Goal: Task Accomplishment & Management: Manage account settings

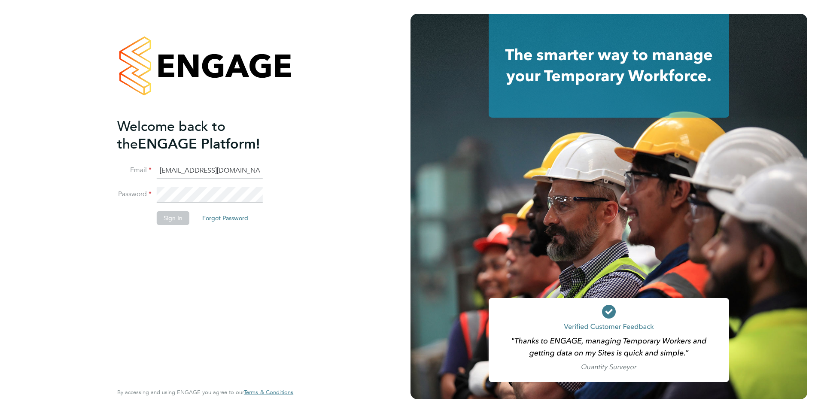
click at [185, 170] on input "[EMAIL_ADDRESS][DOMAIN_NAME]" at bounding box center [210, 170] width 106 height 15
click at [185, 170] on input "G4S@pretiumresourcing.co.uk" at bounding box center [210, 170] width 106 height 15
click at [95, 234] on div "Welcome back to the ENGAGE Platform! Email G4S@pretiumresourcing.co.uk Password…" at bounding box center [205, 206] width 410 height 413
click at [192, 172] on input "G4S@pretiumresourcing.co.uk" at bounding box center [210, 170] width 106 height 15
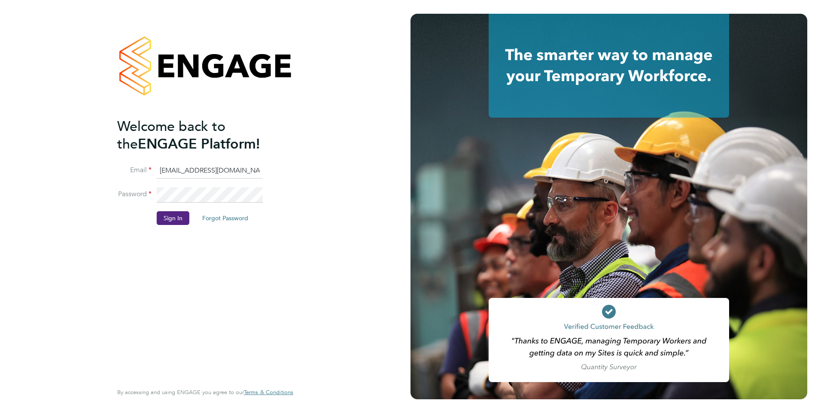
type input "account.support@pretiumresourcing.co.uk"
click at [181, 221] on button "Sign In" at bounding box center [173, 218] width 33 height 14
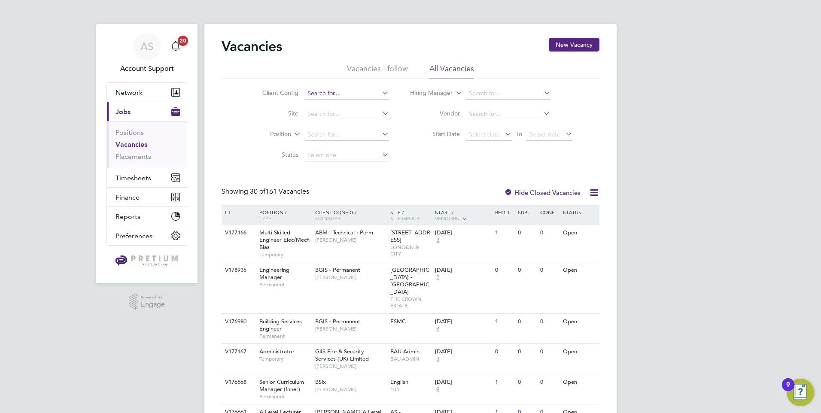
click at [318, 91] on input at bounding box center [346, 94] width 85 height 12
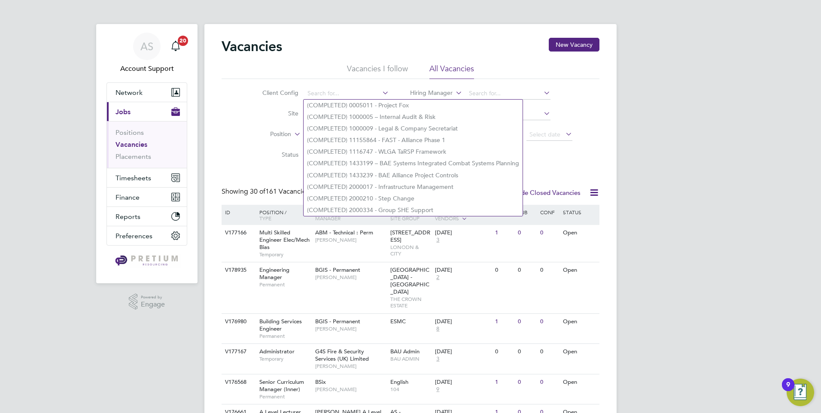
click at [266, 149] on li "Status" at bounding box center [318, 155] width 161 height 21
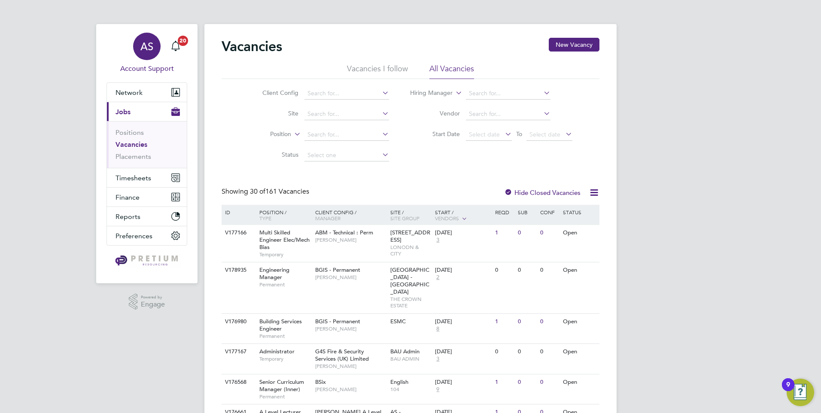
click at [134, 59] on app-avatar "AS" at bounding box center [146, 46] width 27 height 27
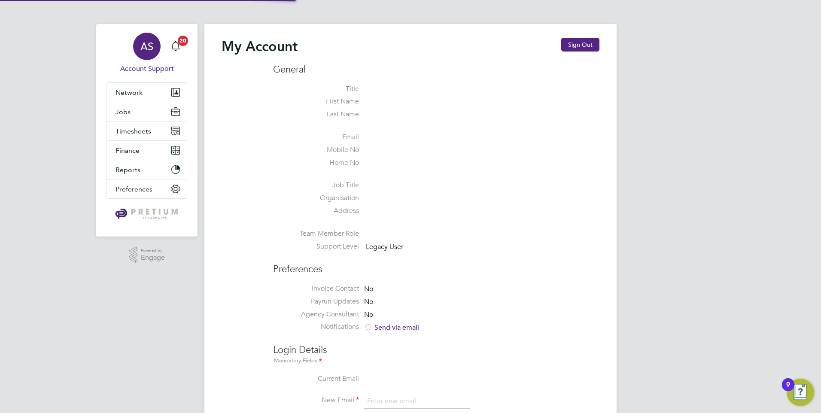
type input "account.support@pretiumresourcing.co.uk"
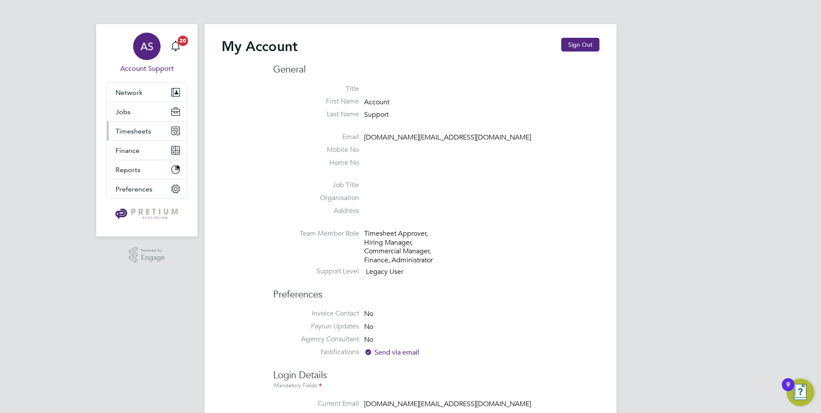
click at [143, 136] on button "Timesheets" at bounding box center [147, 130] width 80 height 19
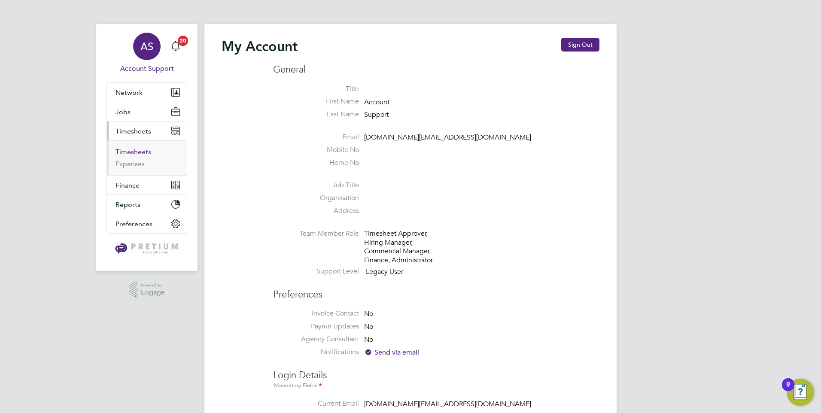
click at [133, 154] on link "Timesheets" at bounding box center [133, 152] width 36 height 8
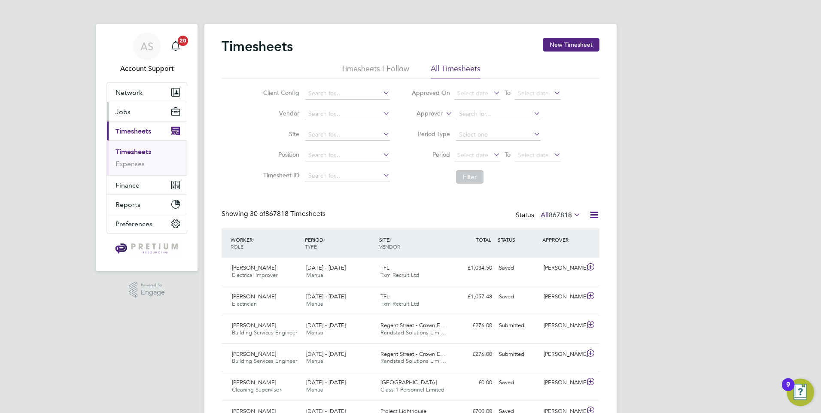
click at [139, 114] on button "Jobs" at bounding box center [147, 111] width 80 height 19
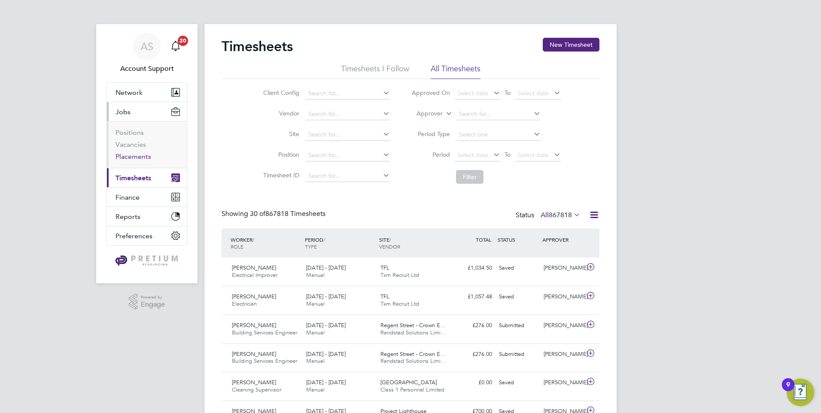
click at [121, 155] on link "Placements" at bounding box center [133, 156] width 36 height 8
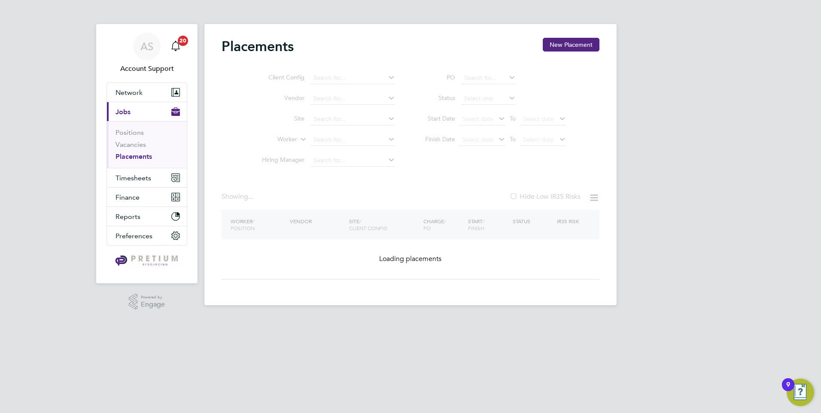
click at [494, 98] on ul "PO Status Start Date Select date To Select date Finish Date Select date To Sele…" at bounding box center [491, 109] width 171 height 82
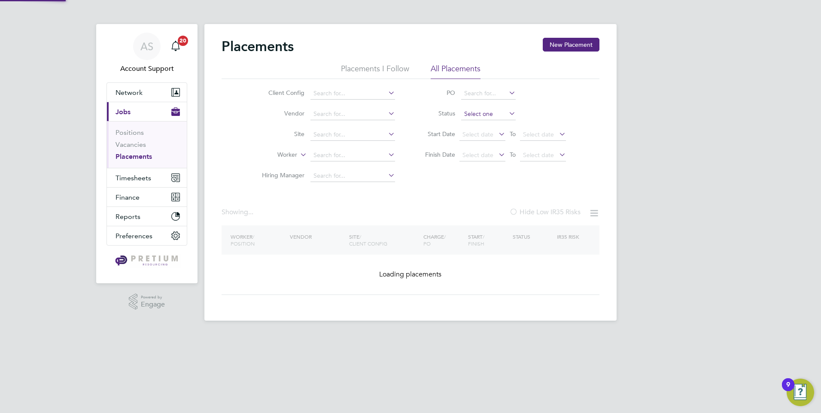
click at [480, 112] on input at bounding box center [488, 114] width 55 height 12
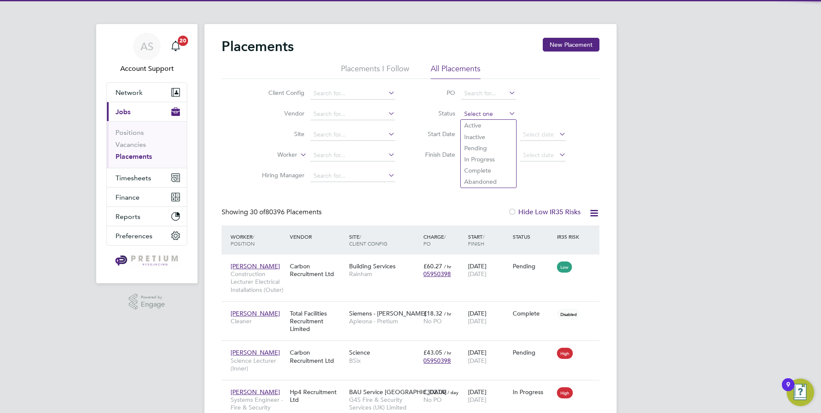
click at [504, 116] on input at bounding box center [488, 114] width 55 height 12
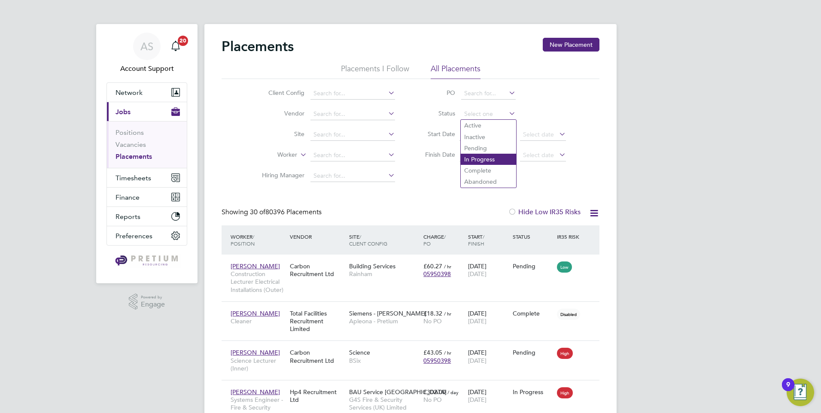
click at [482, 158] on li "In Progress" at bounding box center [488, 159] width 55 height 11
type input "In Progress"
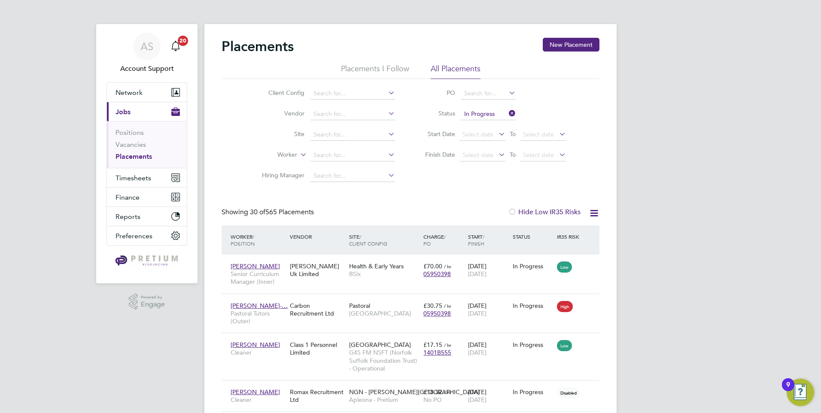
click at [595, 209] on icon at bounding box center [593, 213] width 11 height 11
click at [547, 234] on li "Download Placements Report" at bounding box center [551, 233] width 91 height 12
click at [297, 271] on div "Morgan Hunt Uk Limited" at bounding box center [317, 270] width 59 height 24
click at [303, 273] on div "Morgan Hunt Uk Limited" at bounding box center [317, 270] width 59 height 24
drag, startPoint x: 652, startPoint y: 83, endPoint x: 525, endPoint y: 39, distance: 134.3
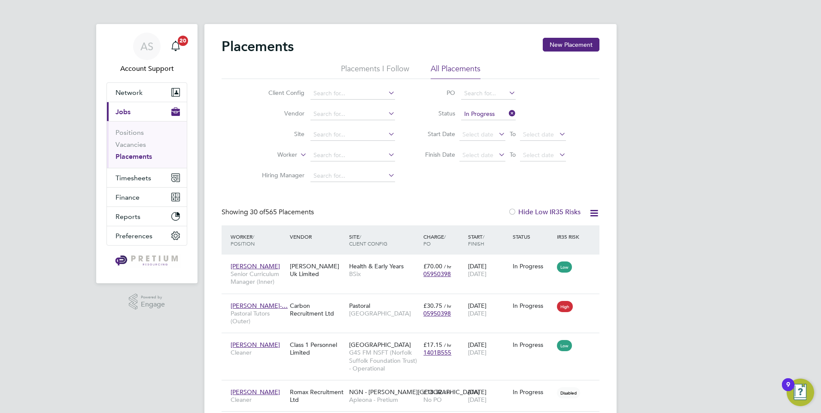
click at [123, 144] on link "Vacancies" at bounding box center [130, 144] width 30 height 8
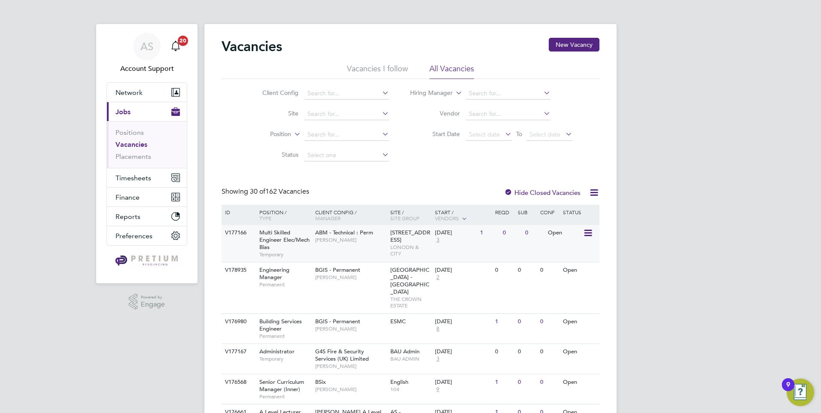
click at [380, 247] on div "ABM - Technical : Perm Adam Townsend" at bounding box center [350, 236] width 75 height 22
drag, startPoint x: 52, startPoint y: 217, endPoint x: 23, endPoint y: 215, distance: 29.2
click at [295, 143] on li "Position" at bounding box center [318, 134] width 161 height 21
click at [134, 45] on div "AS" at bounding box center [146, 46] width 27 height 27
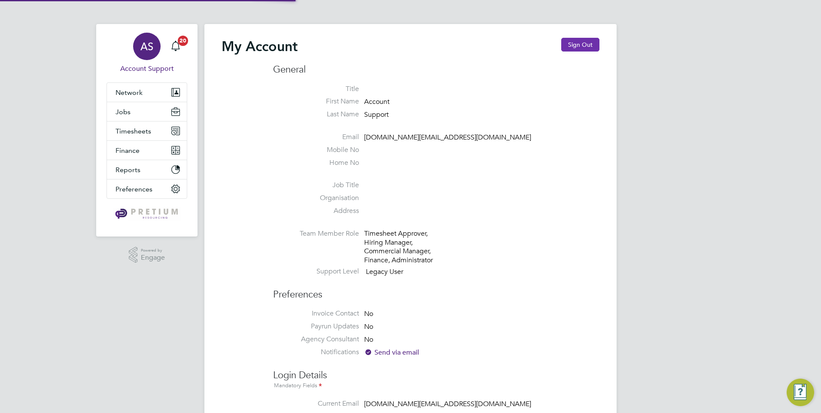
click at [573, 44] on button "Sign Out" at bounding box center [580, 45] width 38 height 14
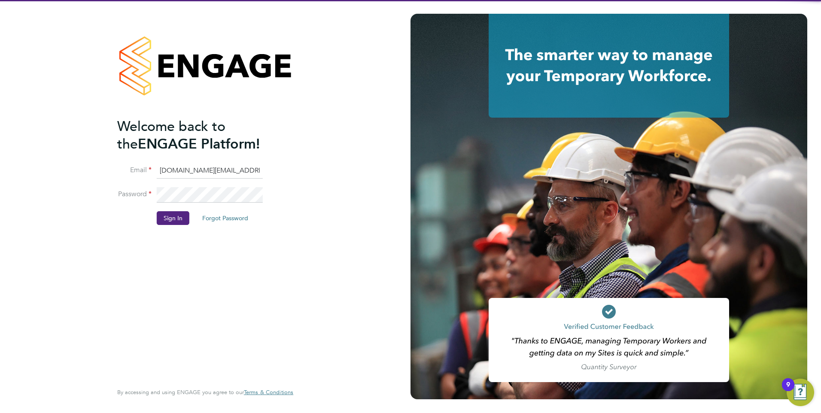
click at [183, 176] on input "account.support@pretiumresourcing.co.uk" at bounding box center [210, 170] width 106 height 15
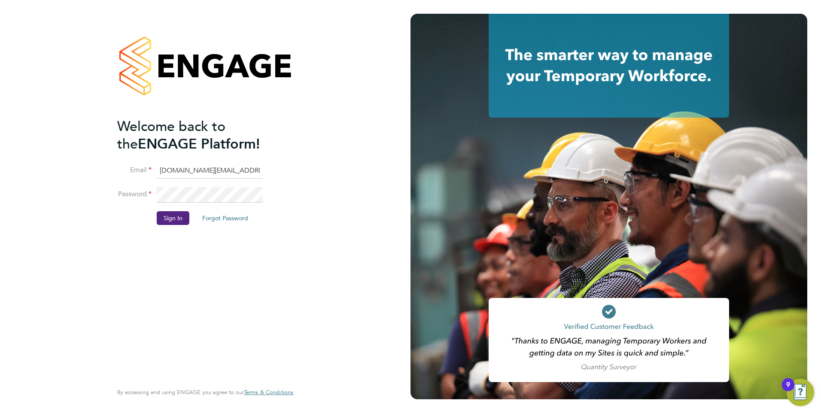
type input "G4S@pretiumresourcing.co.uk"
click at [188, 219] on button "Sign In" at bounding box center [173, 218] width 33 height 14
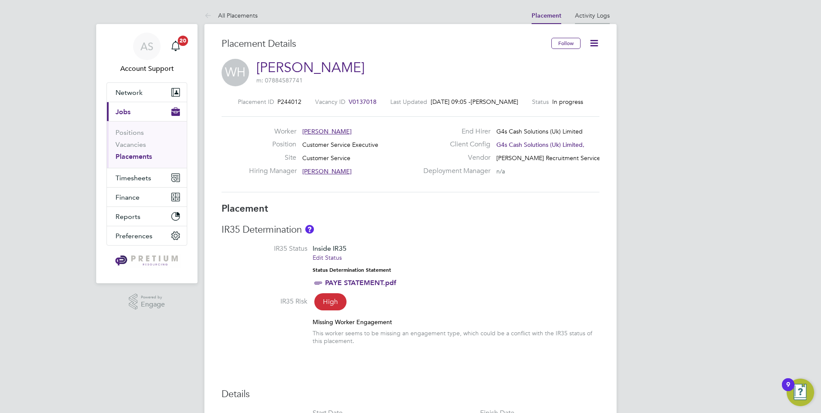
click at [599, 12] on link "Activity Logs" at bounding box center [592, 16] width 35 height 8
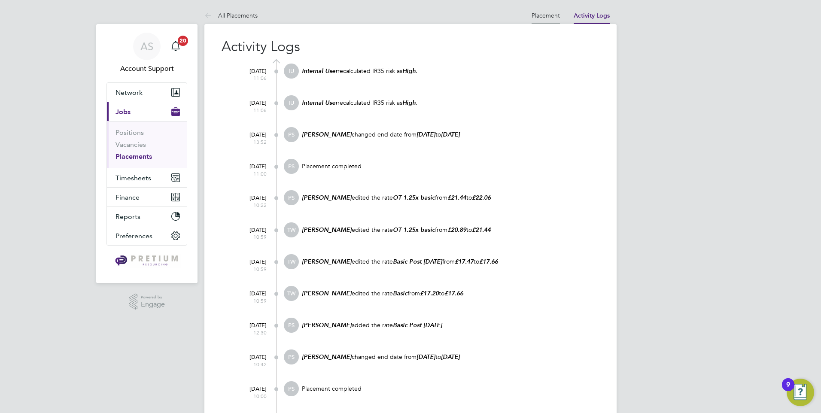
click at [543, 18] on link "Placement" at bounding box center [545, 16] width 28 height 8
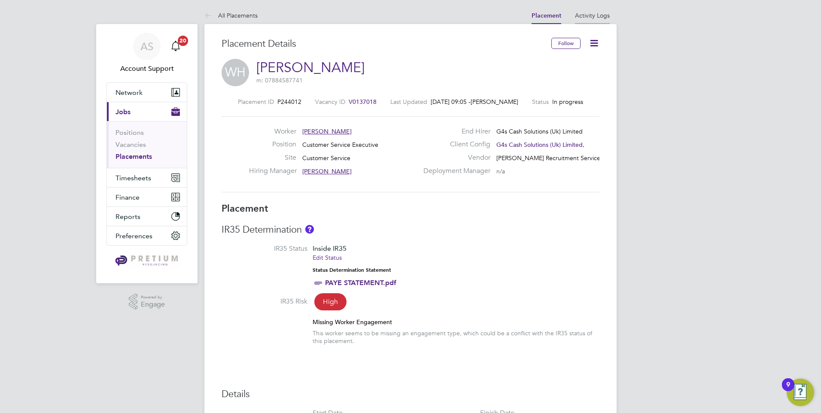
click at [596, 14] on link "Activity Logs" at bounding box center [592, 16] width 35 height 8
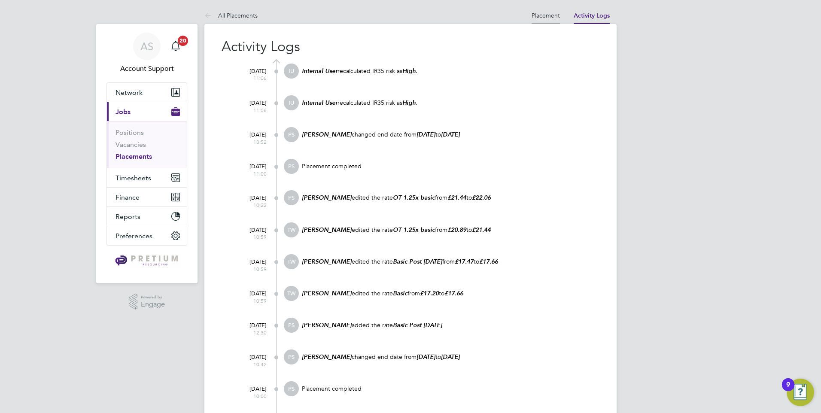
click at [534, 15] on link "Placement" at bounding box center [545, 16] width 28 height 8
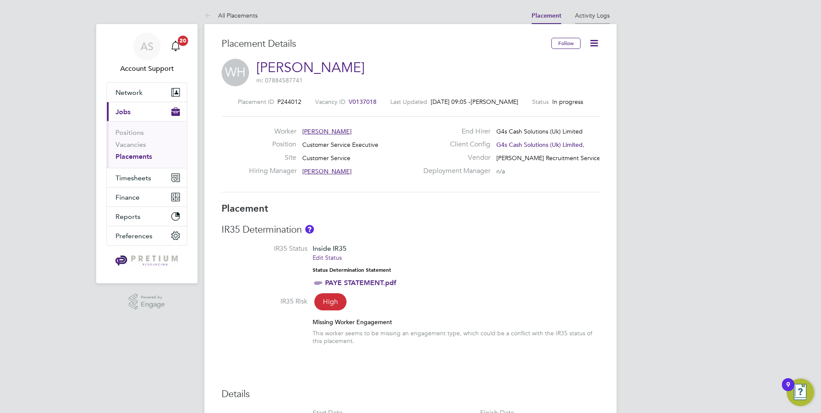
click at [588, 15] on link "Activity Logs" at bounding box center [592, 16] width 35 height 8
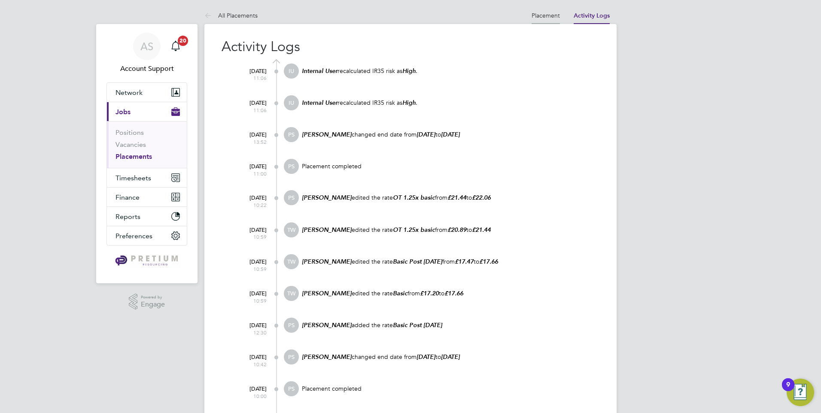
click at [540, 12] on link "Placement" at bounding box center [545, 16] width 28 height 8
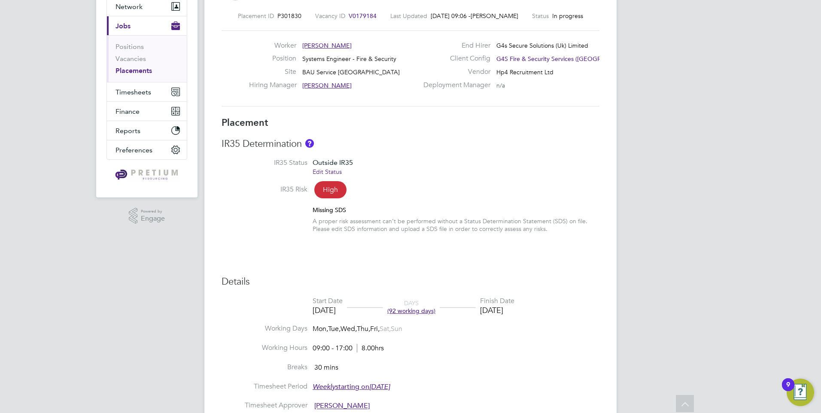
click at [328, 172] on link "Edit Status" at bounding box center [326, 172] width 29 height 8
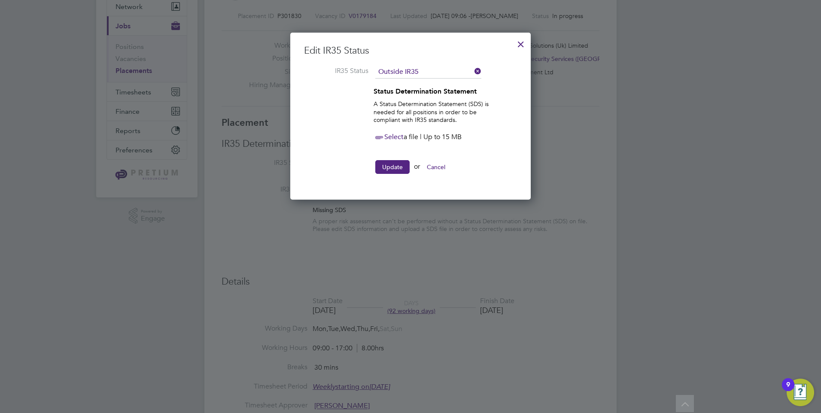
click at [522, 43] on div at bounding box center [520, 41] width 15 height 15
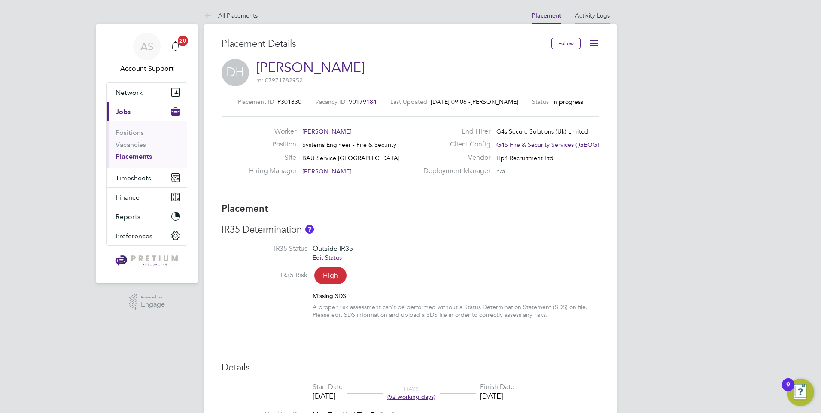
click at [589, 15] on link "Activity Logs" at bounding box center [592, 16] width 35 height 8
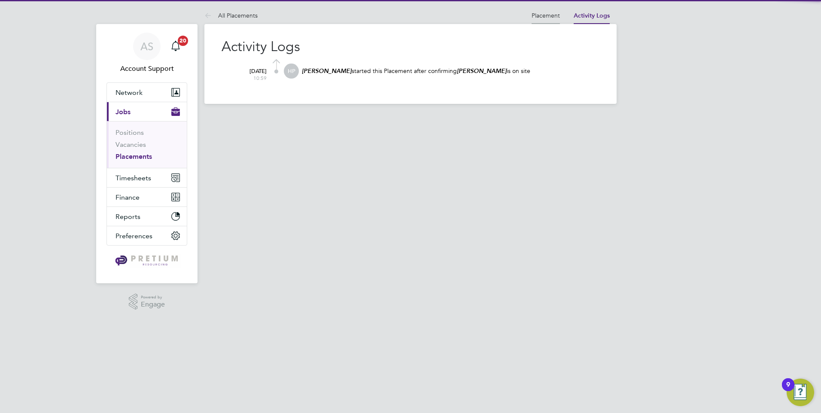
click at [543, 18] on link "Placement" at bounding box center [545, 16] width 28 height 8
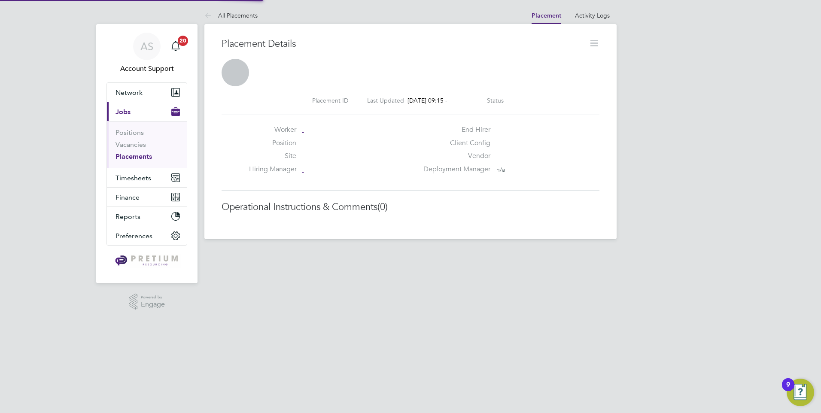
scroll to position [14, 170]
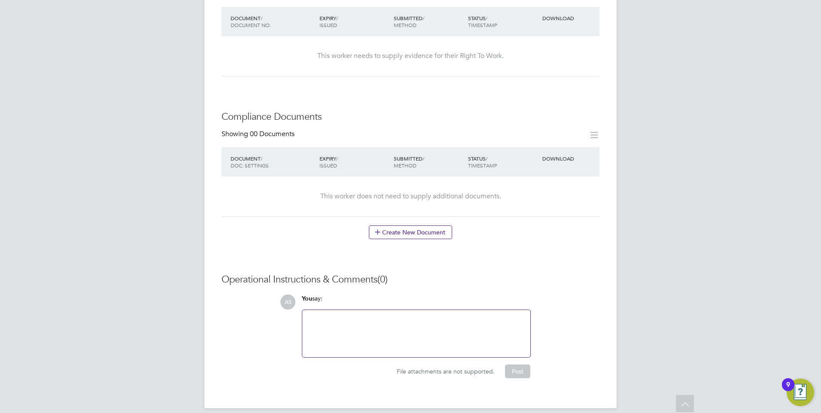
scroll to position [352, 0]
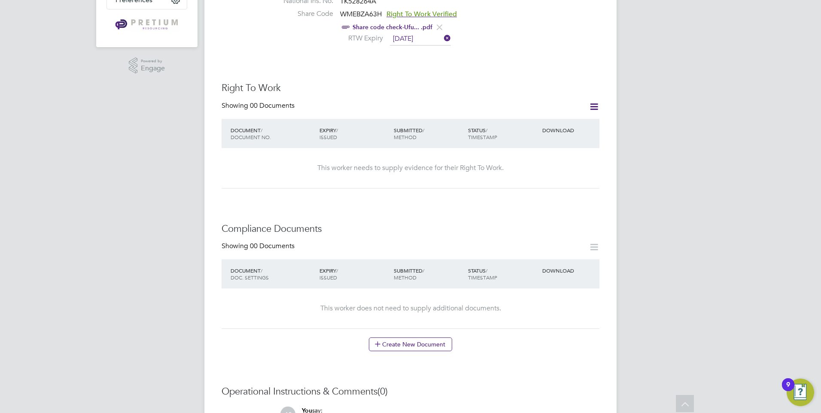
scroll to position [149, 0]
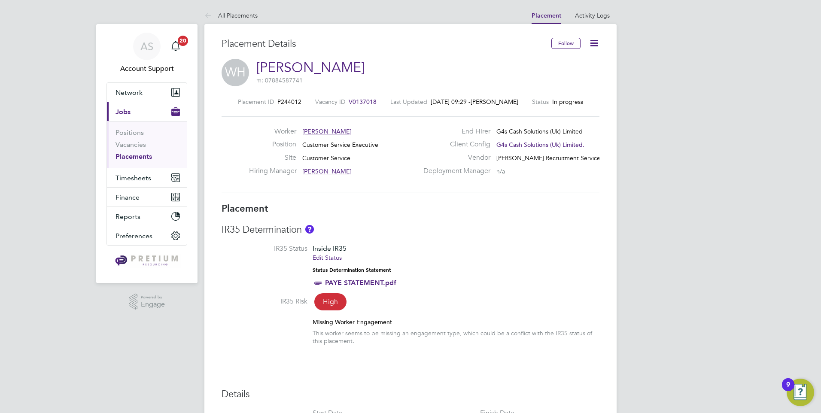
click at [598, 39] on icon at bounding box center [593, 43] width 11 height 11
click at [555, 61] on li "Edit Placement e" at bounding box center [565, 64] width 63 height 12
type input "[PERSON_NAME]"
type input "Nana Darkwah"
type input "29 Sep 2024"
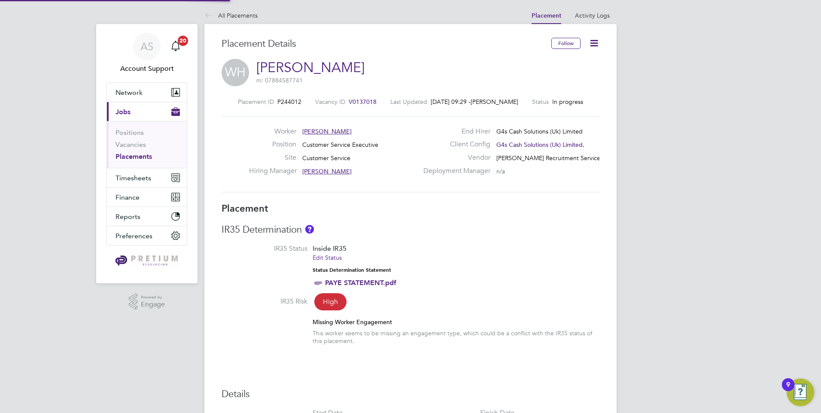
type input "30 Sep 2025"
type input "08:00"
type input "17:00"
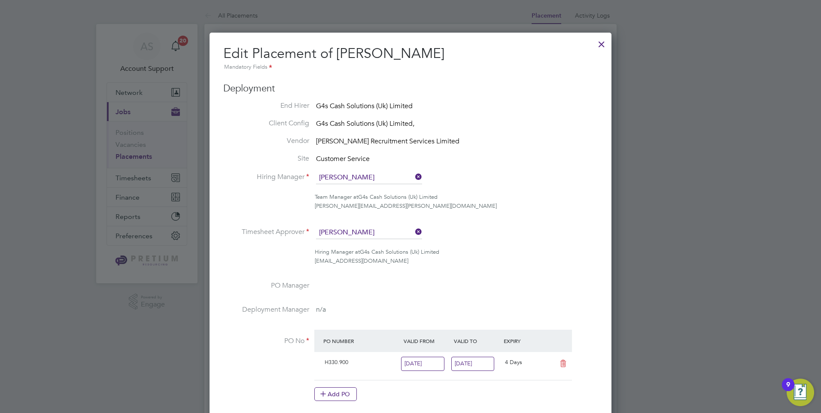
click at [601, 45] on div at bounding box center [601, 41] width 15 height 15
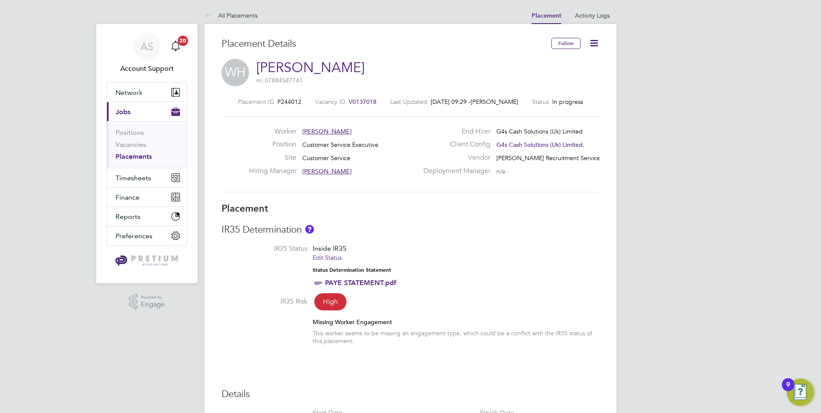
click at [333, 128] on span "William Hewett" at bounding box center [326, 131] width 49 height 8
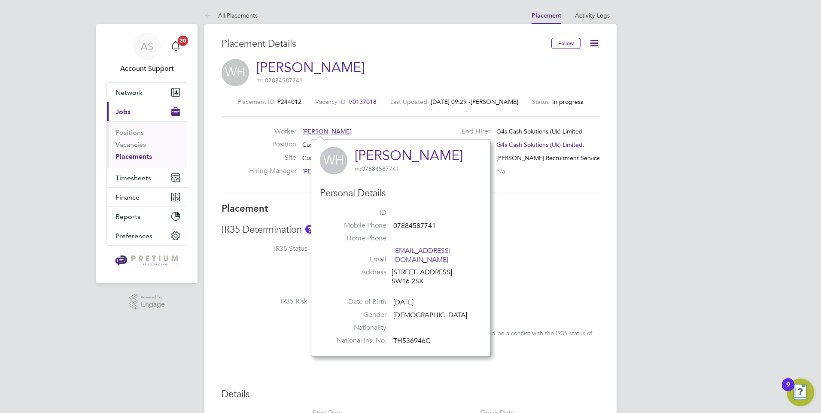
click at [392, 112] on div "Placement ID P244012 Vacancy ID V0137018 Last Updated 28 Aug 2025, 09:29 - Pipp…" at bounding box center [410, 145] width 378 height 115
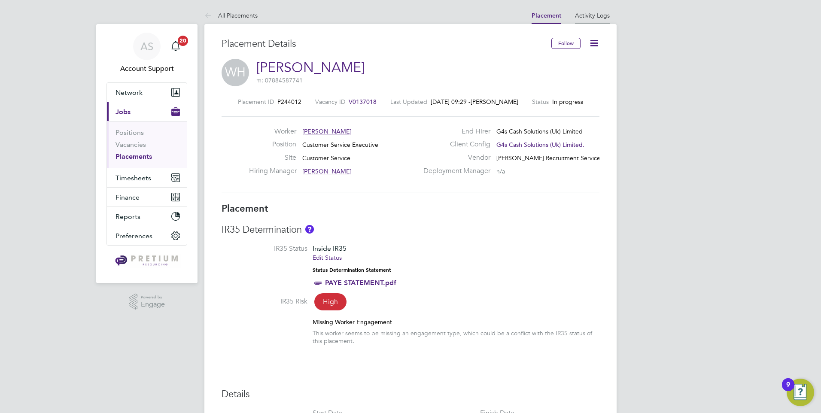
click at [595, 16] on link "Activity Logs" at bounding box center [592, 16] width 35 height 8
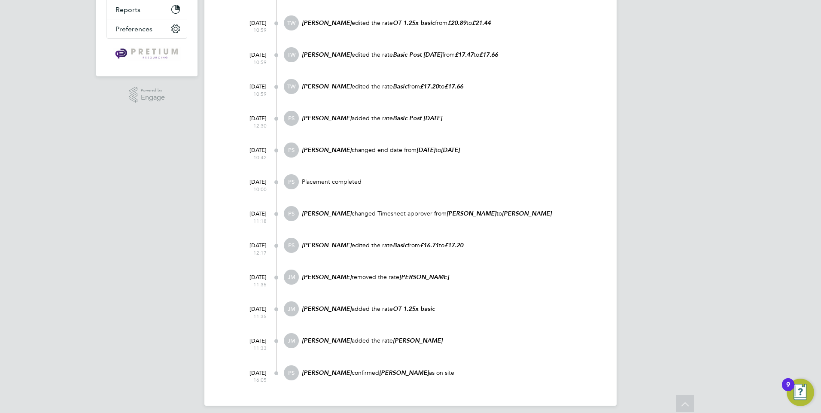
click at [617, 56] on div "AS Account Support Notifications 20 Applications: Network Team Members Business…" at bounding box center [410, 106] width 821 height 626
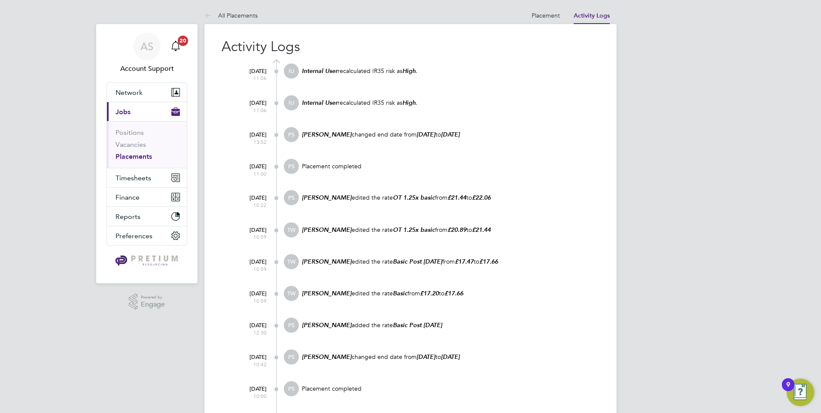
click at [127, 119] on button "Current page: Jobs" at bounding box center [147, 111] width 80 height 19
click at [534, 12] on link "Placement" at bounding box center [545, 16] width 28 height 8
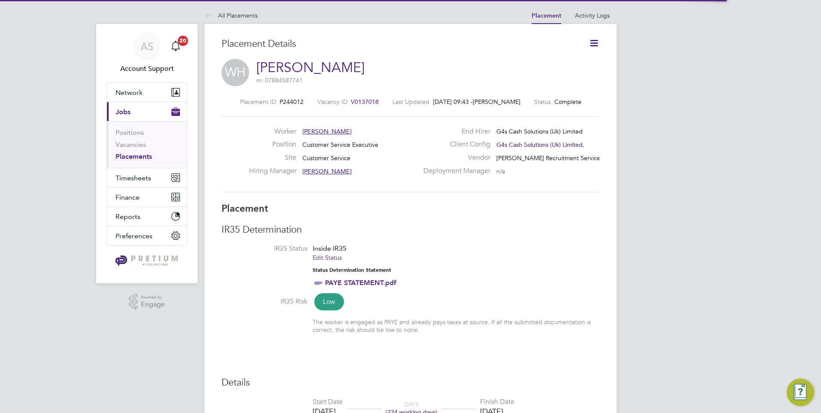
scroll to position [14, 170]
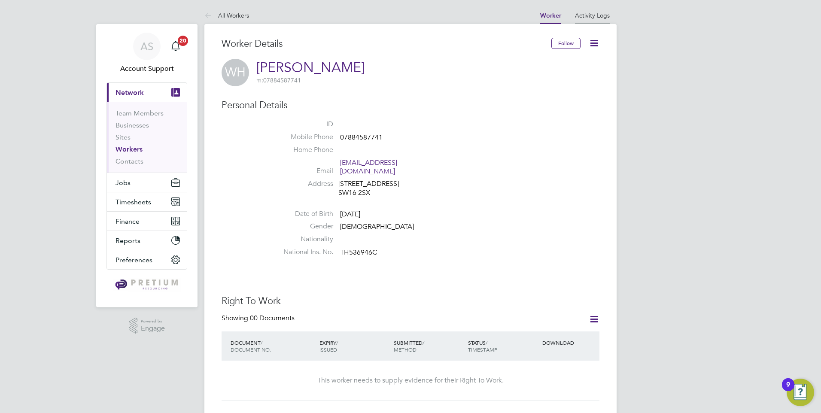
click at [601, 15] on link "Activity Logs" at bounding box center [592, 16] width 35 height 8
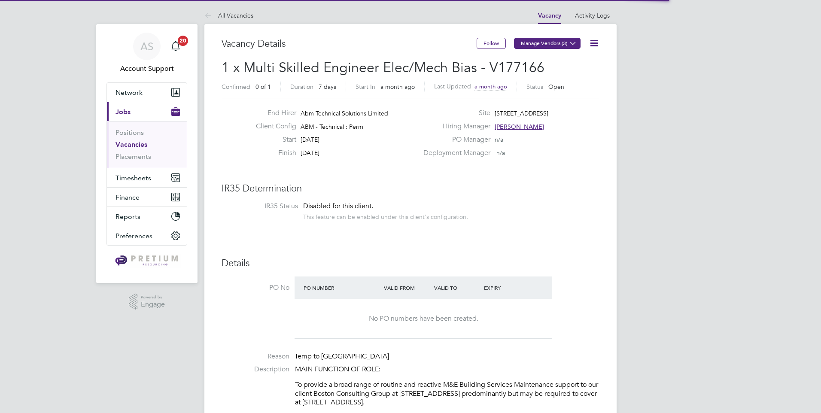
scroll to position [25, 60]
click at [533, 42] on button "Manage Vendors (3)" at bounding box center [547, 43] width 67 height 11
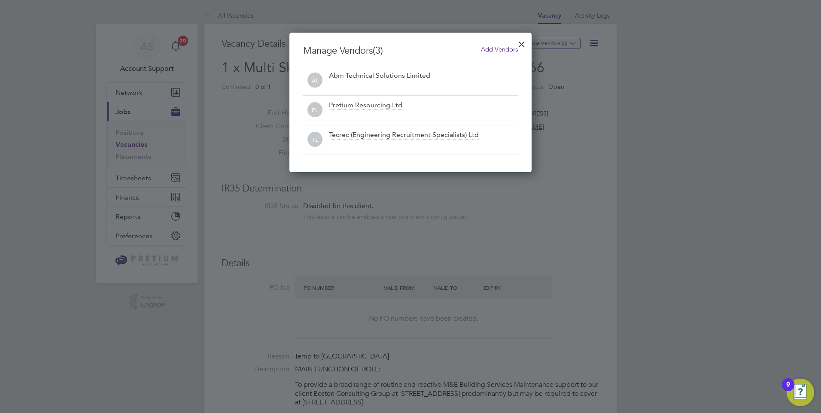
scroll to position [0, 0]
click at [526, 37] on div at bounding box center [521, 41] width 15 height 15
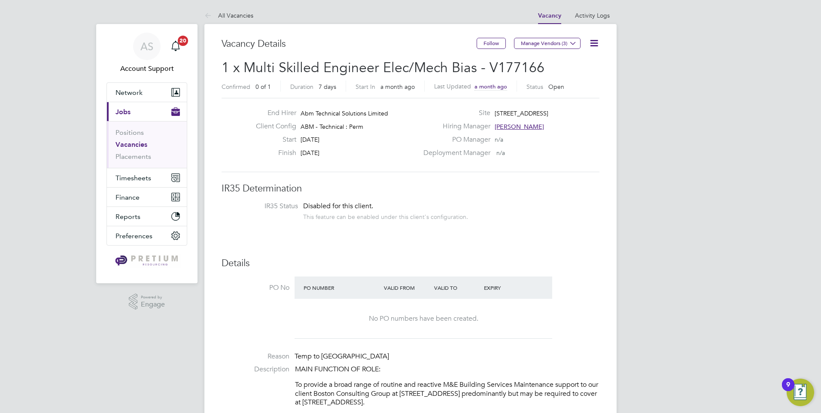
click at [132, 147] on link "Vacancies" at bounding box center [131, 144] width 32 height 8
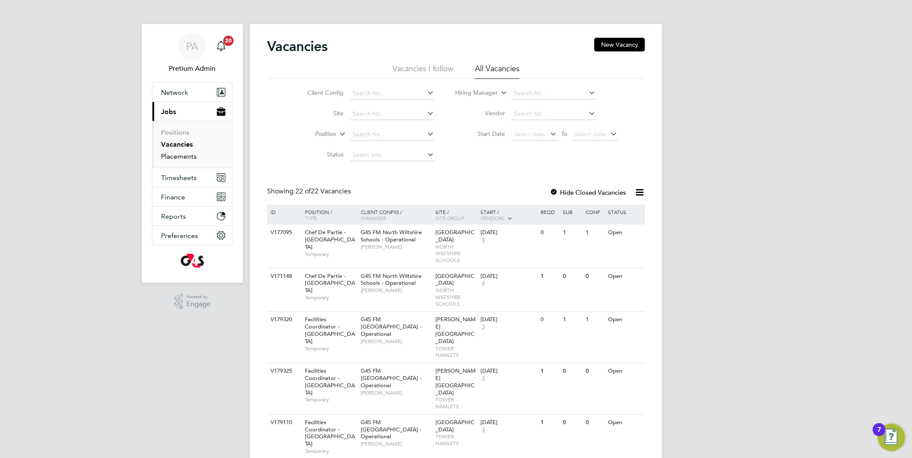
drag, startPoint x: 175, startPoint y: 155, endPoint x: 213, endPoint y: 150, distance: 38.5
click at [175, 155] on link "Placements" at bounding box center [179, 156] width 36 height 8
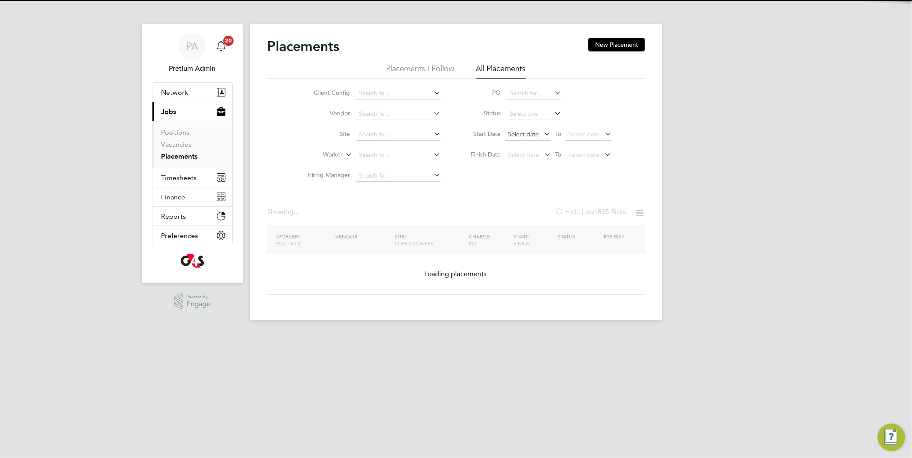
drag, startPoint x: 531, startPoint y: 134, endPoint x: 519, endPoint y: 210, distance: 77.3
click at [531, 133] on span "Select date" at bounding box center [523, 134] width 31 height 8
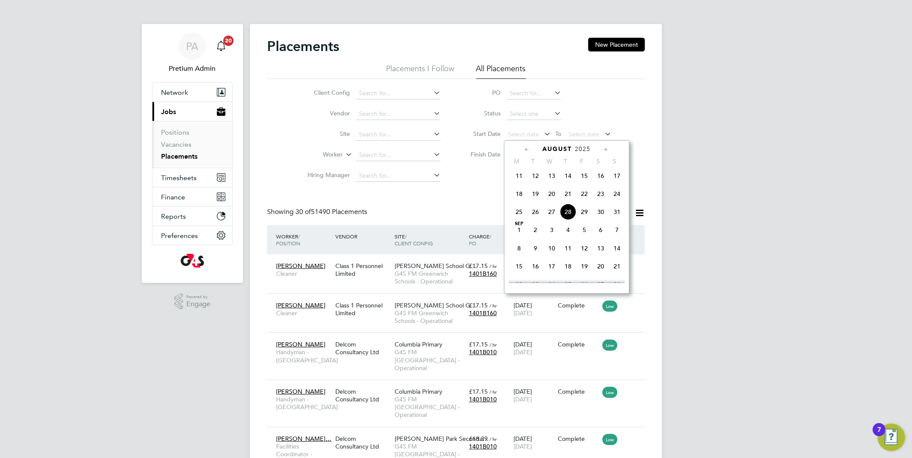
click at [568, 195] on span "21" at bounding box center [568, 194] width 16 height 16
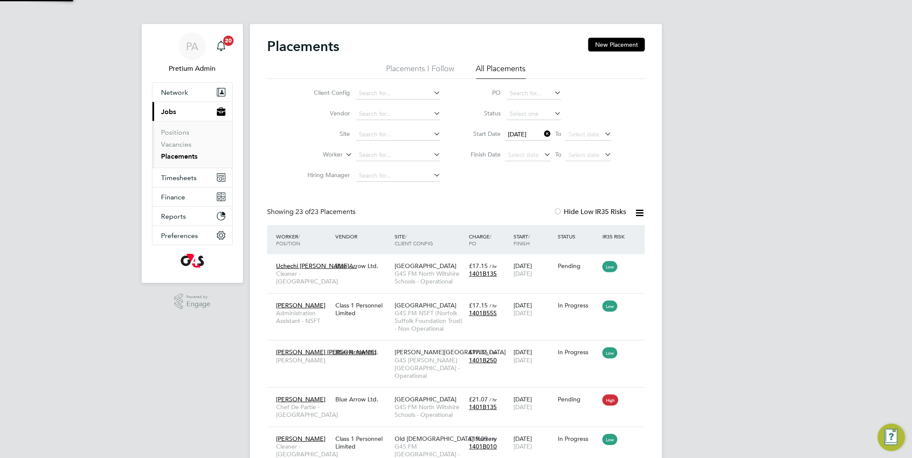
click at [634, 213] on icon at bounding box center [639, 213] width 11 height 11
click at [589, 232] on li "Download Placements Report" at bounding box center [596, 233] width 91 height 12
click at [392, 291] on div "Uchechi Eugene-… Cleaner - North Wiltshire Schools Blue Arrow Ltd. Malmesbury A…" at bounding box center [456, 274] width 378 height 39
click at [383, 278] on div "Uchechi Eugene-… Cleaner - North Wiltshire Schools Blue Arrow Ltd. Malmesbury A…" at bounding box center [456, 274] width 378 height 39
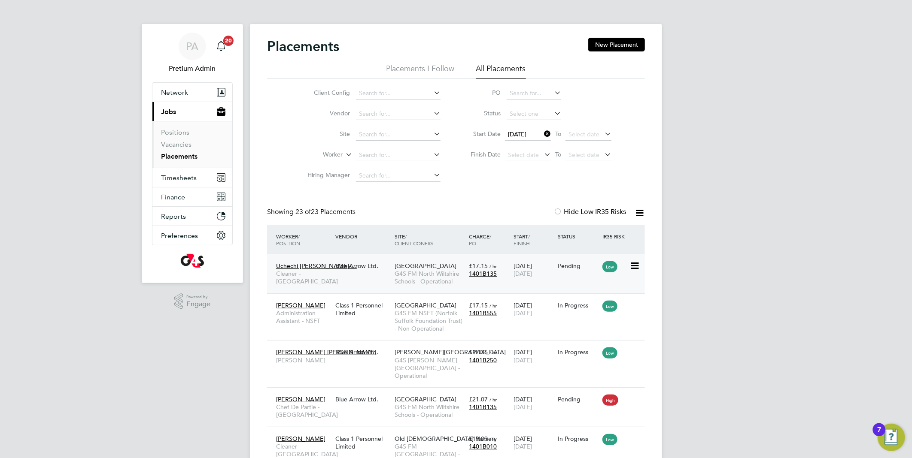
click at [335, 279] on div "Uchechi Eugene-… Cleaner - North Wiltshire Schools Blue Arrow Ltd. Malmesbury A…" at bounding box center [456, 274] width 378 height 39
click at [365, 278] on div "Uchechi Eugene-… Cleaner - North Wiltshire Schools Blue Arrow Ltd. Malmesbury A…" at bounding box center [456, 274] width 378 height 39
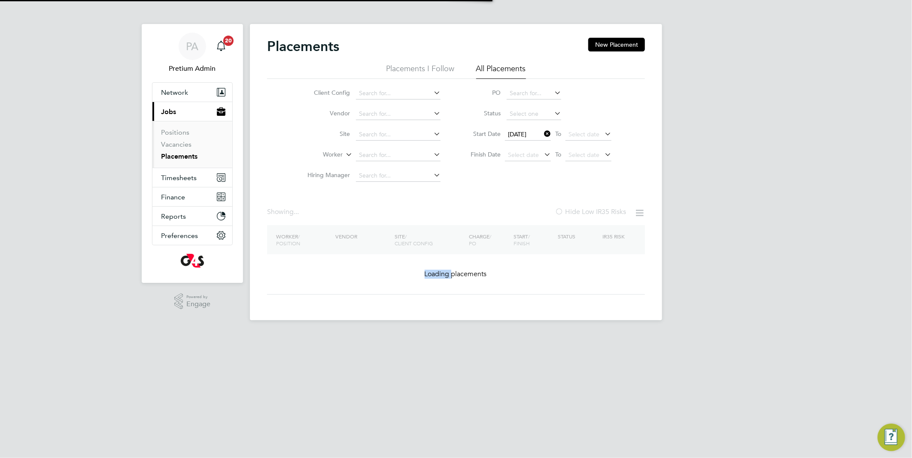
drag, startPoint x: 0, startPoint y: 0, endPoint x: 368, endPoint y: 267, distance: 454.8
click at [368, 267] on div "Worker / Position Vendor Site / Client Config Charge / PO Start / Finish Status…" at bounding box center [456, 260] width 378 height 70
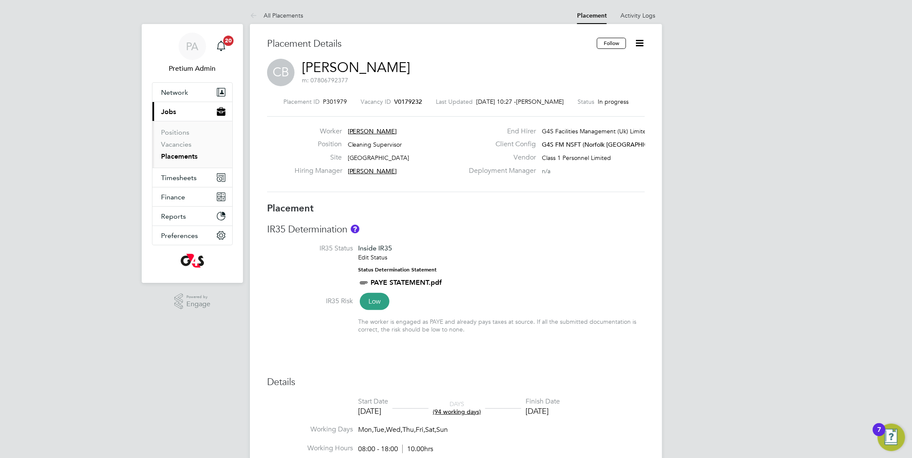
click at [388, 66] on link "Christopher Blanch" at bounding box center [356, 67] width 108 height 17
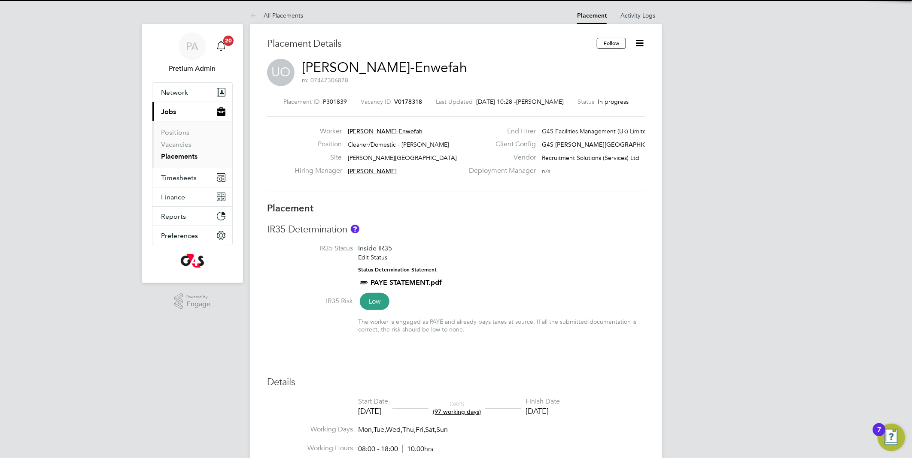
click at [373, 65] on link "Ufuoma Omo-Enwefah" at bounding box center [384, 67] width 165 height 17
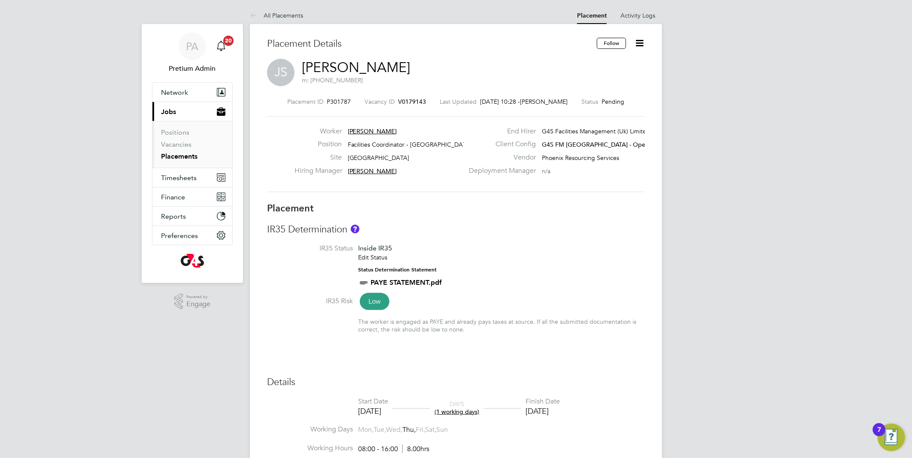
click at [391, 69] on link "James Silva Velandia" at bounding box center [356, 67] width 108 height 17
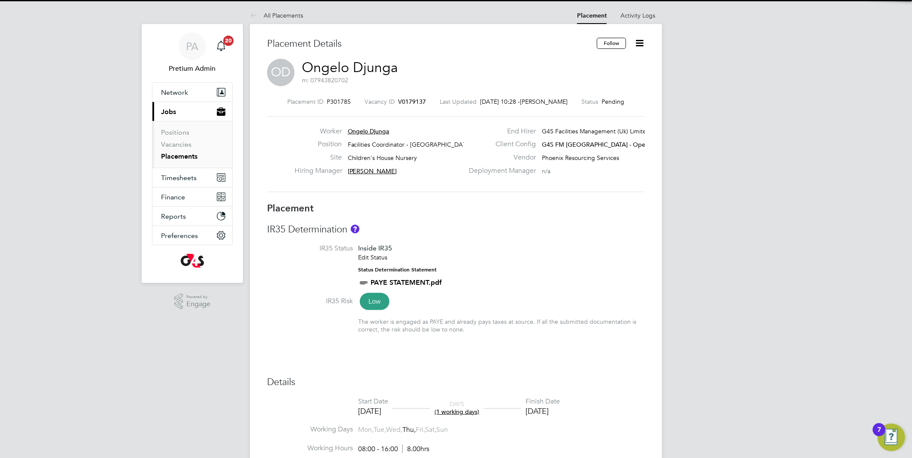
click at [356, 65] on link "Ongelo Djunga" at bounding box center [350, 67] width 96 height 17
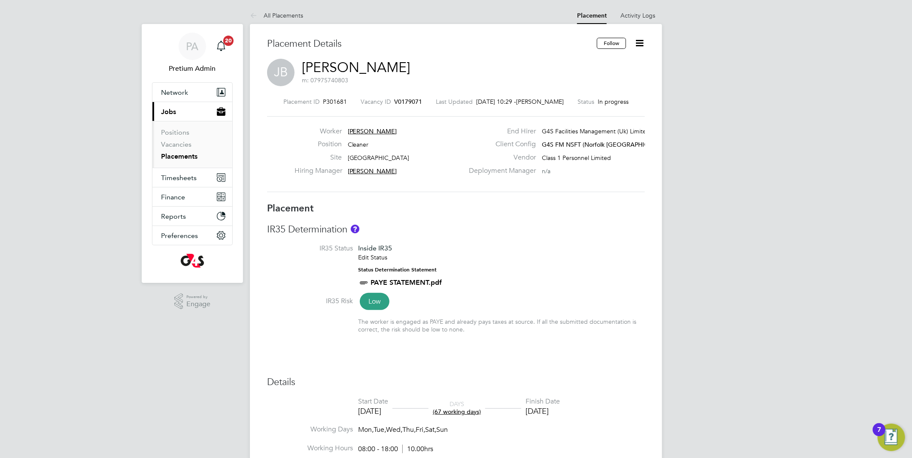
click at [364, 68] on link "Jayne Bushell" at bounding box center [356, 67] width 108 height 17
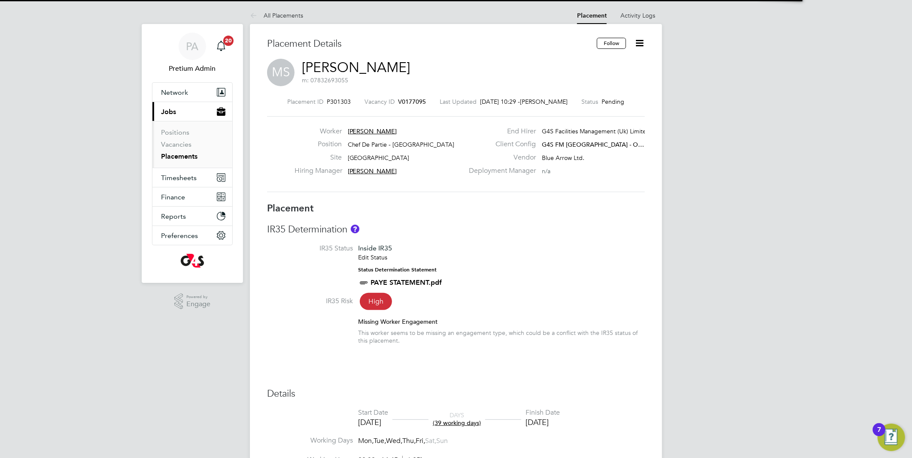
click at [377, 62] on link "Mustapha Sillah" at bounding box center [356, 67] width 108 height 17
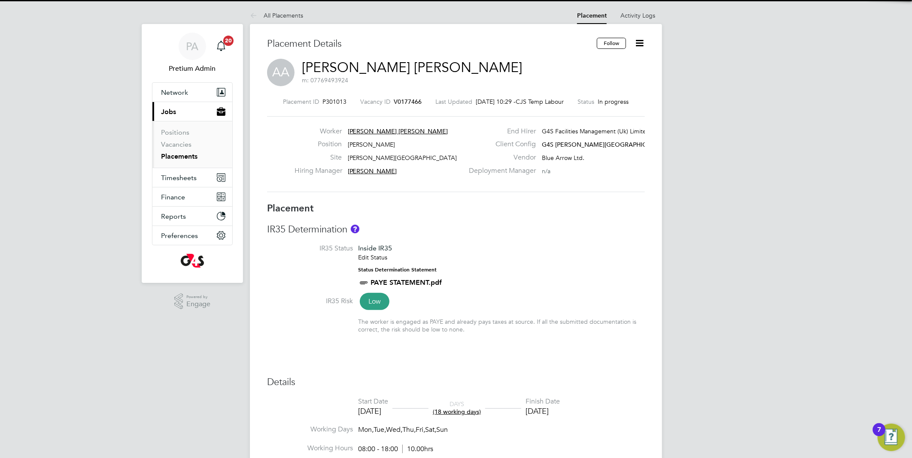
click at [361, 67] on link "Alaba Jim Alison" at bounding box center [412, 67] width 220 height 17
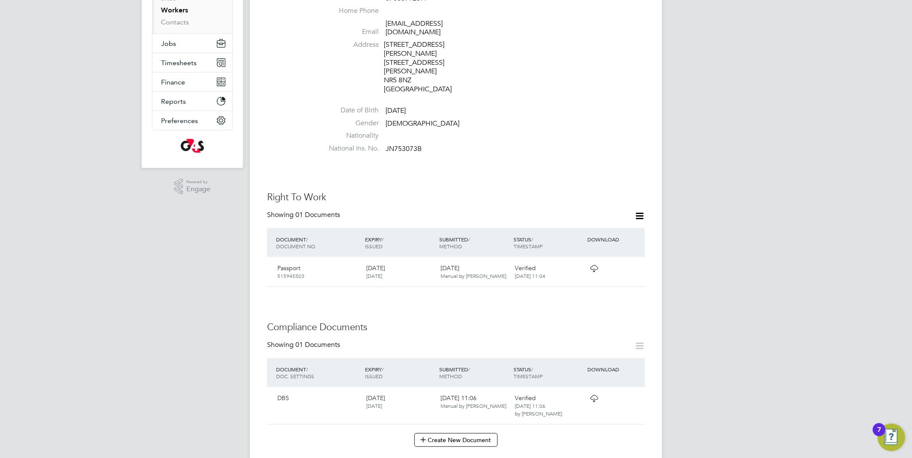
scroll to position [191, 0]
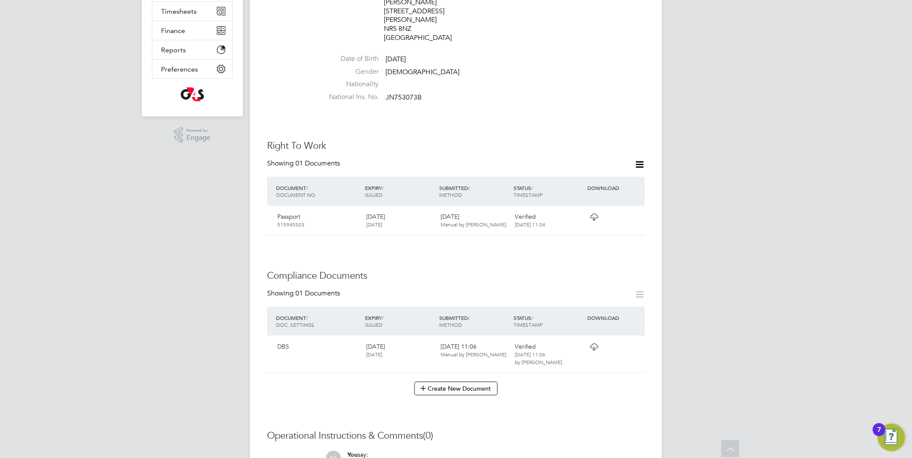
click at [591, 214] on icon at bounding box center [594, 217] width 11 height 7
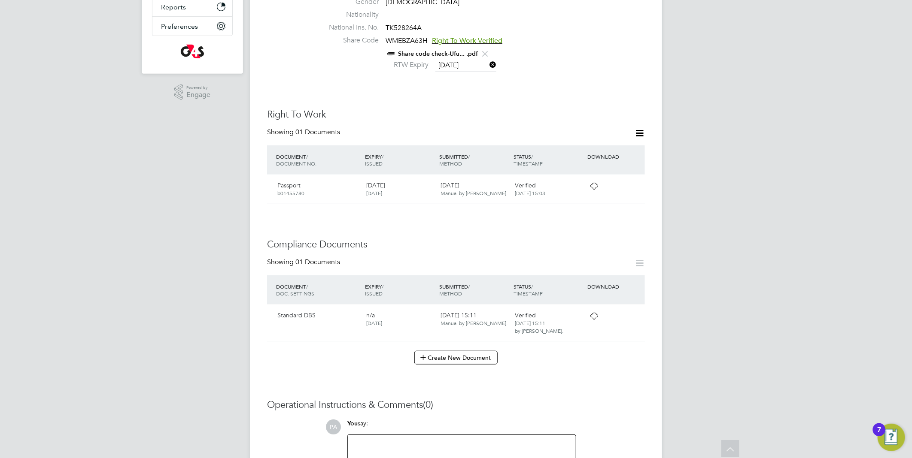
scroll to position [161, 0]
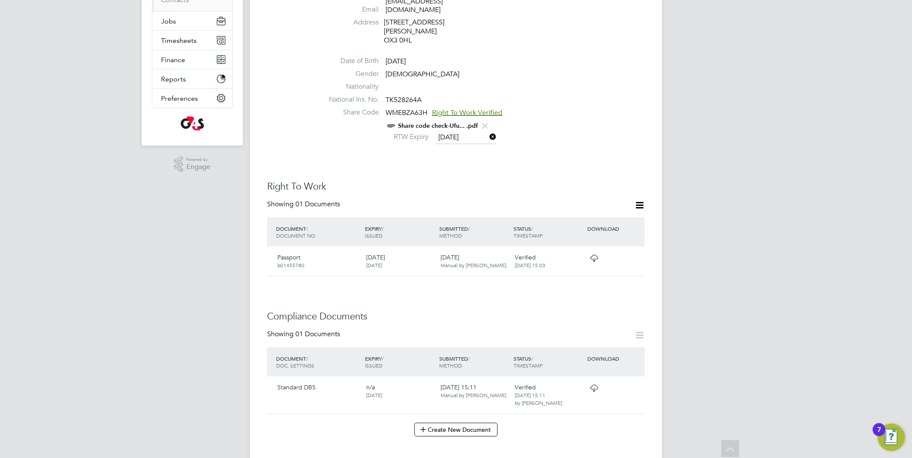
click at [476, 262] on span "Manual by [PERSON_NAME]." at bounding box center [473, 265] width 67 height 7
click at [590, 255] on icon at bounding box center [594, 258] width 11 height 7
click at [415, 122] on link "Share code check-Ufu... .pdf" at bounding box center [438, 125] width 80 height 7
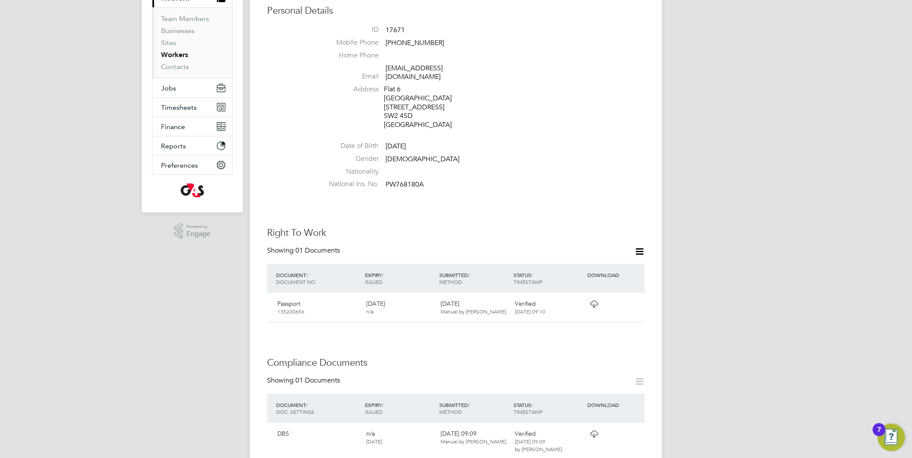
scroll to position [95, 0]
click at [594, 300] on icon at bounding box center [594, 303] width 11 height 7
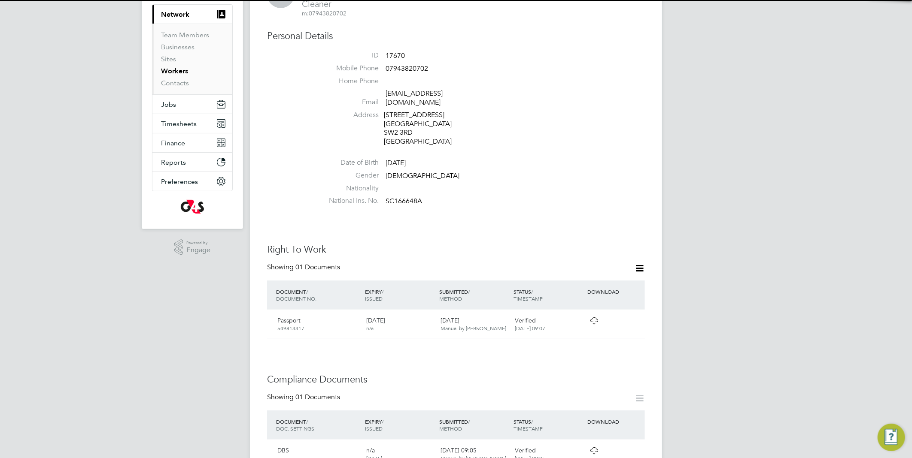
scroll to position [238, 0]
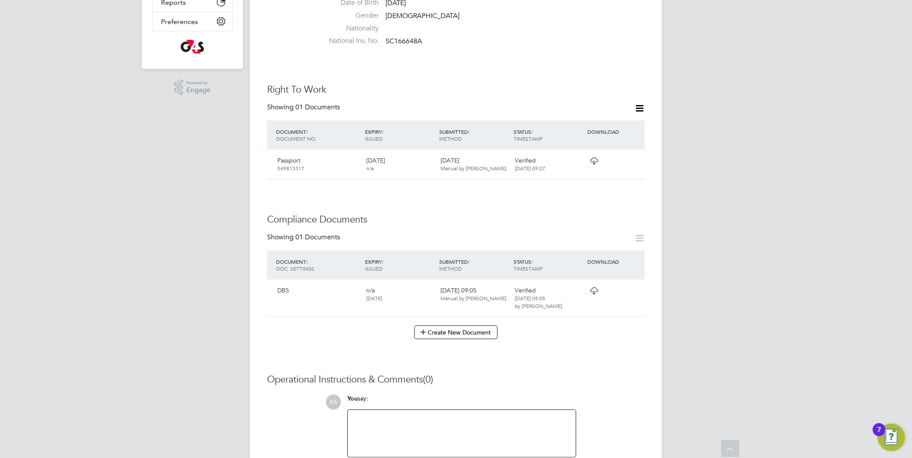
click at [592, 158] on icon at bounding box center [594, 161] width 11 height 7
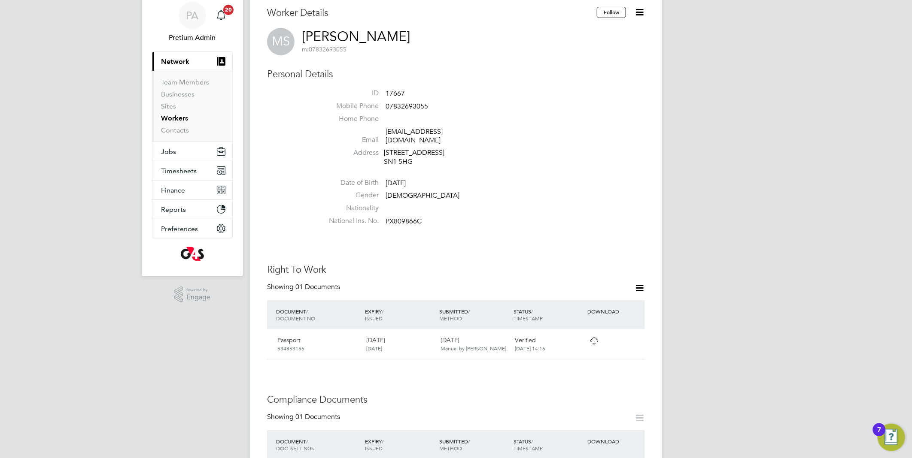
scroll to position [48, 0]
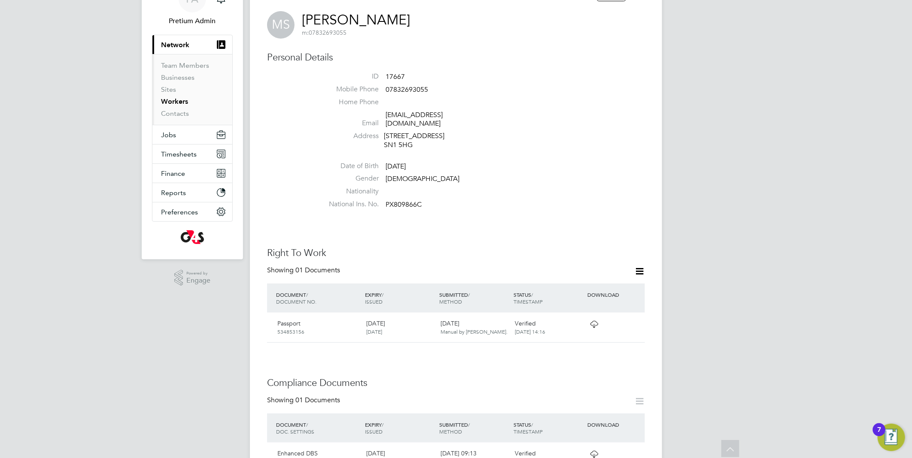
click at [593, 321] on icon at bounding box center [594, 324] width 11 height 7
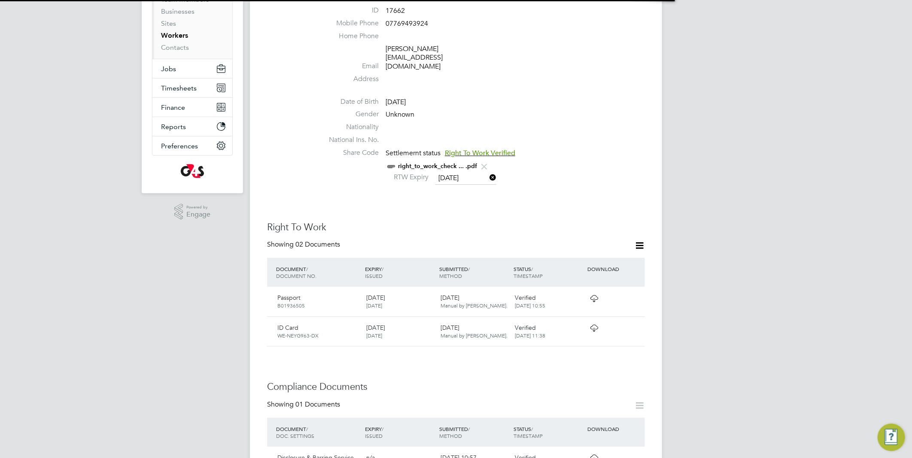
scroll to position [191, 0]
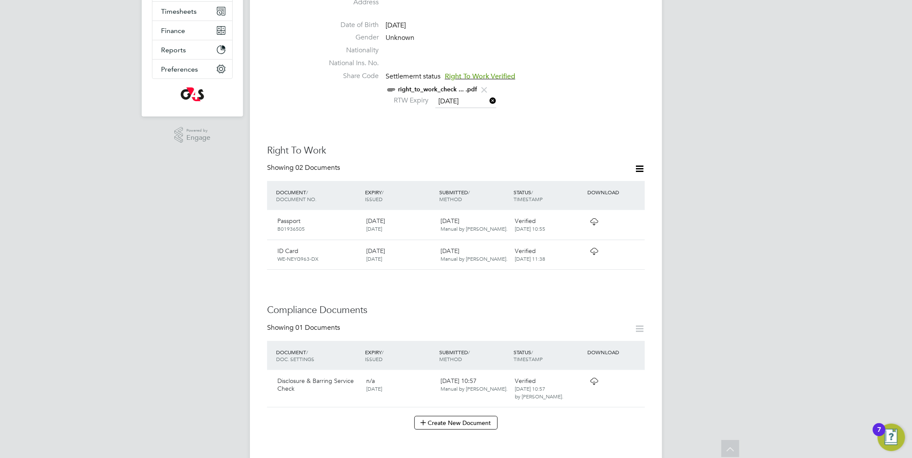
click at [593, 218] on icon at bounding box center [594, 221] width 11 height 7
click at [424, 86] on link "right_to_work_check ... .pdf" at bounding box center [437, 89] width 79 height 7
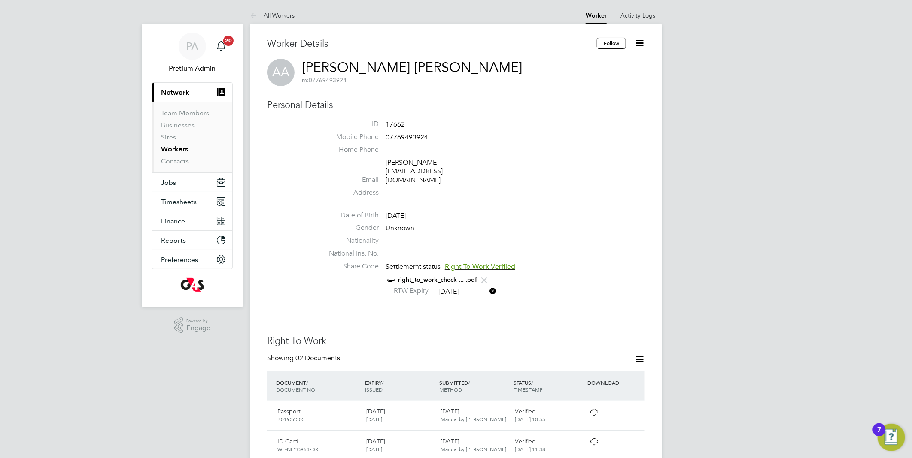
click at [194, 46] on span "PA" at bounding box center [192, 46] width 12 height 11
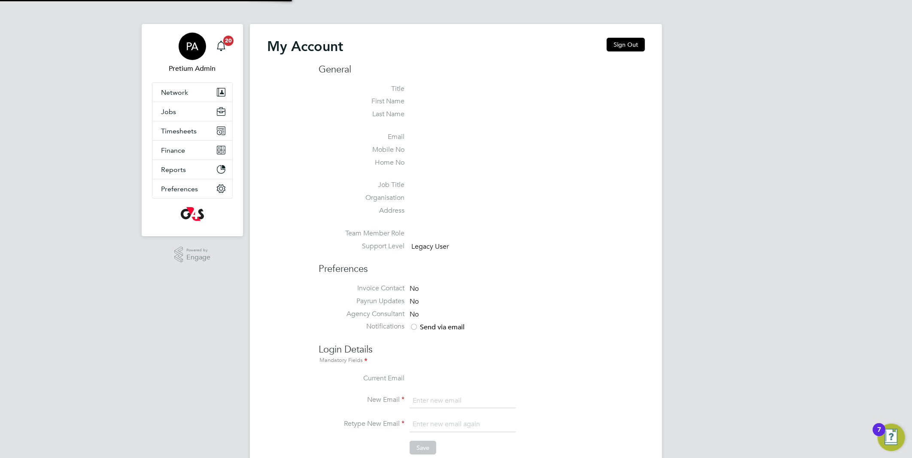
type input "[EMAIL_ADDRESS][DOMAIN_NAME]"
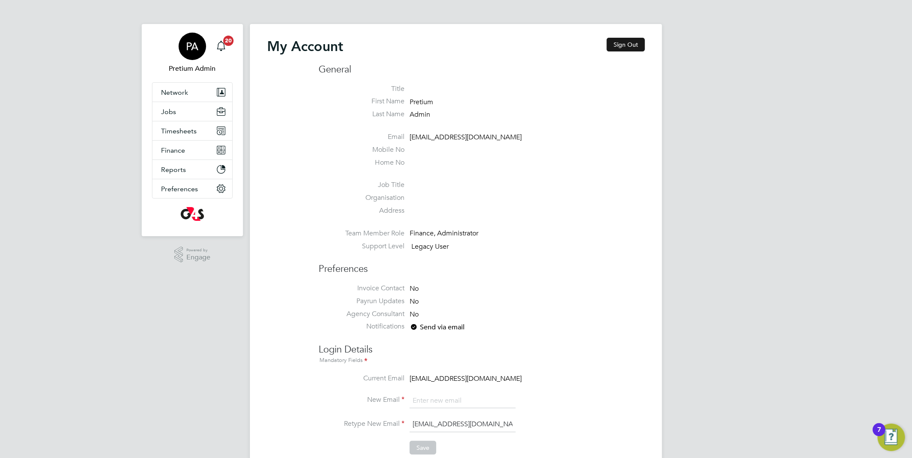
click at [640, 40] on button "Sign Out" at bounding box center [626, 45] width 38 height 14
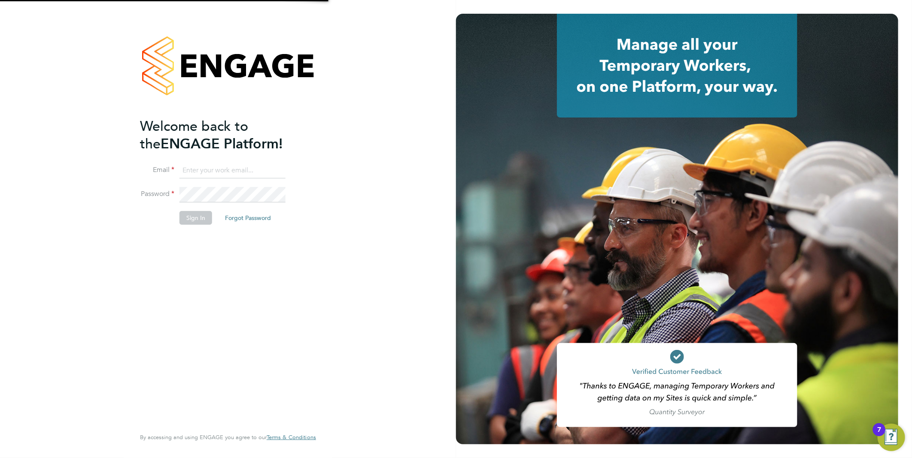
type input "[EMAIL_ADDRESS][DOMAIN_NAME]"
click at [194, 213] on button "Sign In" at bounding box center [195, 218] width 33 height 14
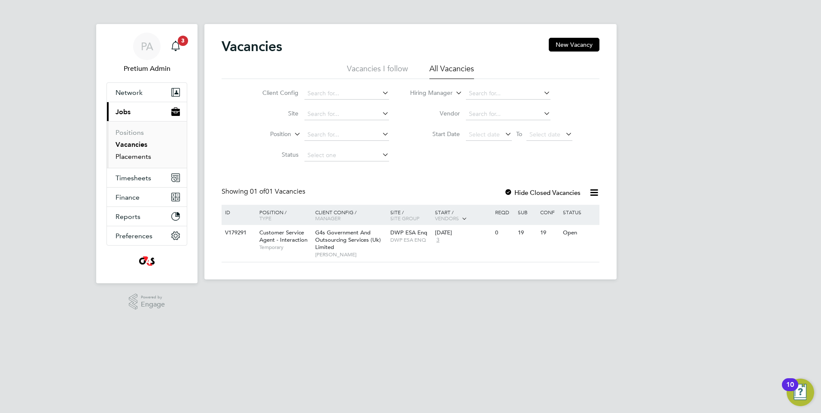
click at [127, 158] on link "Placements" at bounding box center [133, 156] width 36 height 8
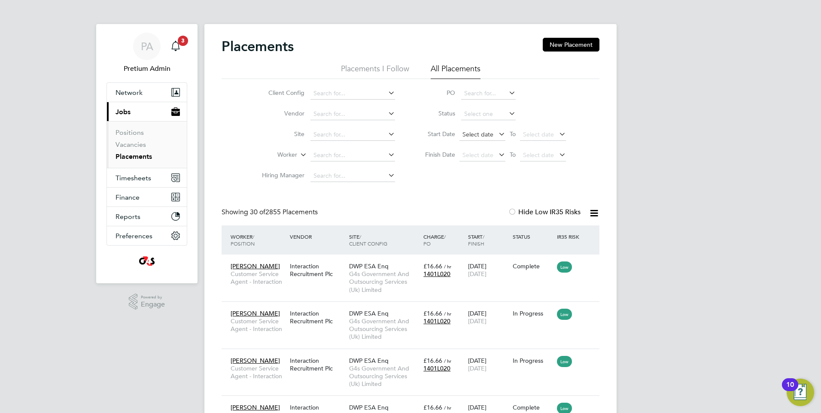
click at [474, 138] on span "Select date" at bounding box center [482, 135] width 46 height 12
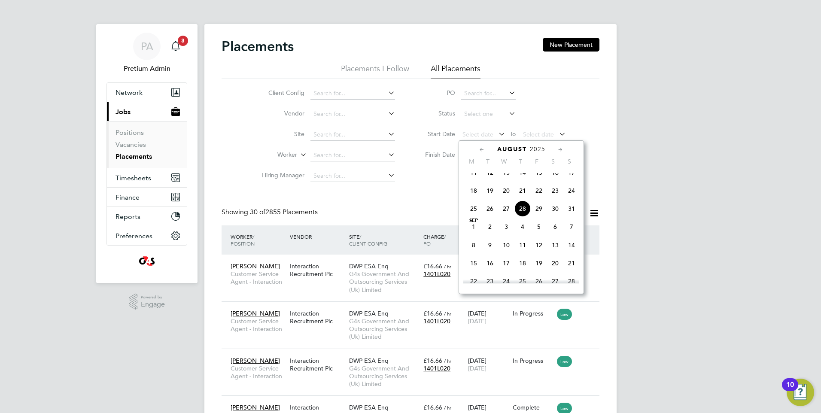
click at [519, 197] on span "21" at bounding box center [522, 190] width 16 height 16
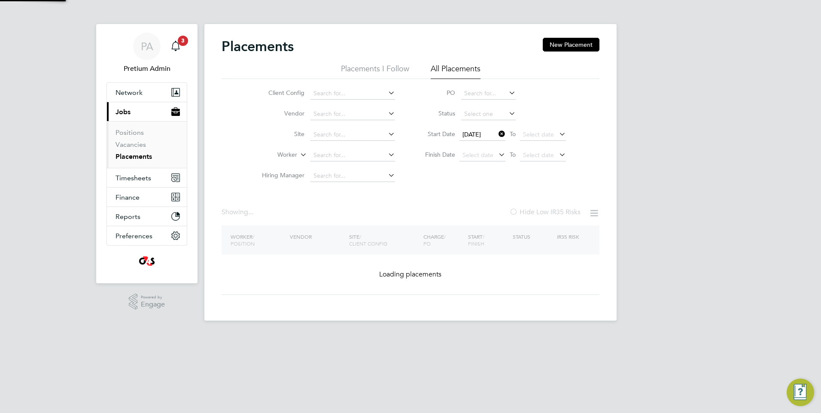
click at [421, 185] on div "Client Config Vendor Site Worker Hiring Manager PO Status Start Date [DATE] To …" at bounding box center [410, 132] width 378 height 107
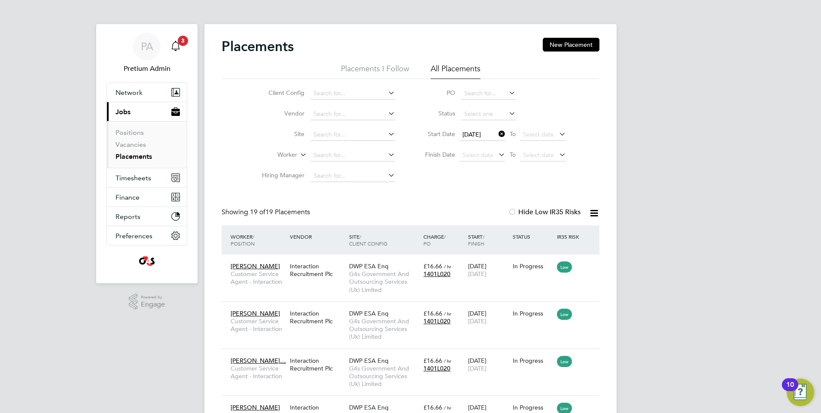
click at [592, 214] on icon at bounding box center [593, 213] width 11 height 11
click at [549, 234] on li "Download Placements Report" at bounding box center [551, 233] width 91 height 12
drag, startPoint x: 352, startPoint y: 273, endPoint x: 352, endPoint y: 253, distance: 20.2
click at [353, 273] on span "G4s Government And Outsourcing Services (Uk) Limited" at bounding box center [384, 282] width 70 height 24
click at [150, 53] on div "PA" at bounding box center [146, 46] width 27 height 27
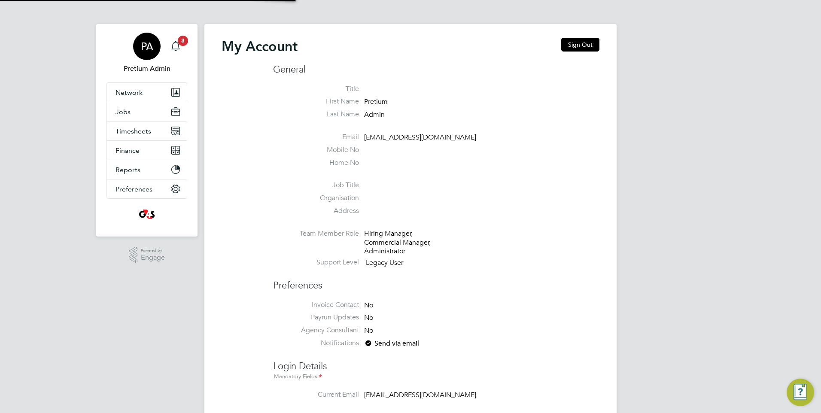
type input "[EMAIL_ADDRESS][DOMAIN_NAME]"
click at [569, 47] on button "Sign Out" at bounding box center [580, 45] width 38 height 14
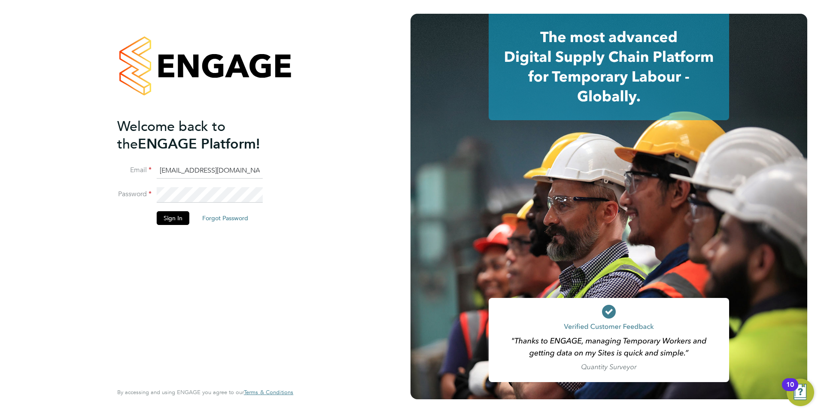
click at [175, 174] on input "[EMAIL_ADDRESS][DOMAIN_NAME]" at bounding box center [210, 170] width 106 height 15
type input "g4scars@pretiumresourcing.co.uk"
click at [174, 219] on button "Sign In" at bounding box center [173, 218] width 33 height 14
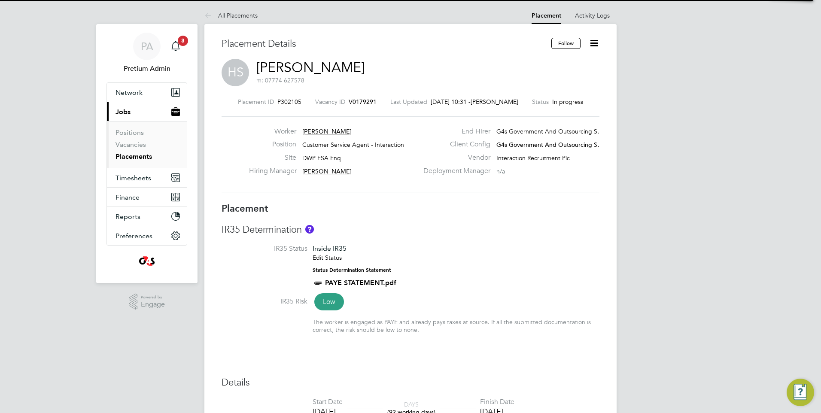
click at [311, 71] on link "Haaris Sheikh" at bounding box center [310, 67] width 108 height 17
click at [303, 70] on link "Arub Qadir" at bounding box center [310, 67] width 108 height 17
click at [279, 63] on link "Aliza Shafiq" at bounding box center [310, 67] width 108 height 17
click at [295, 67] on link "Hina Salim" at bounding box center [310, 67] width 108 height 17
click at [302, 70] on link "Kieran Phillips" at bounding box center [310, 67] width 108 height 17
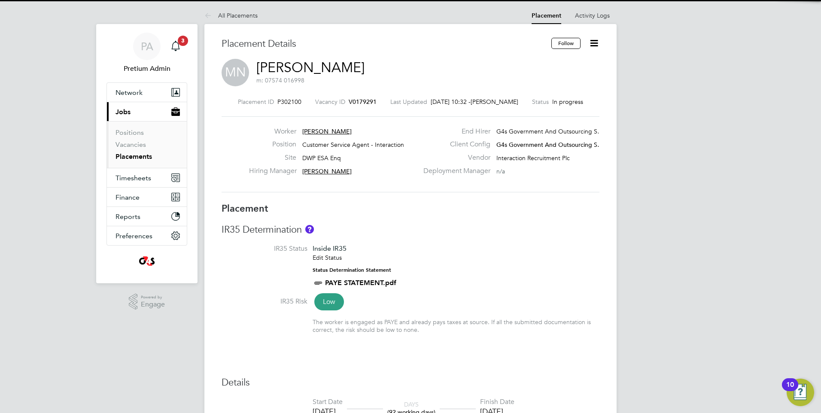
drag, startPoint x: 349, startPoint y: 51, endPoint x: 346, endPoint y: 61, distance: 9.7
click at [346, 60] on div "Placement Details Follow MN Mohammed Najib m: 07574 016998 Placement ID P302100…" at bounding box center [410, 120] width 378 height 165
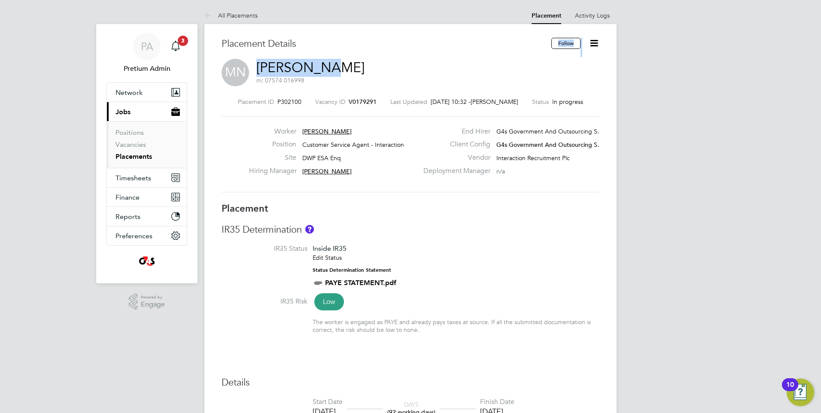
drag, startPoint x: 346, startPoint y: 61, endPoint x: 342, endPoint y: 67, distance: 7.4
click at [342, 67] on link "Mohammed Najib" at bounding box center [310, 67] width 108 height 17
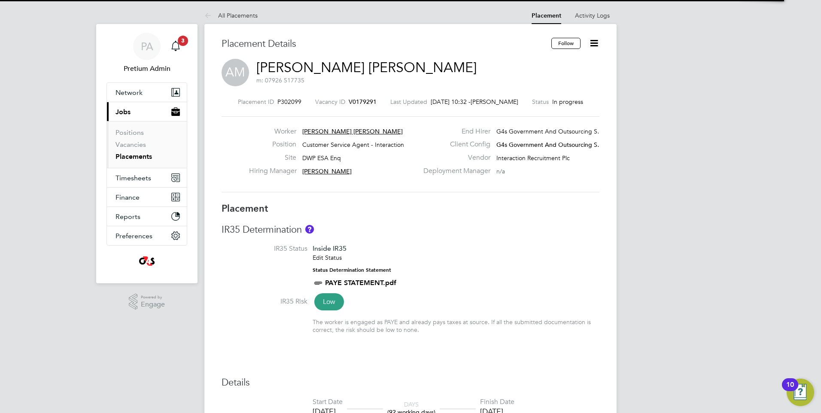
click at [330, 68] on link "Amina Maryam" at bounding box center [366, 67] width 220 height 17
click at [330, 64] on link "Jenelle Le Breton" at bounding box center [310, 67] width 108 height 17
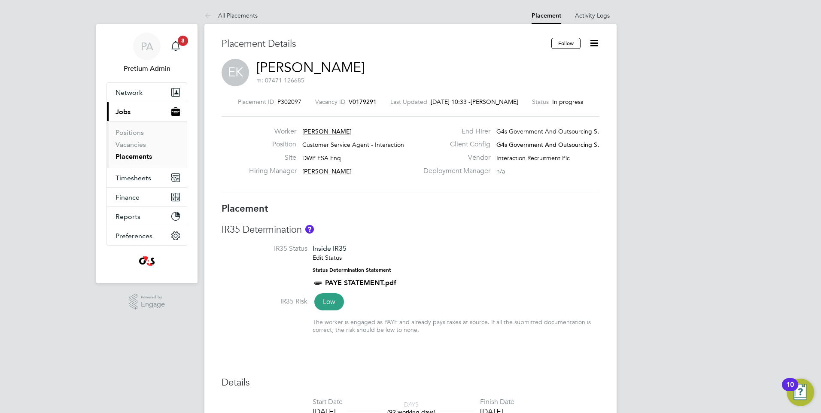
click at [320, 70] on link "Emmanuel Kolawole" at bounding box center [310, 67] width 108 height 17
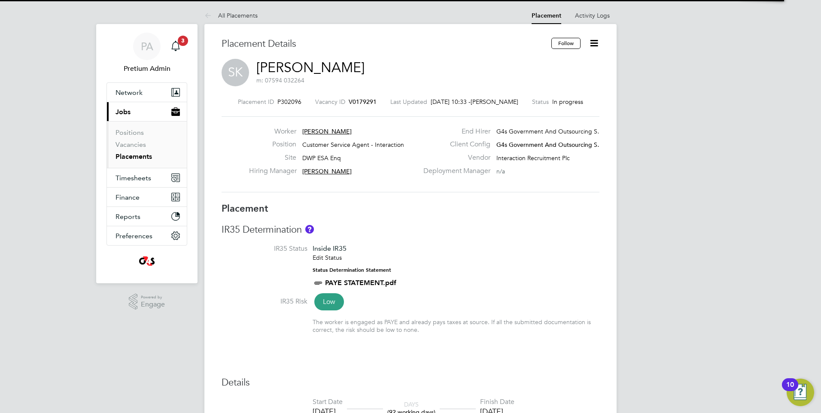
click at [324, 66] on link "Siddiqa Kamali" at bounding box center [310, 67] width 108 height 17
click at [311, 71] on link "Sarwat Hussain" at bounding box center [310, 67] width 108 height 17
click at [318, 67] on link "Matthew Hill" at bounding box center [310, 67] width 108 height 17
click at [363, 72] on link "Fuhad-Abiola Gbolahan" at bounding box center [332, 67] width 152 height 17
drag, startPoint x: 338, startPoint y: 67, endPoint x: 333, endPoint y: 65, distance: 5.3
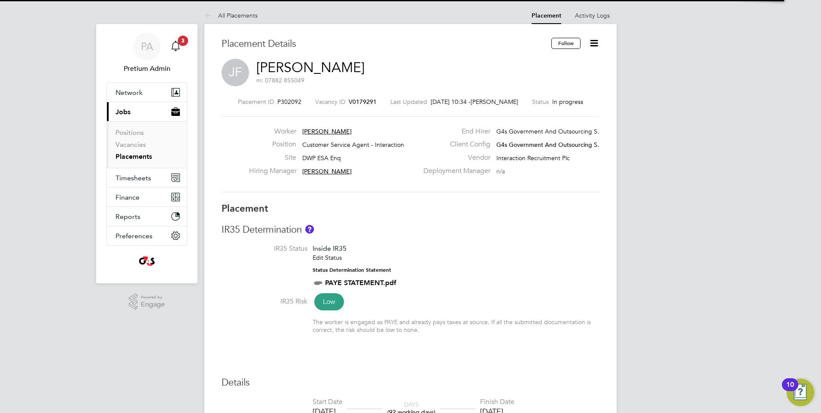
click at [338, 65] on link "Jeremiah Fakolade" at bounding box center [310, 67] width 108 height 17
click at [338, 65] on link "Olanrewaju Elufisan" at bounding box center [310, 67] width 108 height 17
click at [349, 68] on link "Sabrina Coulton" at bounding box center [310, 67] width 108 height 17
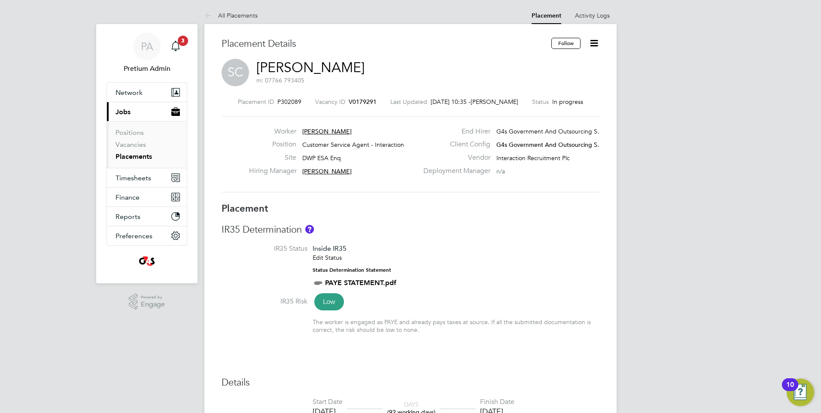
click at [343, 63] on link "Syed-Shakil Choudhury" at bounding box center [310, 67] width 108 height 17
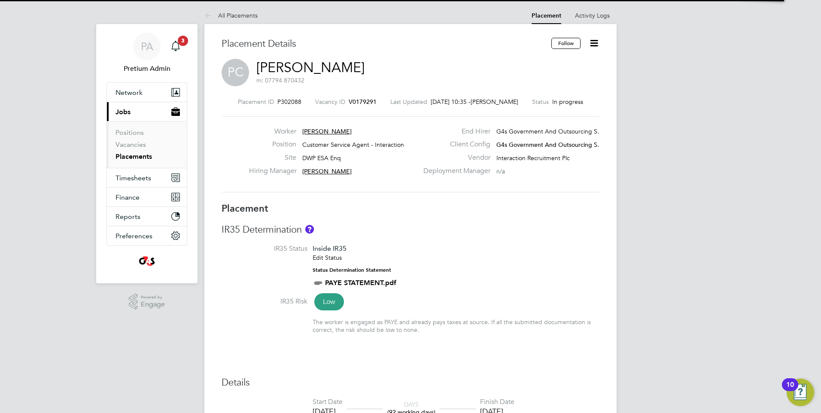
click at [323, 66] on link "Paula Carey" at bounding box center [310, 67] width 108 height 17
click at [319, 69] on link "Sumayyah Begum" at bounding box center [310, 67] width 108 height 17
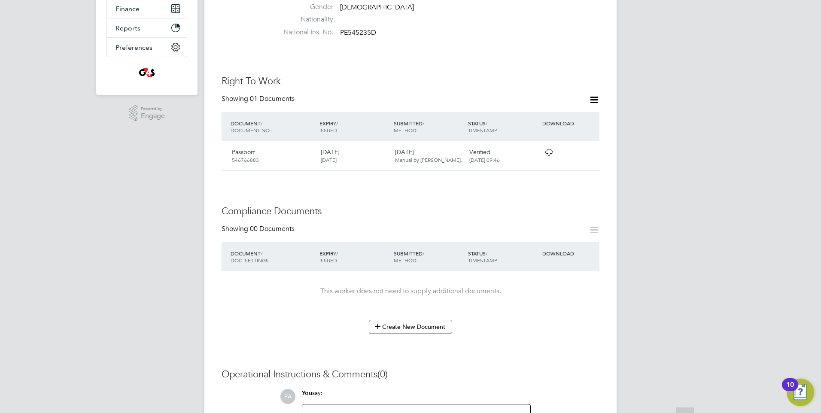
scroll to position [258, 0]
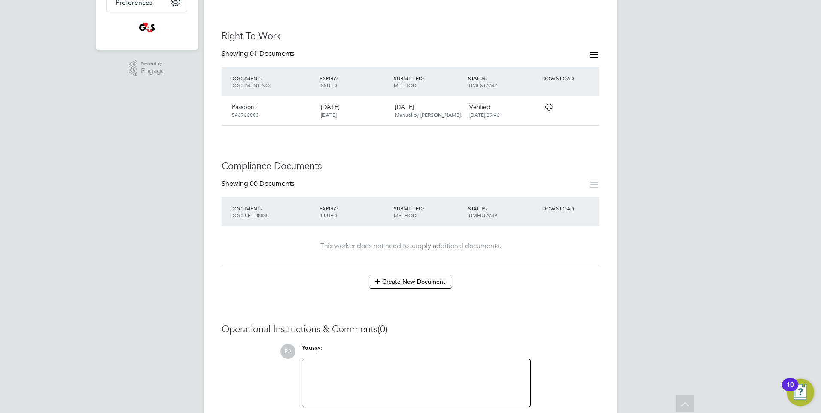
click at [556, 100] on div at bounding box center [562, 107] width 45 height 15
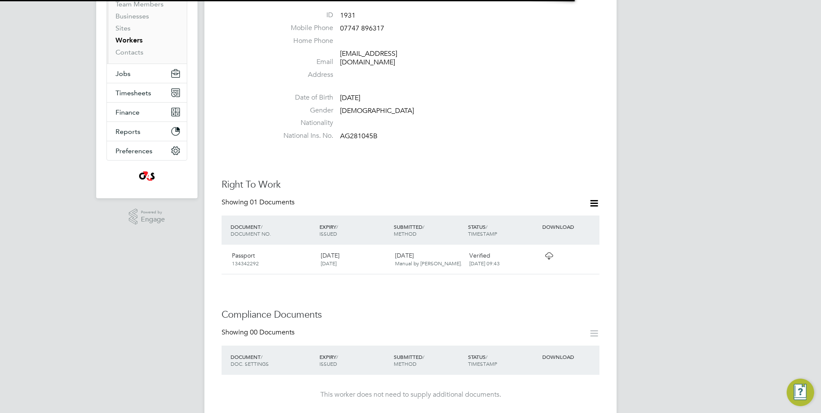
scroll to position [172, 0]
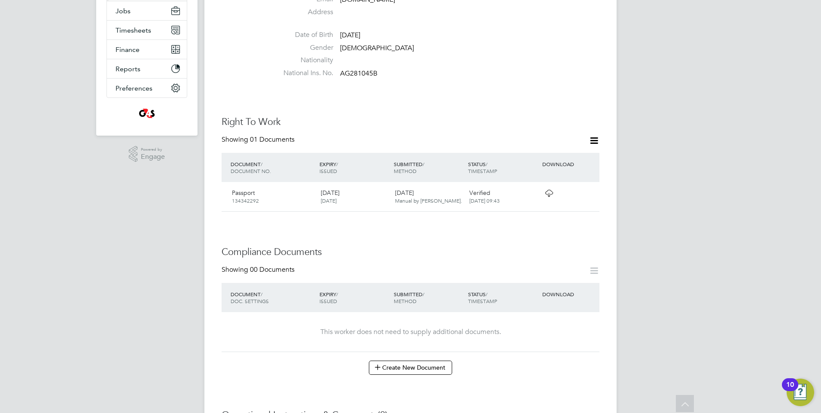
click at [549, 190] on icon at bounding box center [548, 193] width 11 height 7
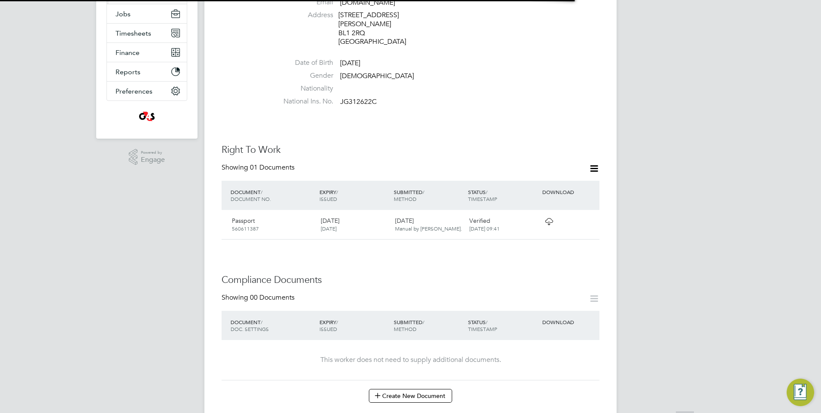
scroll to position [258, 0]
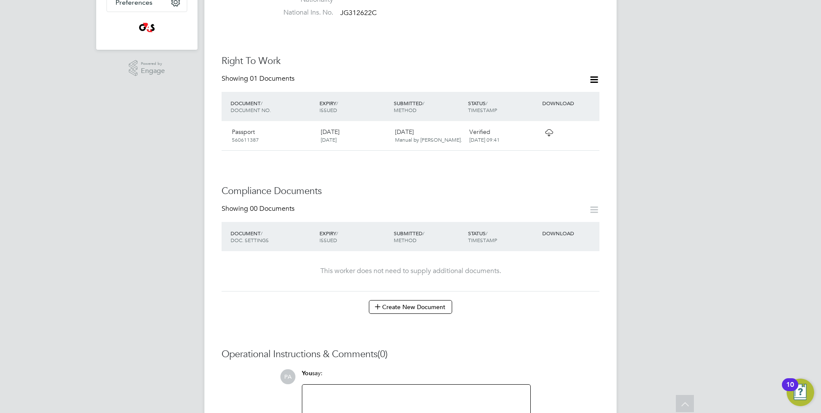
click at [553, 129] on icon at bounding box center [548, 132] width 11 height 7
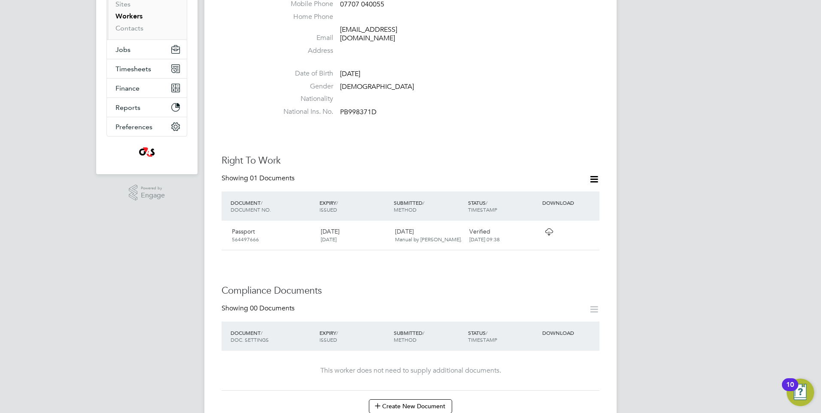
scroll to position [215, 0]
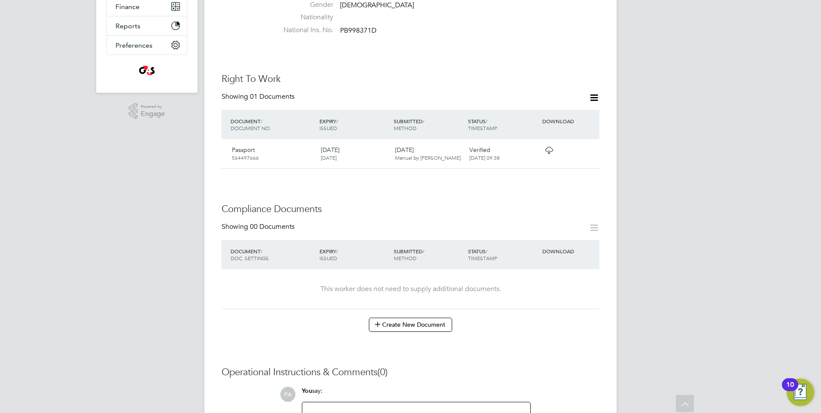
click at [547, 147] on icon at bounding box center [548, 150] width 11 height 7
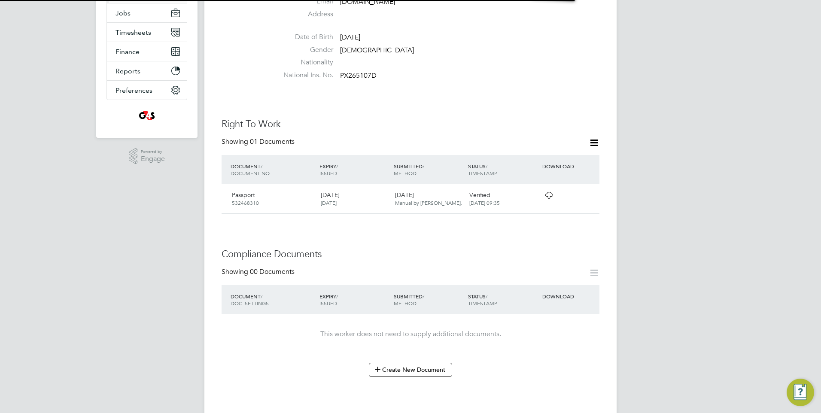
scroll to position [258, 0]
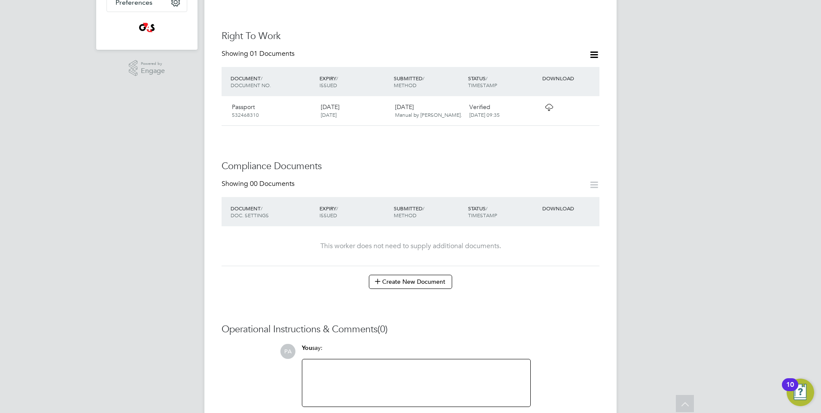
click at [547, 104] on icon at bounding box center [548, 107] width 11 height 7
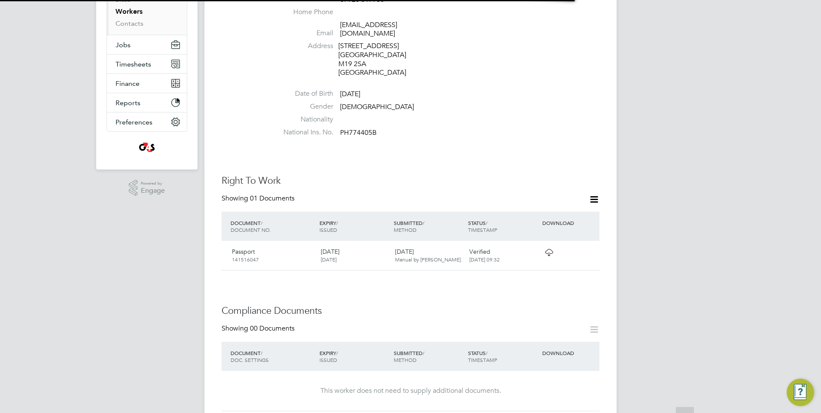
scroll to position [215, 0]
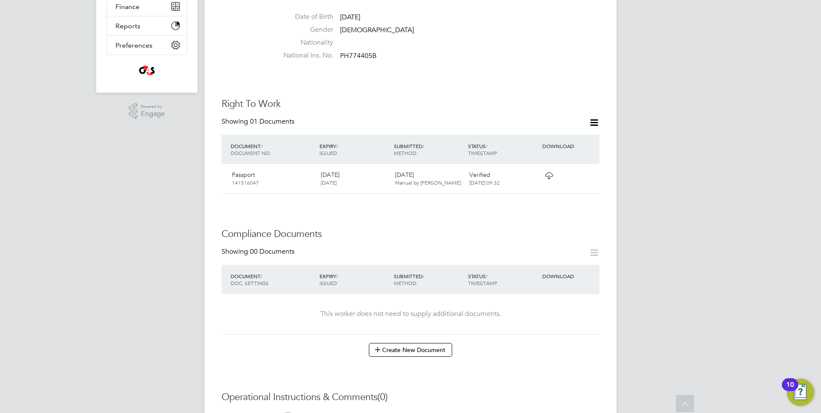
click at [550, 172] on icon at bounding box center [548, 175] width 11 height 7
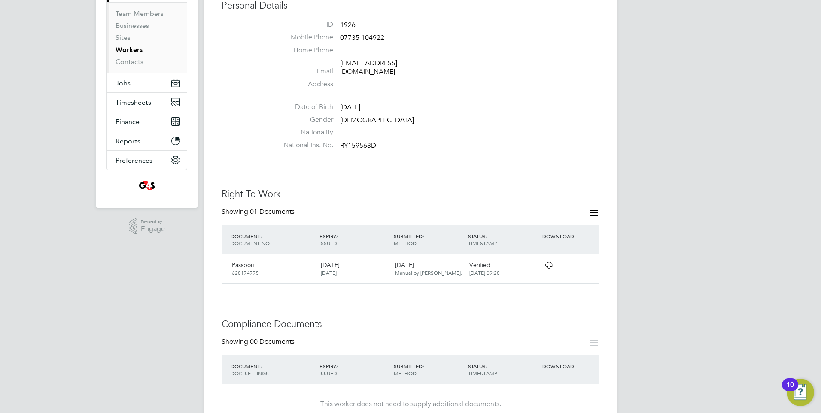
scroll to position [172, 0]
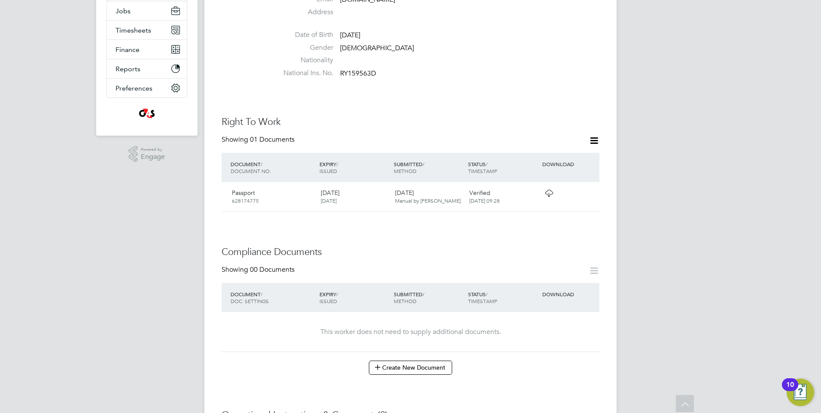
click at [547, 190] on icon at bounding box center [548, 193] width 11 height 7
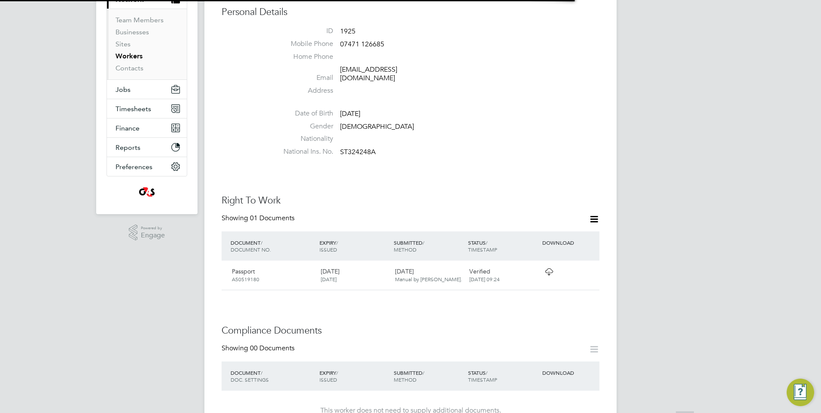
scroll to position [215, 0]
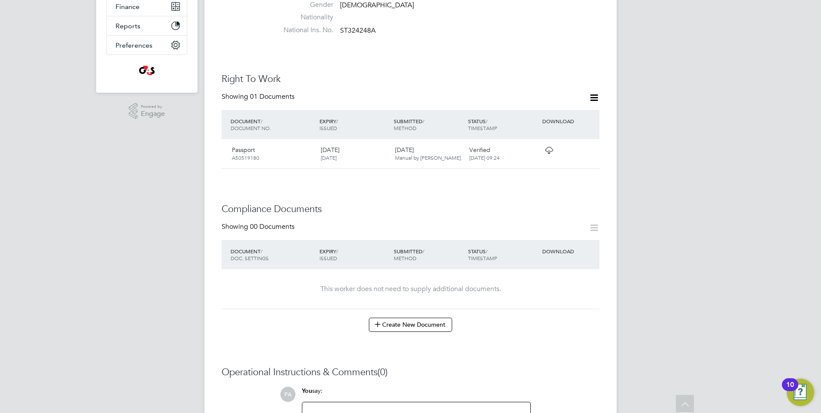
click at [551, 147] on icon at bounding box center [548, 150] width 11 height 7
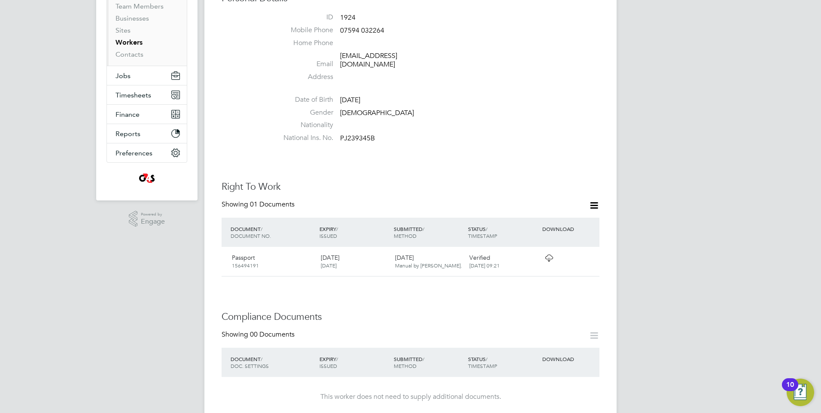
scroll to position [172, 0]
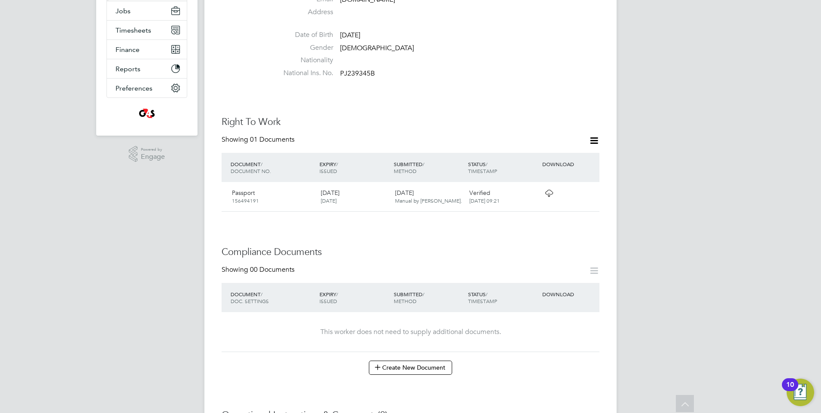
click at [551, 190] on icon at bounding box center [548, 193] width 11 height 7
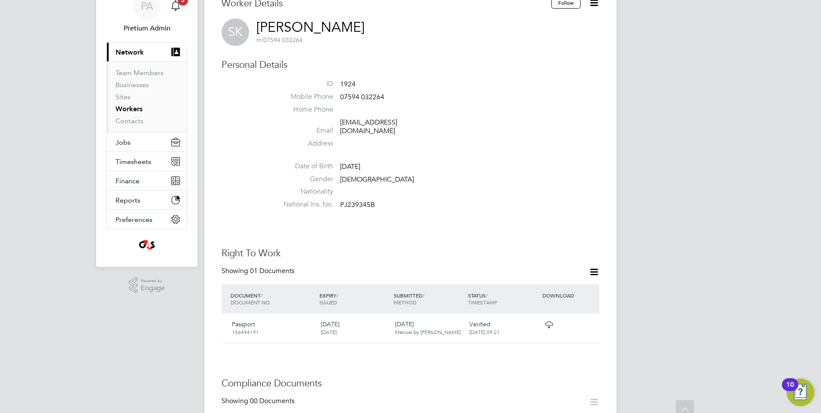
scroll to position [0, 0]
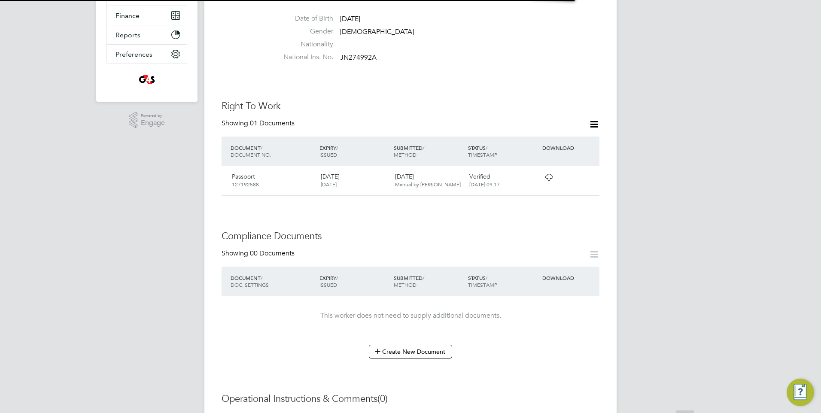
scroll to position [215, 0]
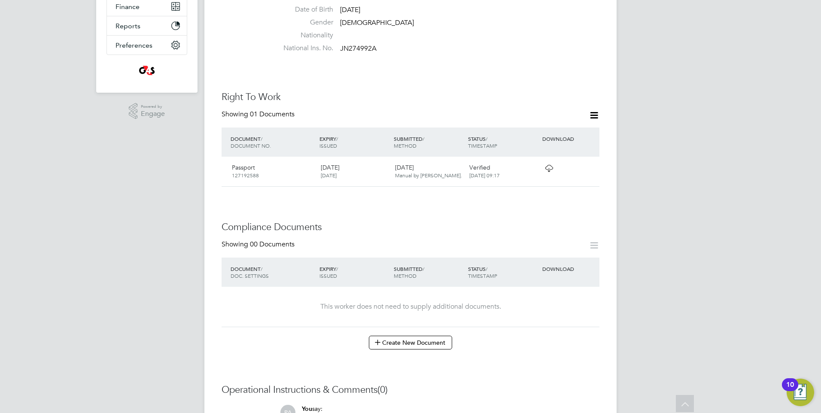
click at [547, 165] on icon at bounding box center [548, 168] width 11 height 7
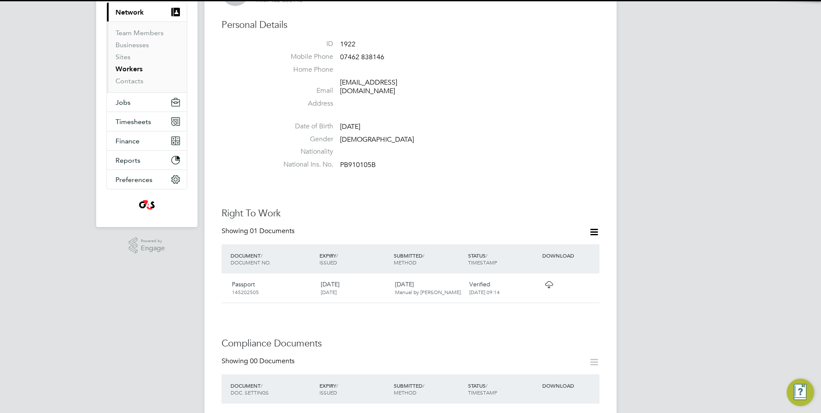
scroll to position [172, 0]
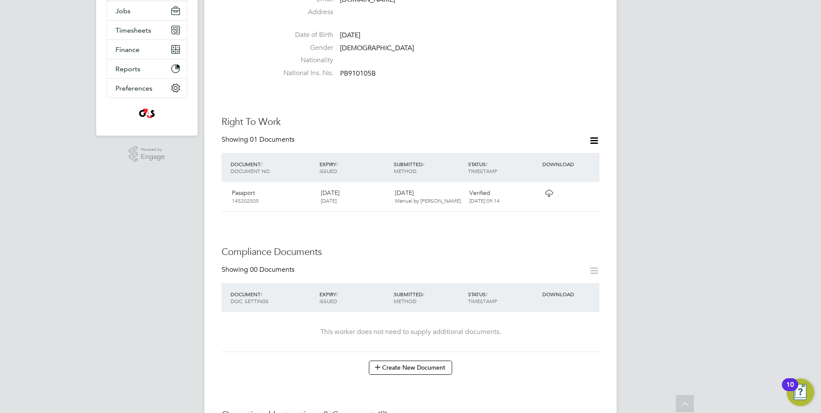
click at [550, 190] on icon at bounding box center [548, 193] width 11 height 7
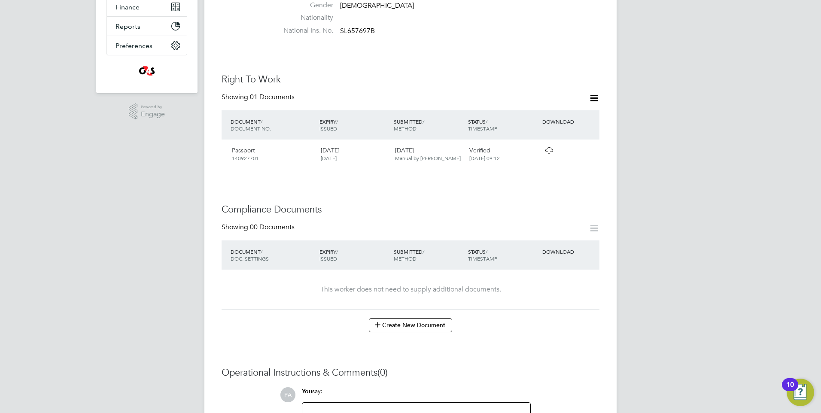
scroll to position [215, 0]
click at [547, 147] on icon at bounding box center [548, 150] width 11 height 7
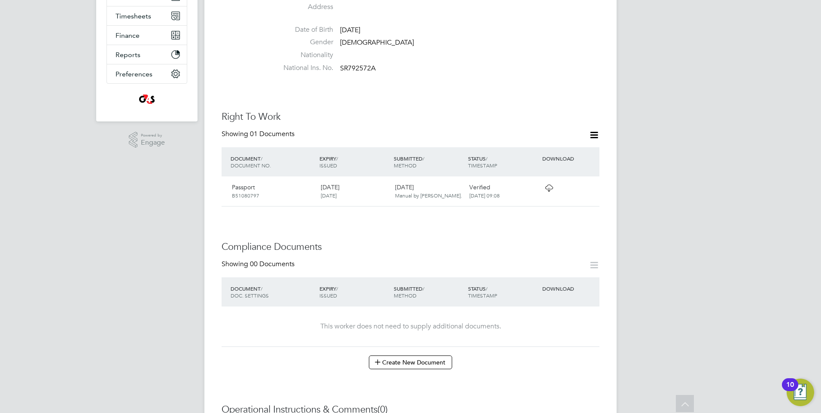
scroll to position [258, 0]
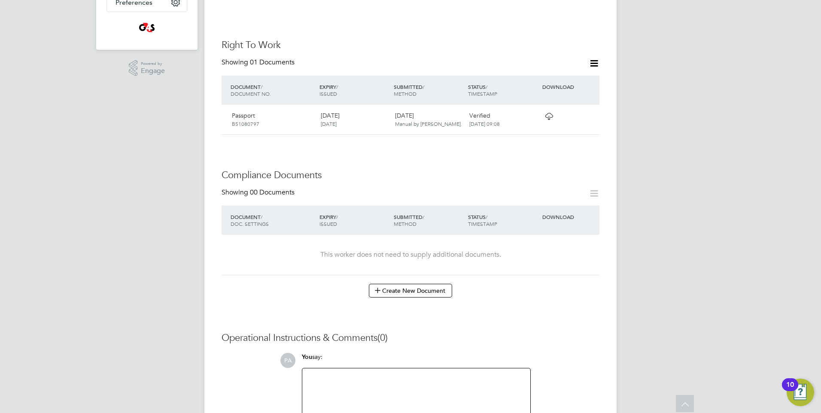
click at [545, 113] on icon at bounding box center [548, 116] width 11 height 7
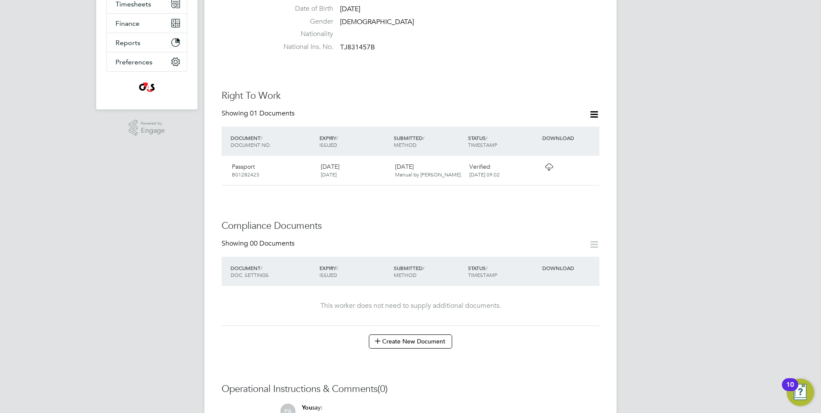
scroll to position [258, 0]
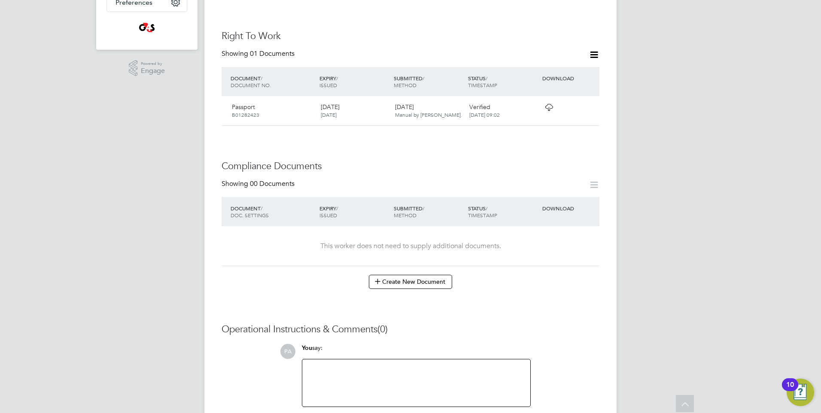
click at [544, 104] on icon at bounding box center [548, 107] width 11 height 7
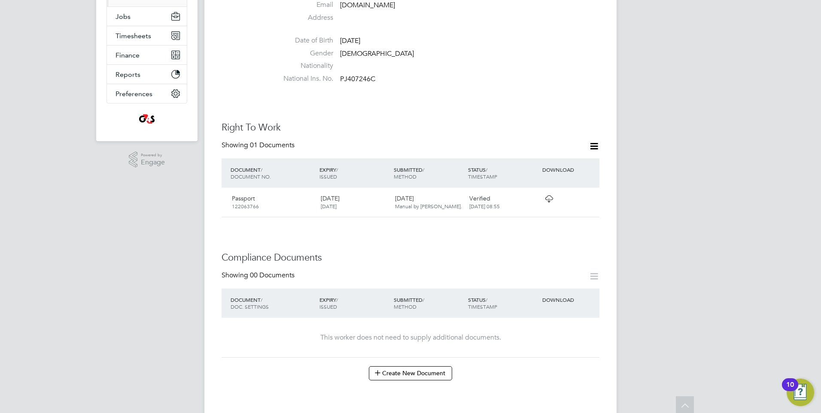
scroll to position [172, 0]
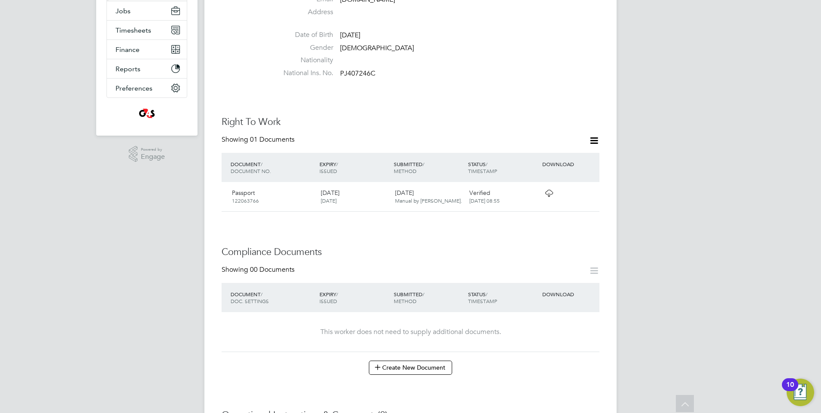
click at [547, 190] on icon at bounding box center [548, 193] width 11 height 7
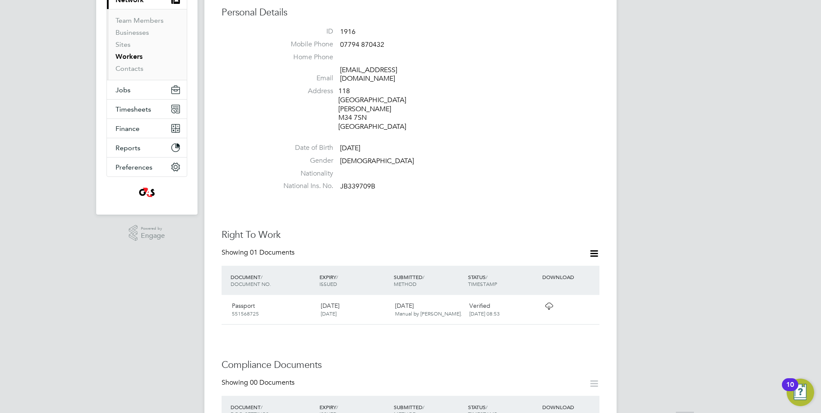
scroll to position [172, 0]
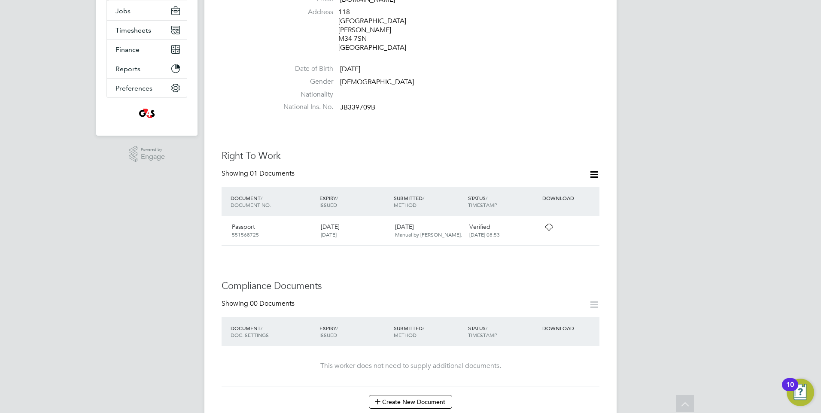
click at [551, 224] on icon at bounding box center [548, 227] width 11 height 7
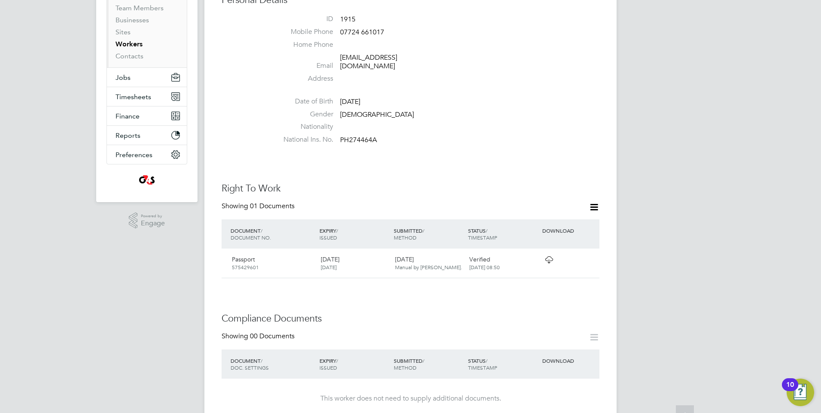
scroll to position [172, 0]
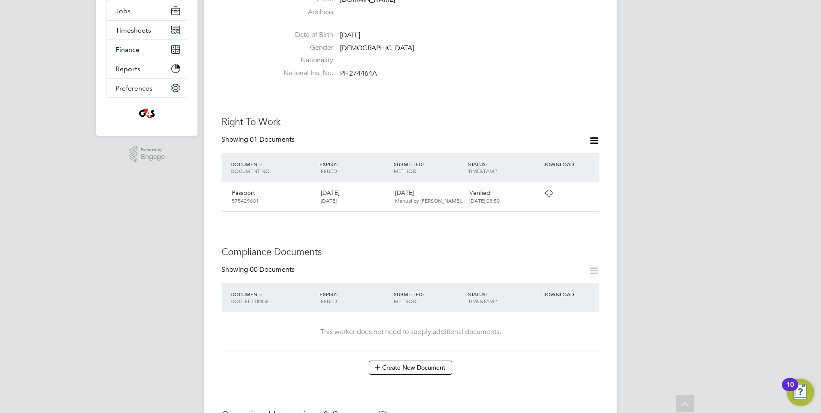
click at [547, 190] on icon at bounding box center [548, 193] width 11 height 7
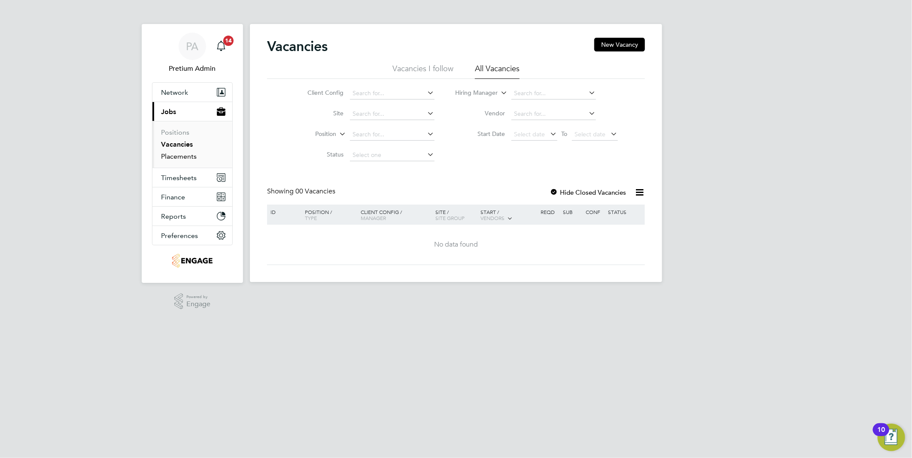
drag, startPoint x: 194, startPoint y: 160, endPoint x: 202, endPoint y: 164, distance: 8.5
click at [194, 160] on link "Placements" at bounding box center [179, 156] width 36 height 8
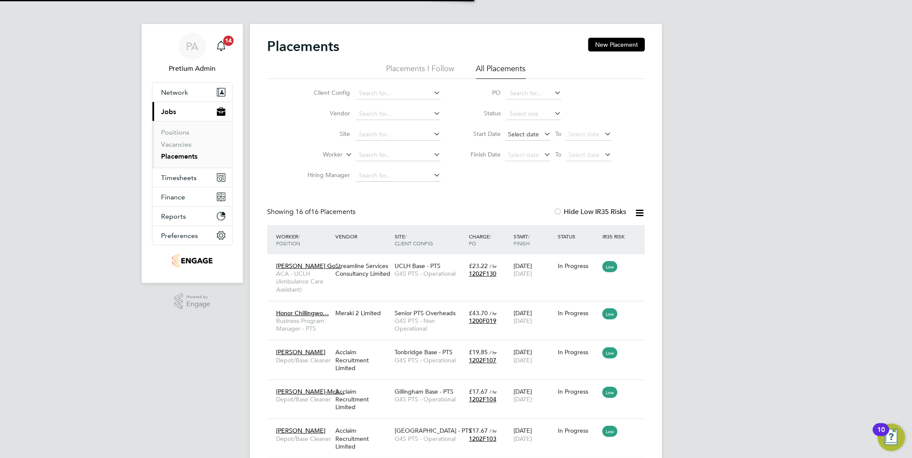
click at [533, 131] on span "Select date" at bounding box center [523, 134] width 31 height 8
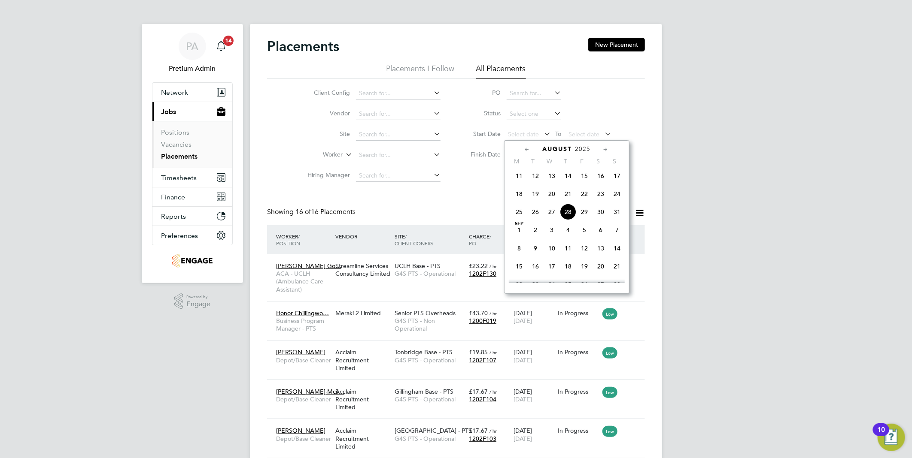
drag, startPoint x: 567, startPoint y: 200, endPoint x: 513, endPoint y: 180, distance: 58.4
click at [568, 200] on span "21" at bounding box center [568, 194] width 16 height 16
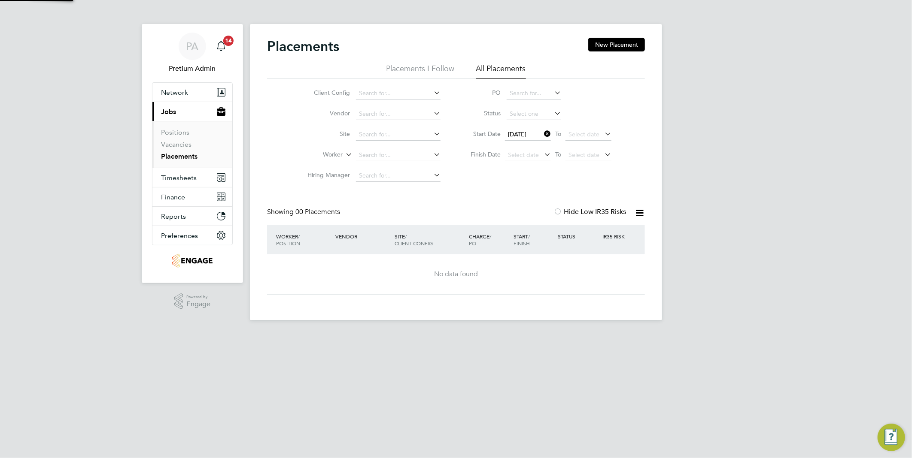
click at [487, 167] on div "Client Config Vendor Site Worker Hiring Manager PO Status Start Date 21 Aug 202…" at bounding box center [456, 132] width 378 height 107
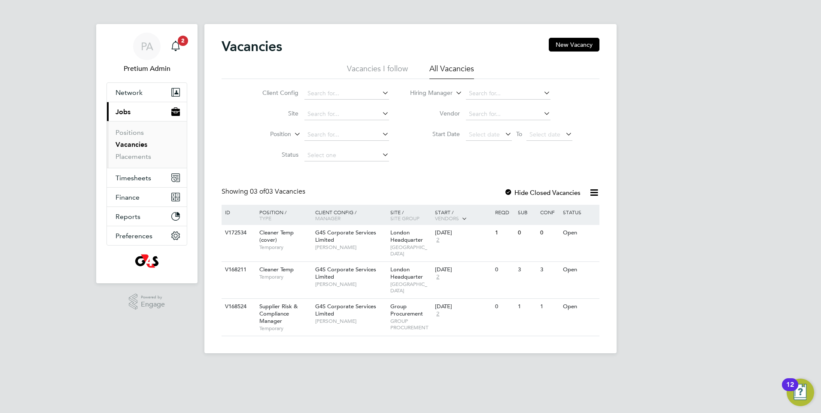
click at [124, 152] on li "Vacancies" at bounding box center [147, 146] width 64 height 12
click at [127, 155] on link "Placements" at bounding box center [133, 156] width 36 height 8
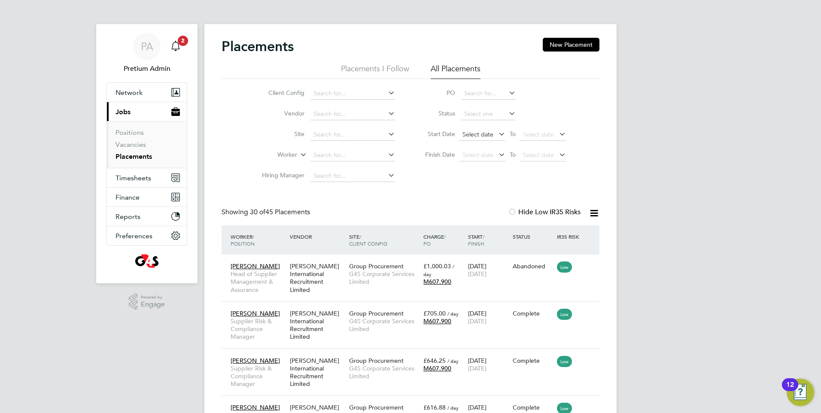
click at [494, 130] on span "Select date" at bounding box center [482, 135] width 46 height 12
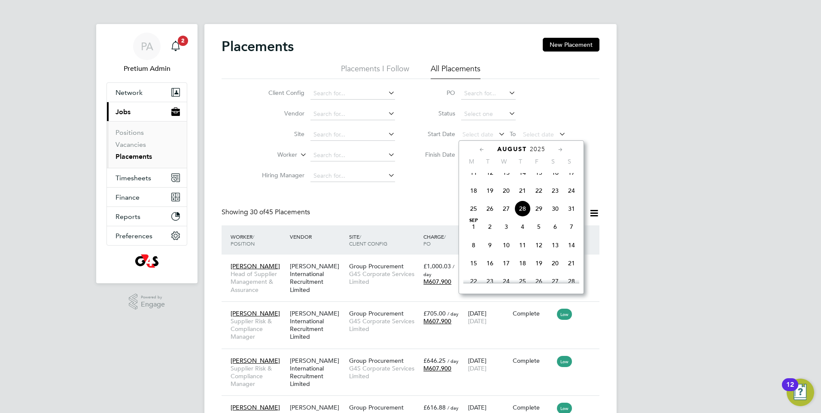
click at [522, 199] on span "21" at bounding box center [522, 190] width 16 height 16
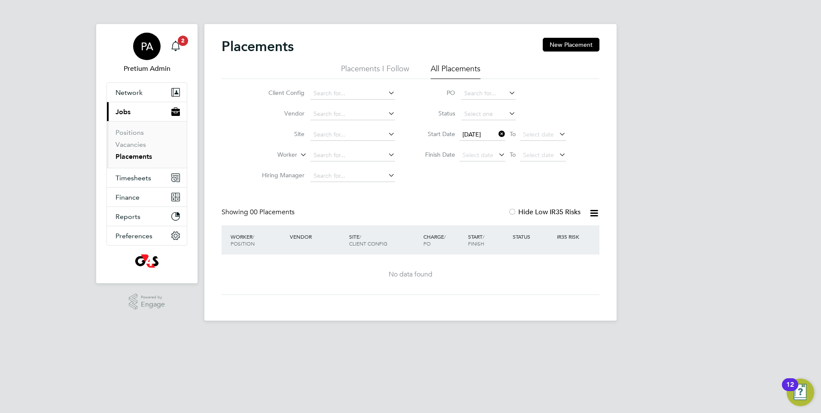
click at [138, 50] on div "PA" at bounding box center [146, 46] width 27 height 27
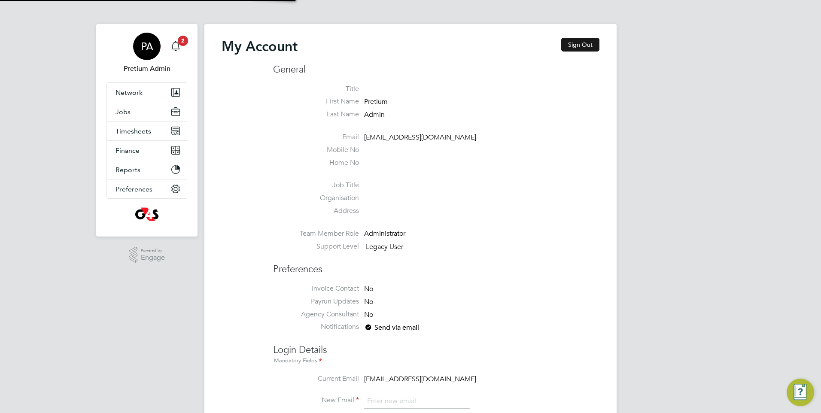
type input "rmg4s@pretiumresourcing.co.uk"
click at [591, 46] on button "Sign Out" at bounding box center [580, 45] width 38 height 14
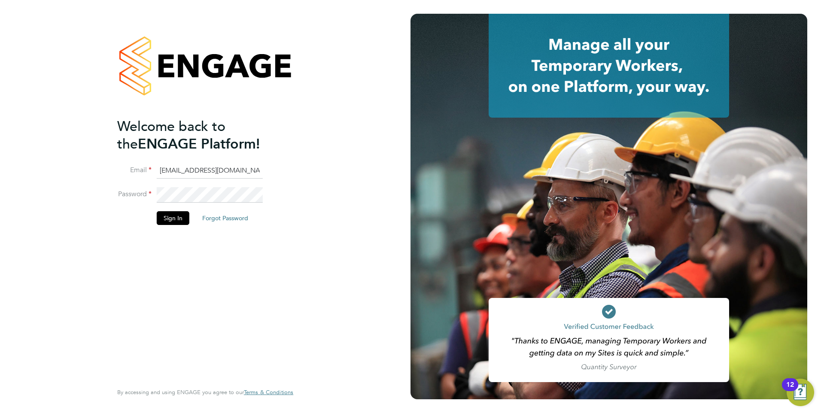
click at [179, 172] on input "rmg4s@pretiumresourcing.co.uk" at bounding box center [210, 170] width 106 height 15
type input "G4SMTL@pretiumresourcing.co.uk"
click at [170, 216] on button "Sign In" at bounding box center [173, 218] width 33 height 14
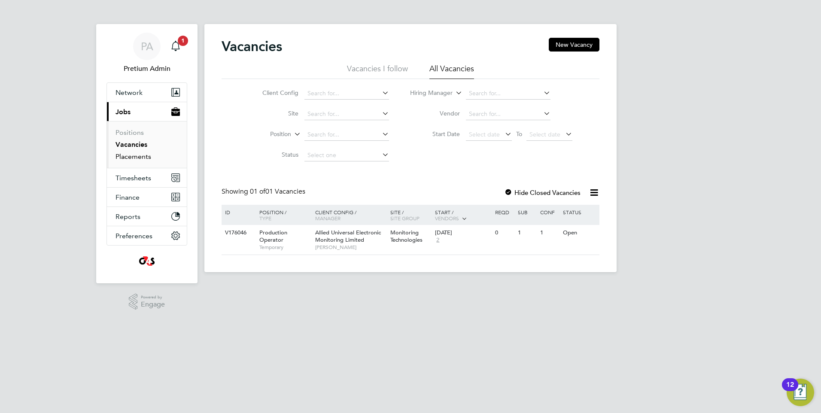
click at [146, 155] on link "Placements" at bounding box center [133, 156] width 36 height 8
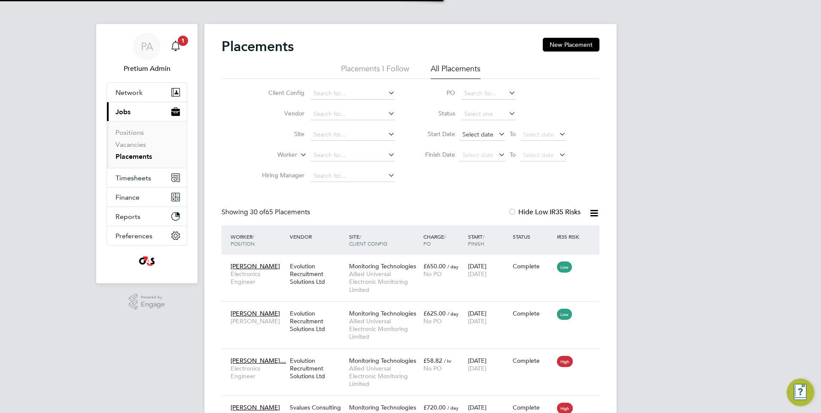
click at [487, 139] on span "Select date" at bounding box center [482, 135] width 46 height 12
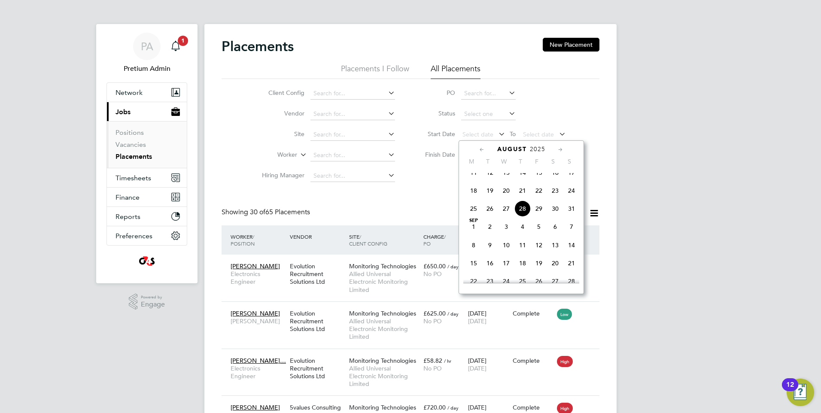
click at [521, 197] on span "21" at bounding box center [522, 190] width 16 height 16
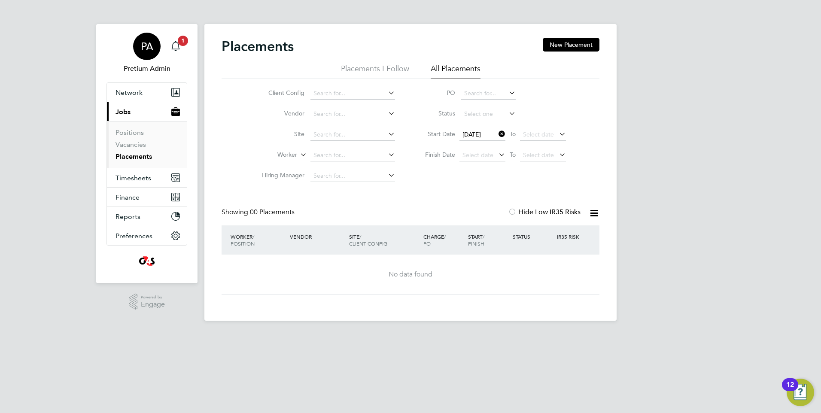
click at [147, 42] on span "PA" at bounding box center [147, 46] width 12 height 11
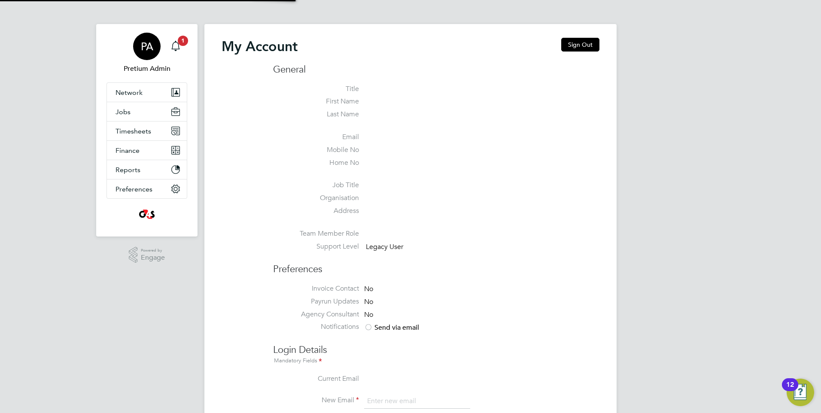
type input "[EMAIL_ADDRESS][DOMAIN_NAME]"
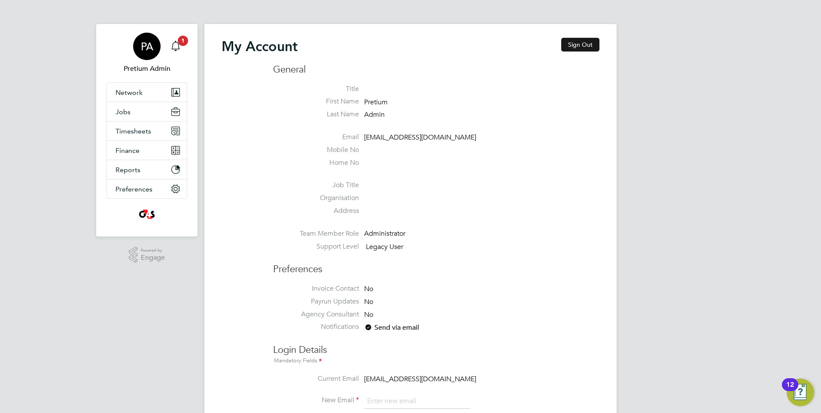
click at [571, 52] on button "Sign Out" at bounding box center [580, 45] width 38 height 14
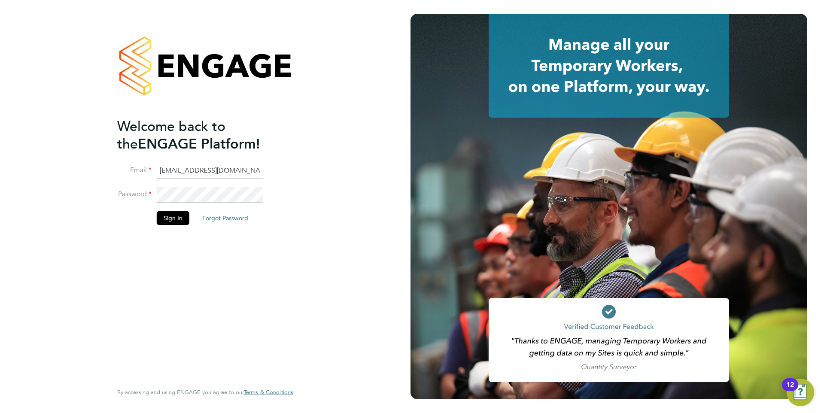
click at [164, 171] on input "[EMAIL_ADDRESS][DOMAIN_NAME]" at bounding box center [210, 170] width 106 height 15
click at [164, 171] on input "ncc@pretiumresourcing.co.uk" at bounding box center [210, 170] width 106 height 15
type input "[EMAIL_ADDRESS][DOMAIN_NAME]"
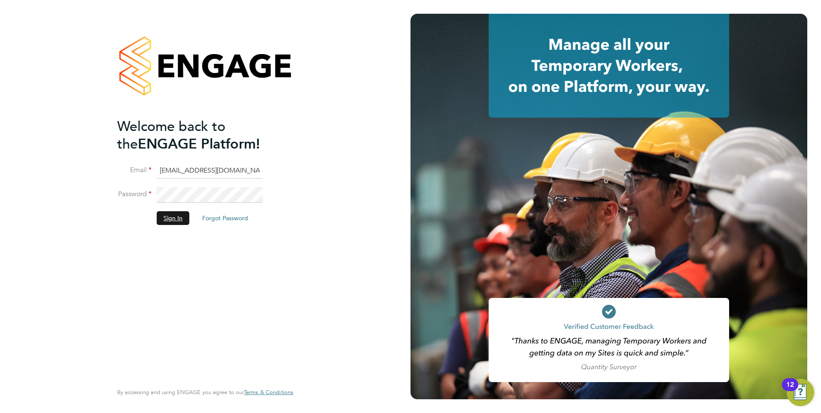
click at [174, 216] on button "Sign In" at bounding box center [173, 218] width 33 height 14
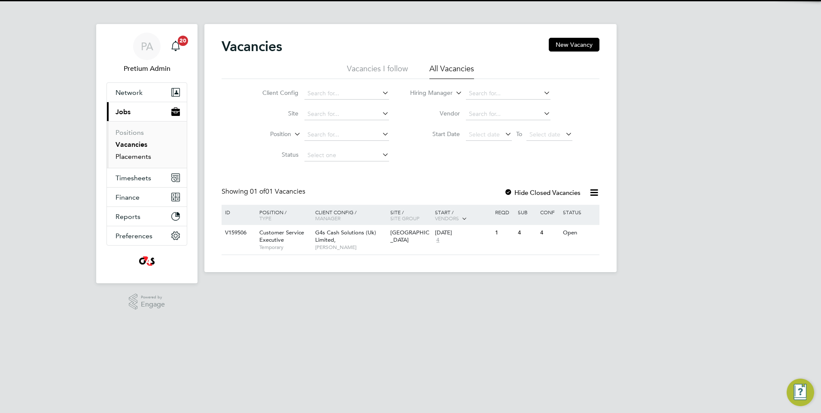
click at [142, 160] on link "Placements" at bounding box center [133, 156] width 36 height 8
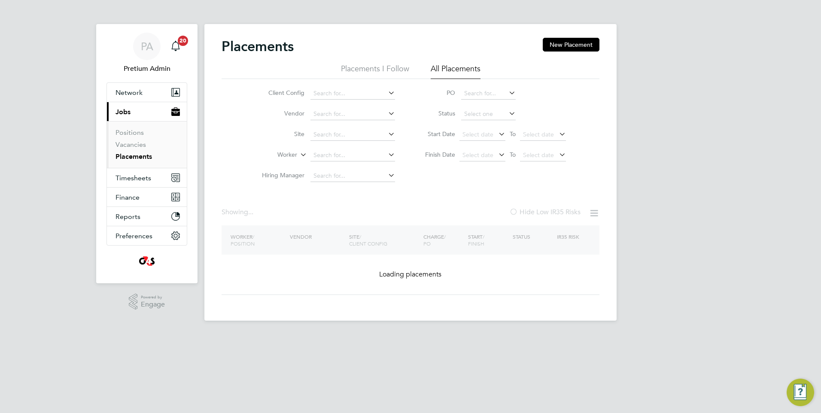
click at [497, 133] on icon at bounding box center [497, 134] width 0 height 12
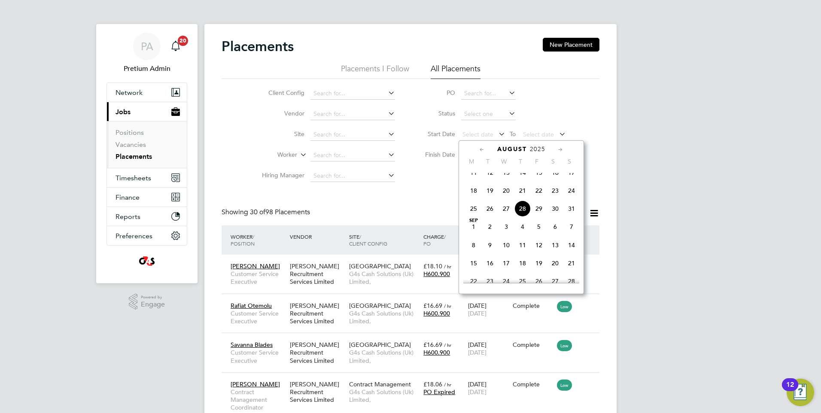
click at [518, 197] on span "21" at bounding box center [522, 190] width 16 height 16
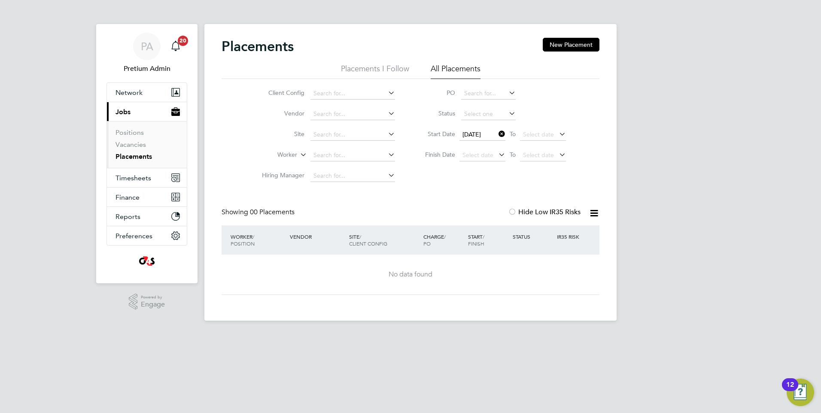
click at [150, 30] on app-nav-user-info "PA Pretium Admin Notifications 20" at bounding box center [146, 53] width 81 height 58
click at [139, 54] on div "PA" at bounding box center [146, 46] width 27 height 27
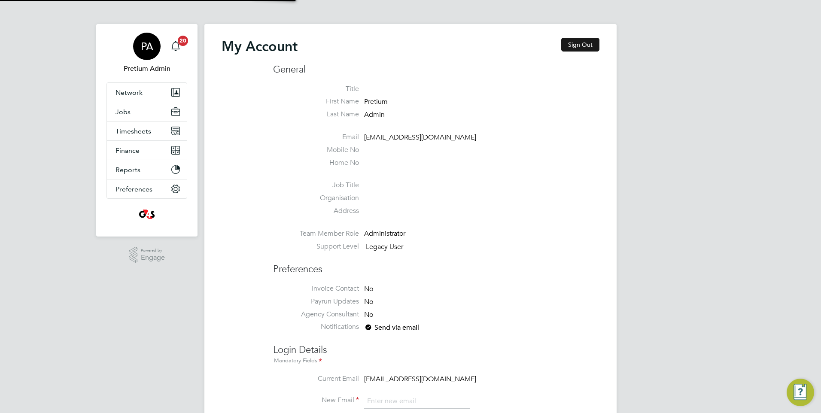
type input "rmg4s@pretiumresourcing.co.uk"
click at [569, 47] on button "Sign Out" at bounding box center [580, 45] width 38 height 14
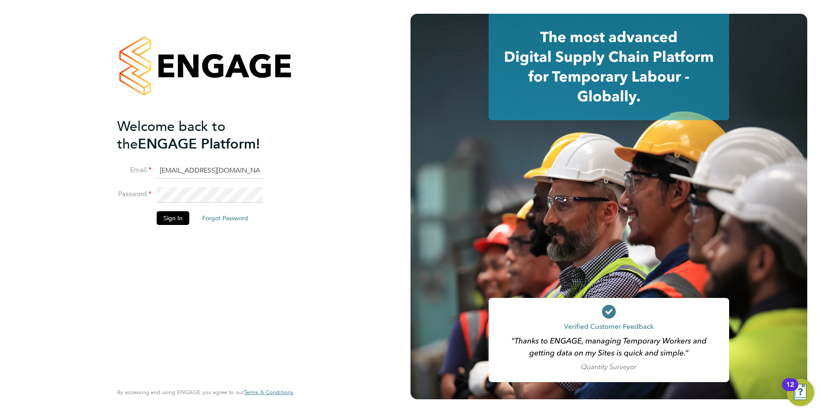
click at [163, 167] on input "[EMAIL_ADDRESS][DOMAIN_NAME]" at bounding box center [210, 170] width 106 height 15
type input "ssukg4s@pretiumresourcing.co.uk"
drag, startPoint x: 174, startPoint y: 226, endPoint x: 178, endPoint y: 220, distance: 6.6
click at [174, 225] on li "Sign In Forgot Password" at bounding box center [200, 222] width 167 height 22
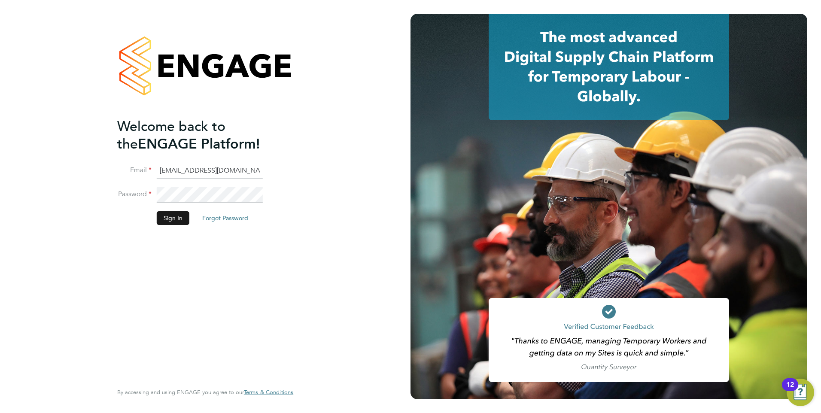
click at [179, 217] on button "Sign In" at bounding box center [173, 218] width 33 height 14
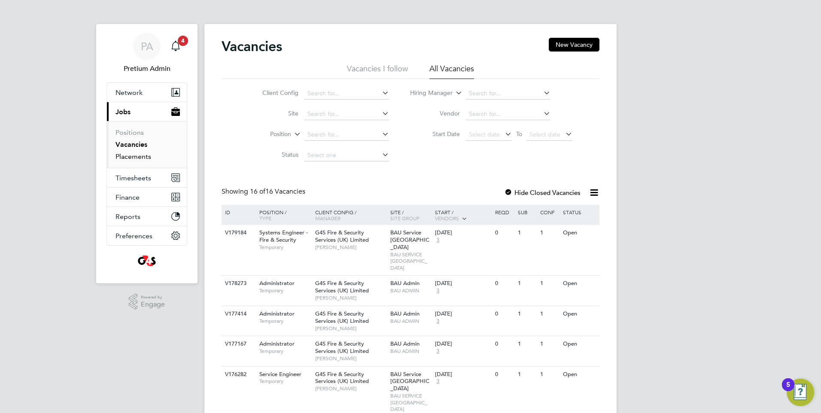
click at [123, 158] on link "Placements" at bounding box center [133, 156] width 36 height 8
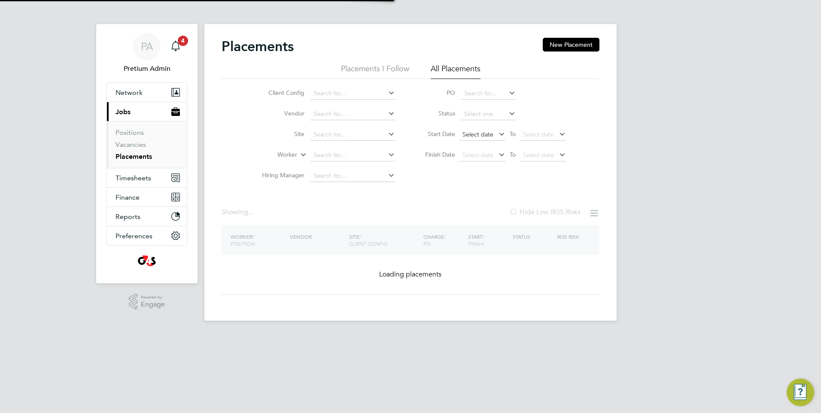
click at [489, 136] on span "Select date" at bounding box center [477, 134] width 31 height 8
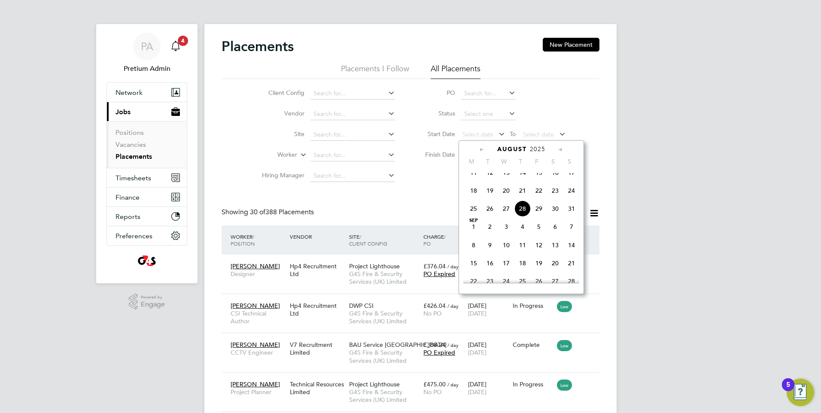
click at [522, 197] on span "21" at bounding box center [522, 190] width 16 height 16
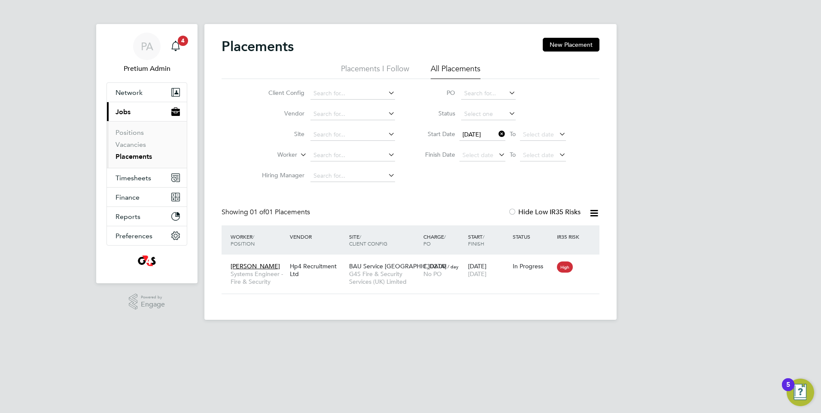
click at [593, 212] on icon at bounding box center [593, 213] width 11 height 11
click at [558, 231] on li "Download Placements Report" at bounding box center [551, 233] width 91 height 12
click at [339, 270] on div "Hp4 Recruitment Ltd" at bounding box center [317, 270] width 59 height 24
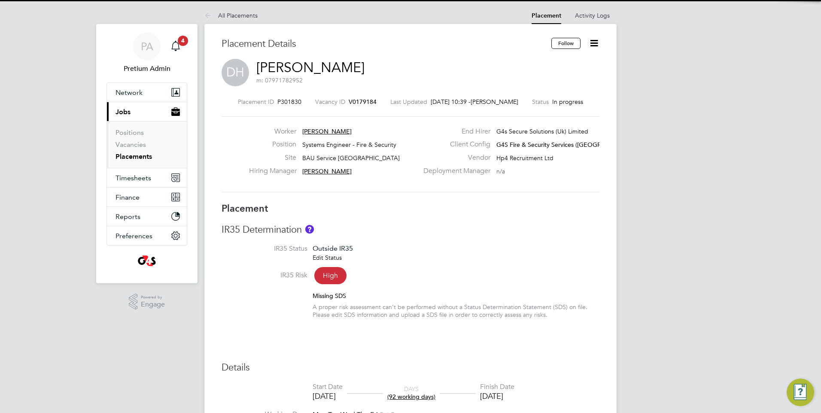
click at [294, 69] on link "[PERSON_NAME]" at bounding box center [310, 67] width 108 height 17
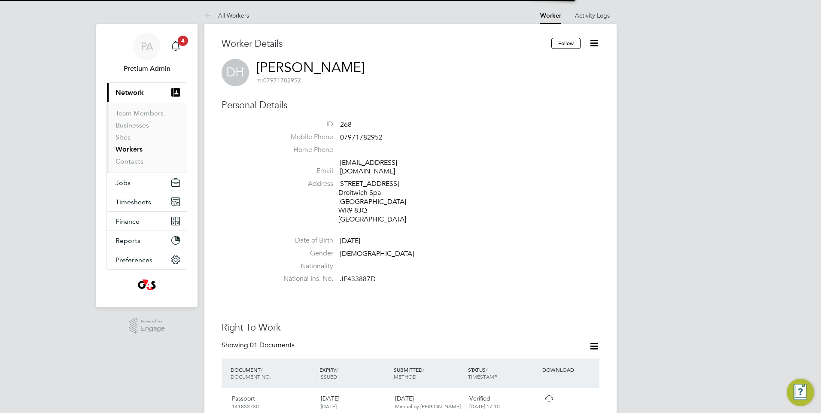
scroll to position [215, 0]
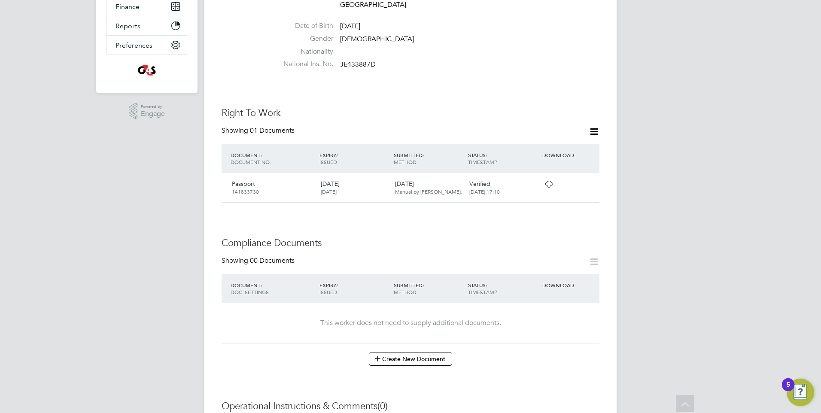
click at [546, 181] on icon at bounding box center [548, 184] width 11 height 7
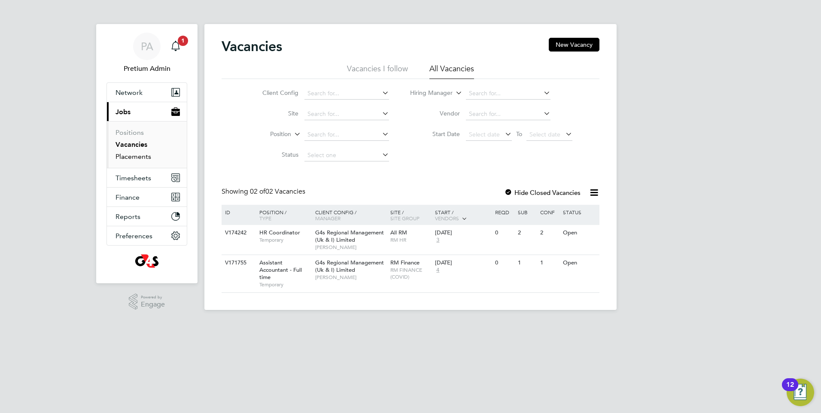
drag, startPoint x: 125, startPoint y: 159, endPoint x: 137, endPoint y: 164, distance: 13.3
click at [126, 158] on link "Placements" at bounding box center [133, 156] width 36 height 8
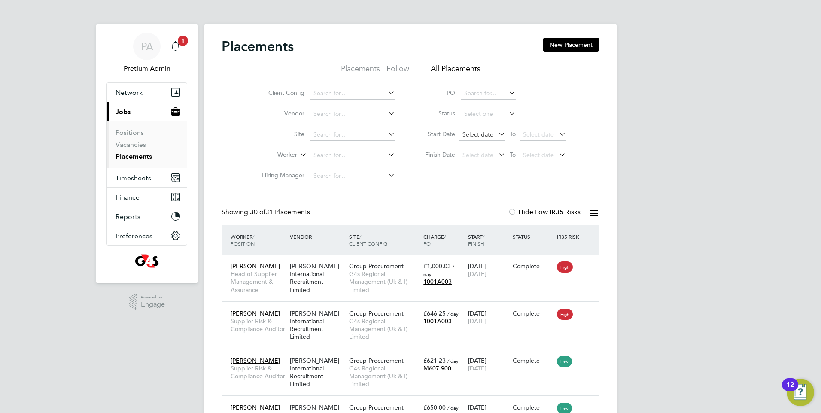
click at [487, 136] on span "Select date" at bounding box center [477, 134] width 31 height 8
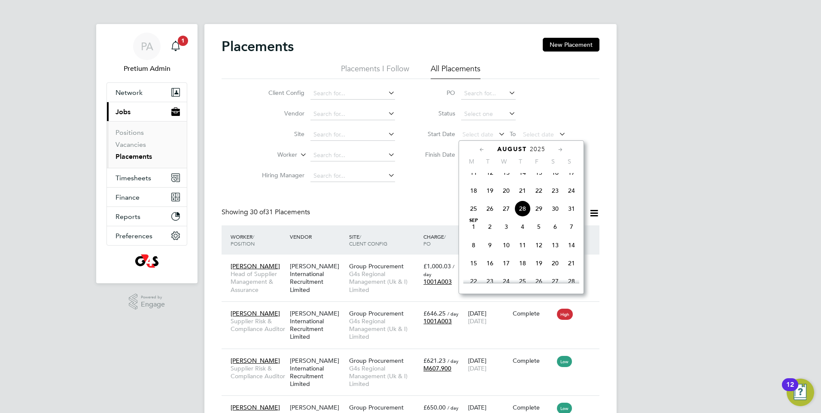
click at [517, 197] on span "21" at bounding box center [522, 190] width 16 height 16
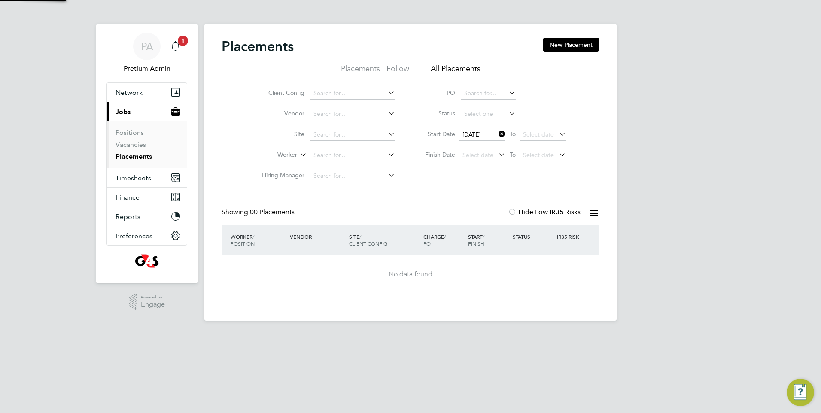
drag, startPoint x: 456, startPoint y: 187, endPoint x: 440, endPoint y: 194, distance: 18.0
click at [456, 187] on div "Placements New Placement Placements I Follow All Placements Client Config Vendo…" at bounding box center [410, 166] width 378 height 257
click at [151, 39] on div "PA" at bounding box center [146, 46] width 27 height 27
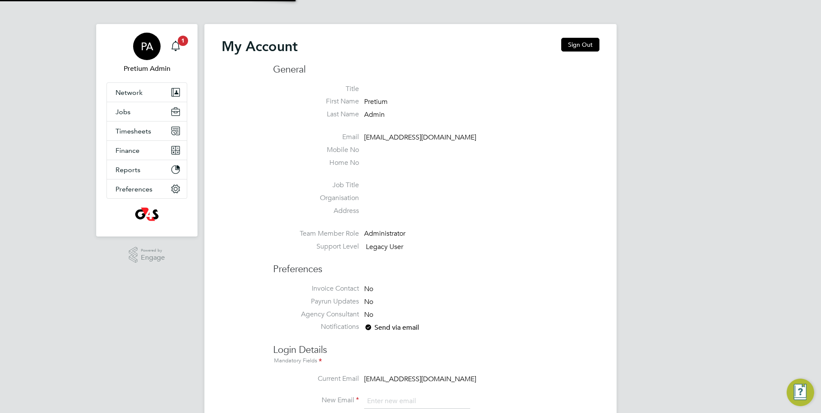
type input "[EMAIL_ADDRESS][DOMAIN_NAME]"
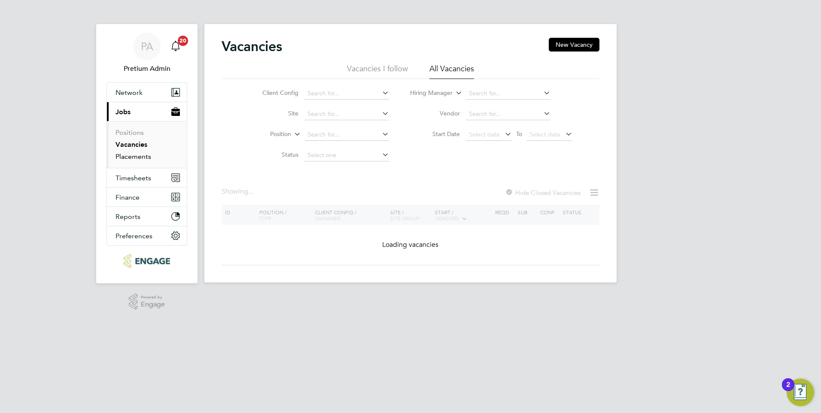
click at [137, 153] on link "Placements" at bounding box center [133, 156] width 36 height 8
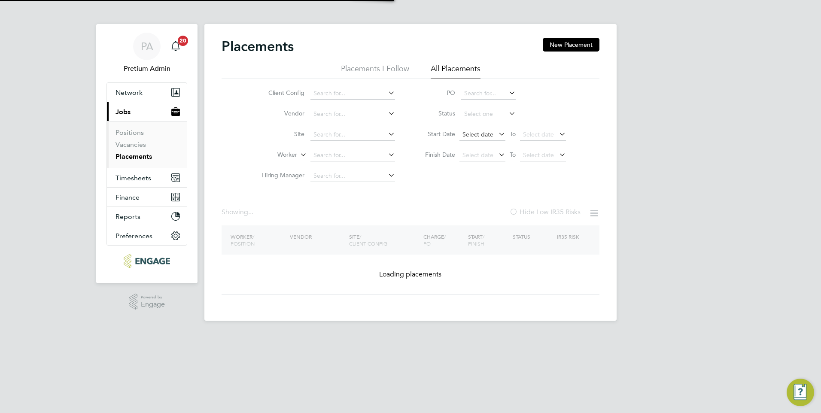
drag, startPoint x: 485, startPoint y: 140, endPoint x: 484, endPoint y: 134, distance: 5.7
click at [485, 136] on span "Select date" at bounding box center [482, 135] width 46 height 12
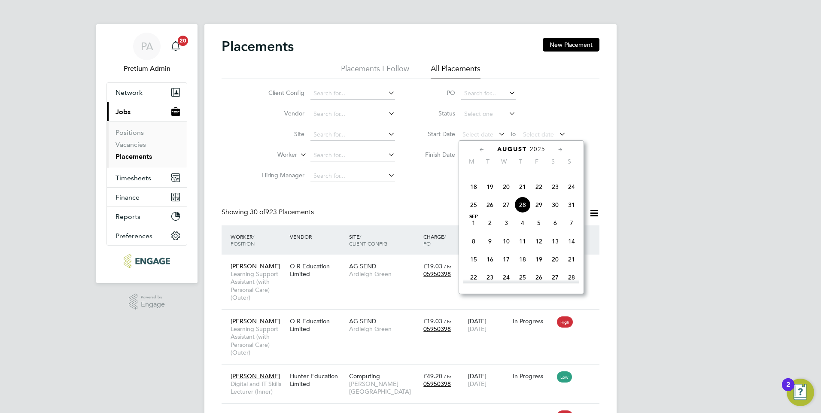
scroll to position [334, 0]
click at [492, 196] on span "19" at bounding box center [490, 190] width 16 height 16
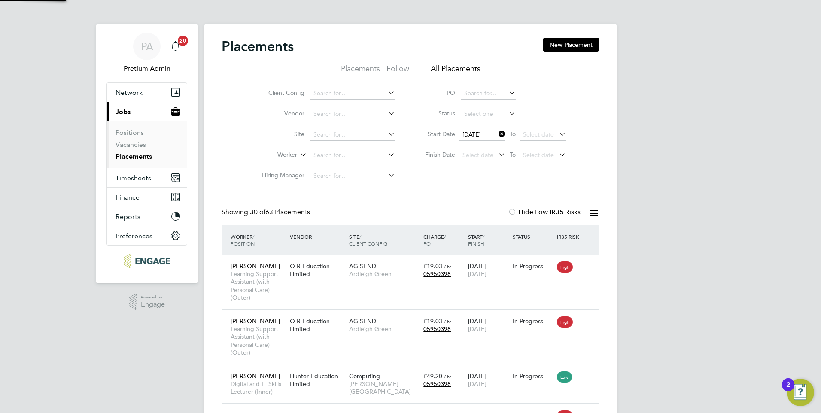
scroll to position [25, 75]
click at [408, 227] on div "Worker / Position Vendor Site / Client Config Charge / PO Start / Finish Status…" at bounding box center [410, 239] width 378 height 29
click at [591, 215] on icon at bounding box center [593, 213] width 11 height 11
click at [546, 229] on li "Download Placements Report" at bounding box center [551, 233] width 91 height 12
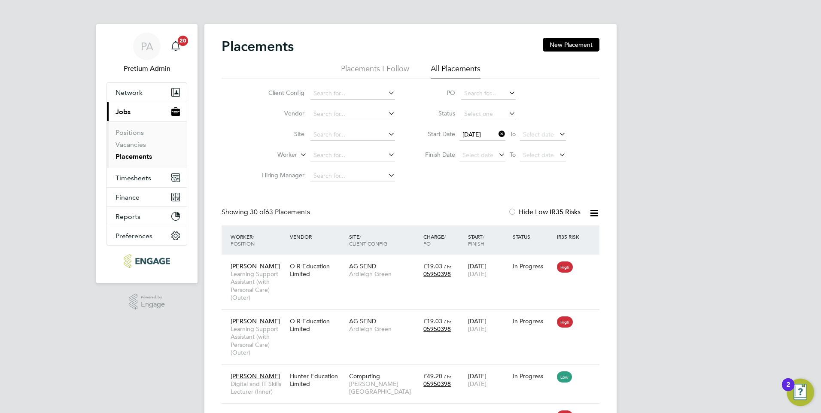
click at [337, 293] on div "Arba Dreni Learning Support Assistant (with Personal Care) (Outer) O R Educatio…" at bounding box center [410, 282] width 378 height 55
click at [290, 288] on div "Arba Dreni Learning Support Assistant (with Personal Care) (Outer) O R Educatio…" at bounding box center [410, 282] width 378 height 55
click at [279, 290] on span "Learning Support Assistant (with Personal Care) (Outer)" at bounding box center [258, 285] width 55 height 31
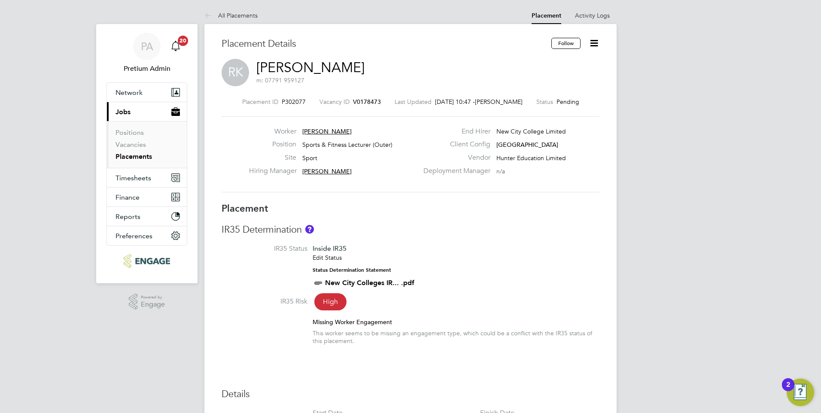
click at [309, 70] on link "[PERSON_NAME]" at bounding box center [310, 67] width 108 height 17
click at [335, 67] on link "[PERSON_NAME]" at bounding box center [310, 67] width 108 height 17
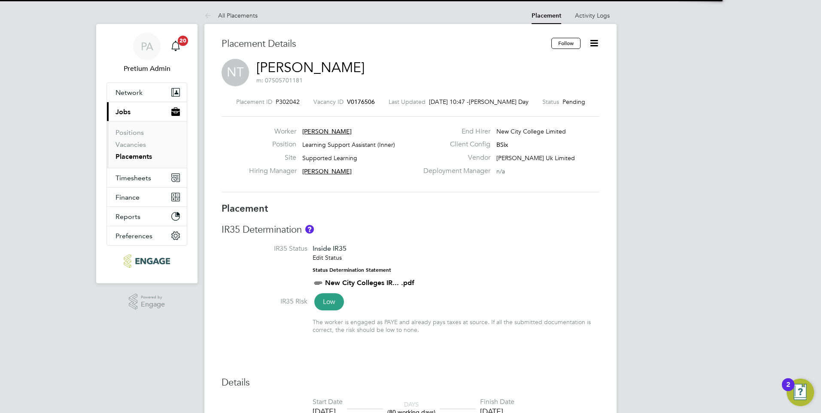
click at [322, 66] on link "[PERSON_NAME]" at bounding box center [310, 67] width 108 height 17
click at [343, 66] on link "[PERSON_NAME]" at bounding box center [310, 67] width 108 height 17
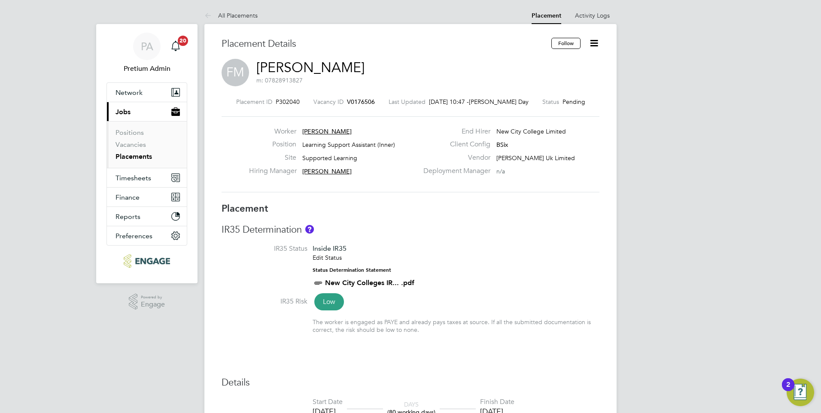
click at [152, 59] on div "PA" at bounding box center [146, 46] width 27 height 27
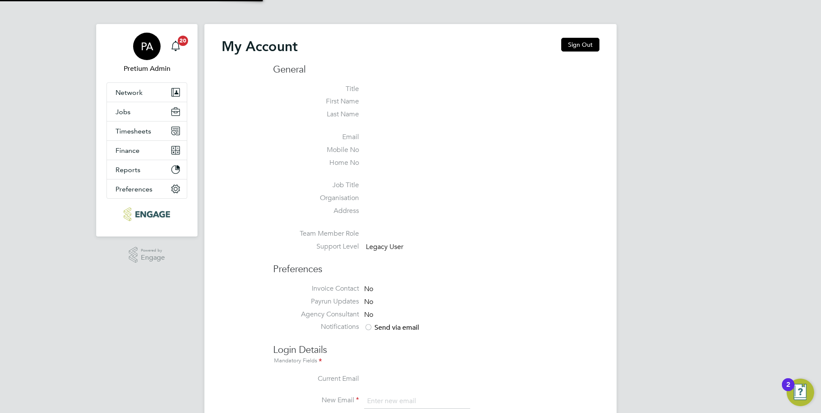
type input "[DOMAIN_NAME][EMAIL_ADDRESS][DOMAIN_NAME]"
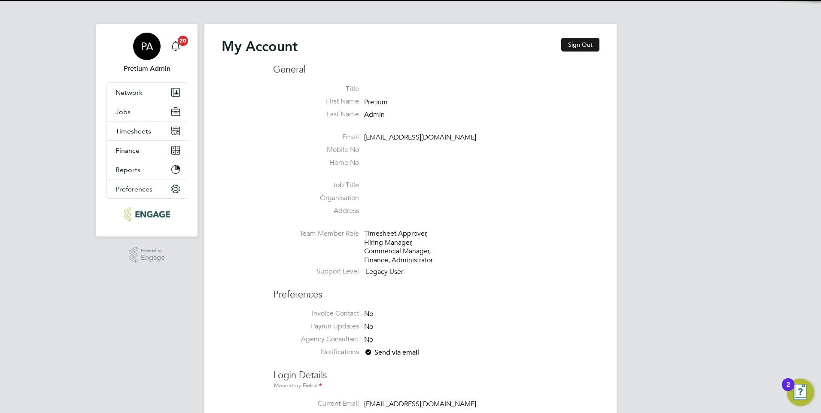
click at [581, 44] on button "Sign Out" at bounding box center [580, 45] width 38 height 14
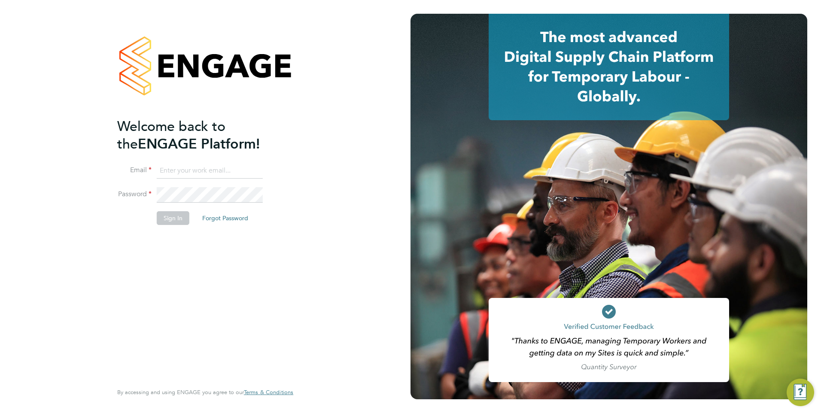
type input "account.support@pretiumresourcing.co.uk"
click at [189, 168] on input "account.support@pretiumresourcing.co.uk" at bounding box center [210, 170] width 106 height 15
drag, startPoint x: 358, startPoint y: 71, endPoint x: 353, endPoint y: 7, distance: 63.8
click at [358, 74] on div "Welcome back to the ENGAGE Platform! Email account.support@pretiumresourcing.co…" at bounding box center [205, 206] width 410 height 413
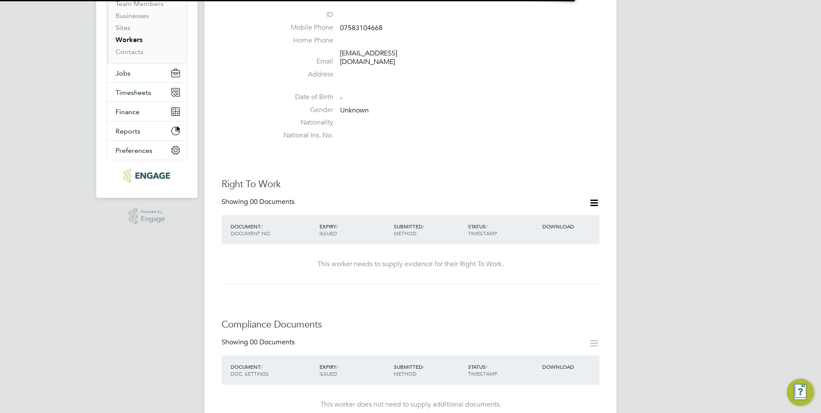
scroll to position [172, 0]
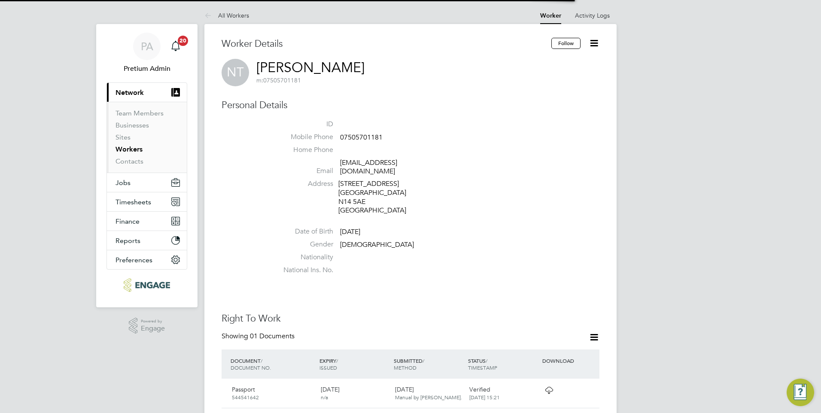
scroll to position [172, 0]
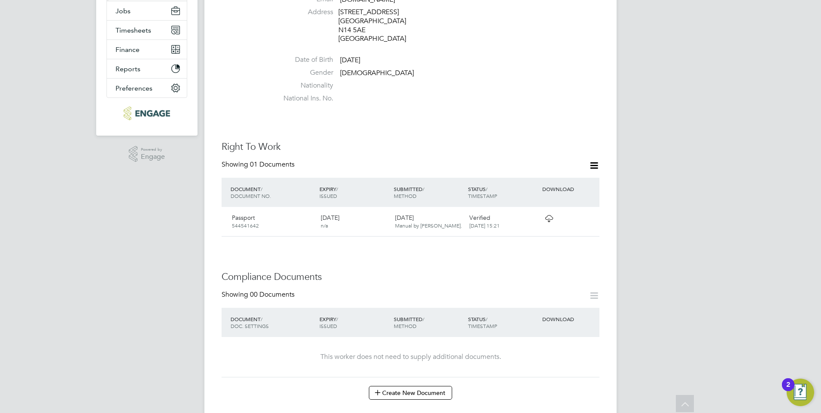
click at [551, 215] on icon at bounding box center [548, 218] width 11 height 7
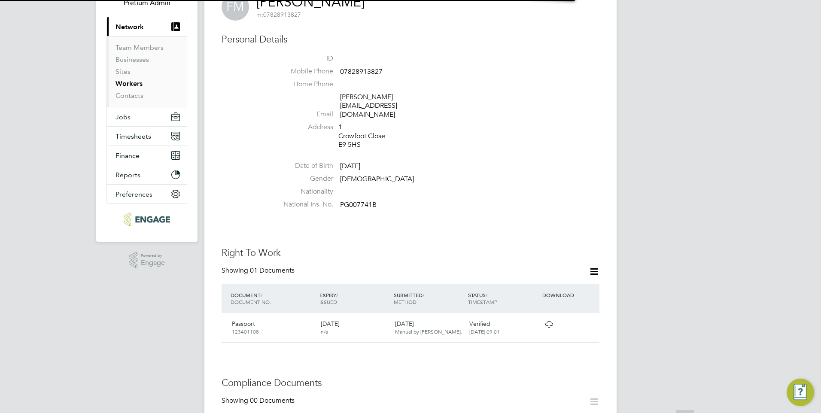
scroll to position [129, 0]
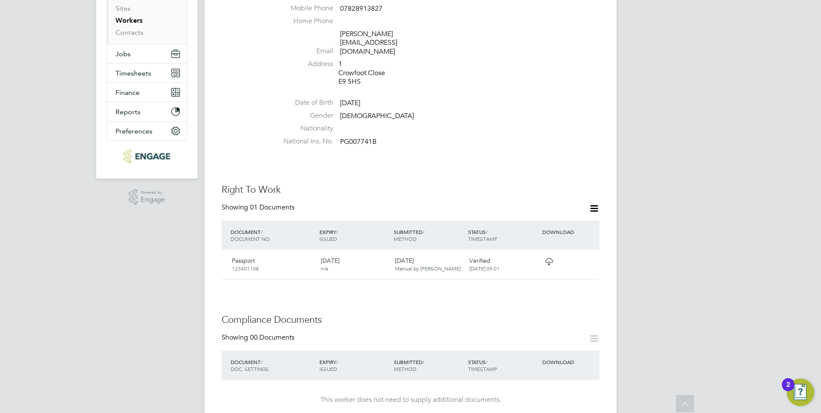
click at [548, 258] on icon at bounding box center [548, 261] width 11 height 7
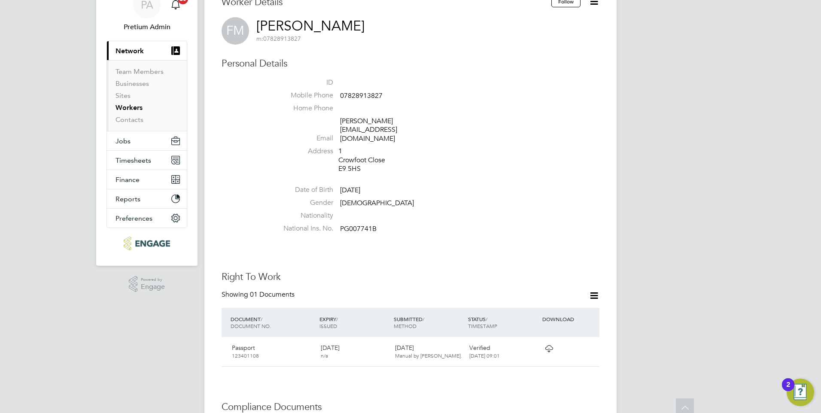
scroll to position [0, 0]
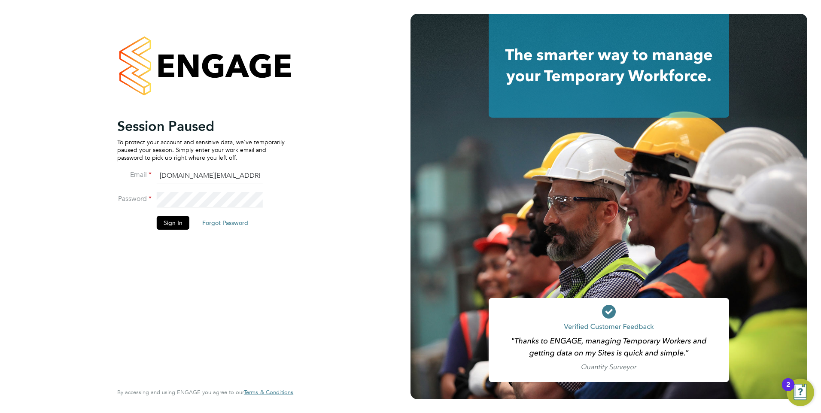
click at [173, 177] on input "[DOMAIN_NAME][EMAIL_ADDRESS][DOMAIN_NAME]" at bounding box center [210, 175] width 106 height 15
click at [173, 177] on input "account.support@pretiumresourcing.co.uk" at bounding box center [210, 175] width 106 height 15
type input "ncc@pretiumresourcing.co.uk"
click at [174, 227] on button "Sign In" at bounding box center [173, 223] width 33 height 14
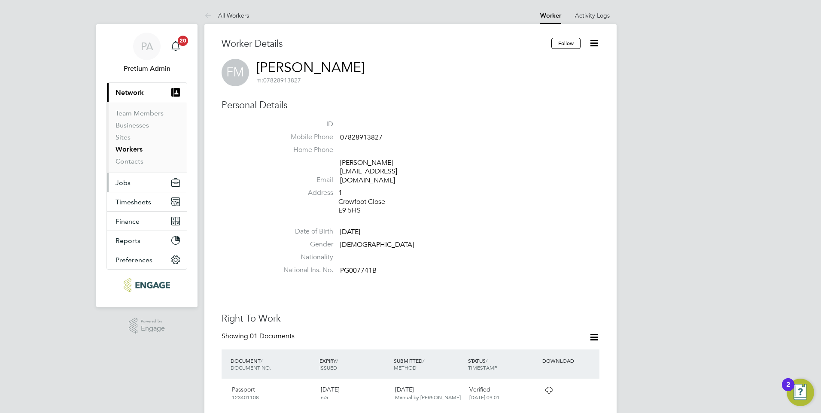
click at [130, 186] on span "Jobs" at bounding box center [122, 183] width 15 height 8
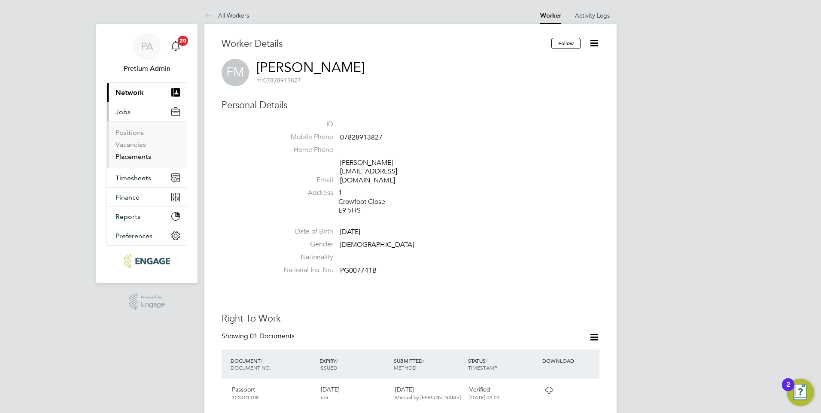
click at [129, 157] on link "Placements" at bounding box center [133, 156] width 36 height 8
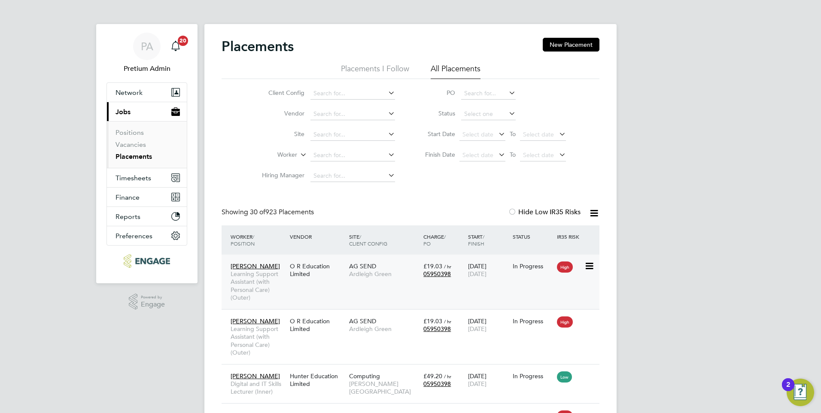
click at [331, 275] on div "O R Education Limited" at bounding box center [317, 270] width 59 height 24
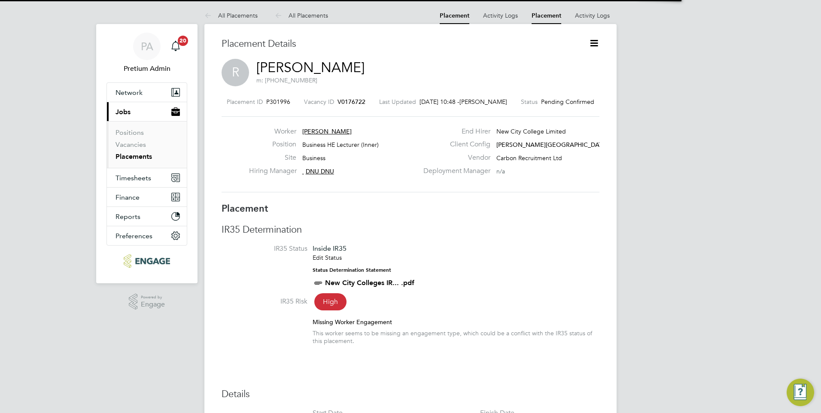
scroll to position [4, 4]
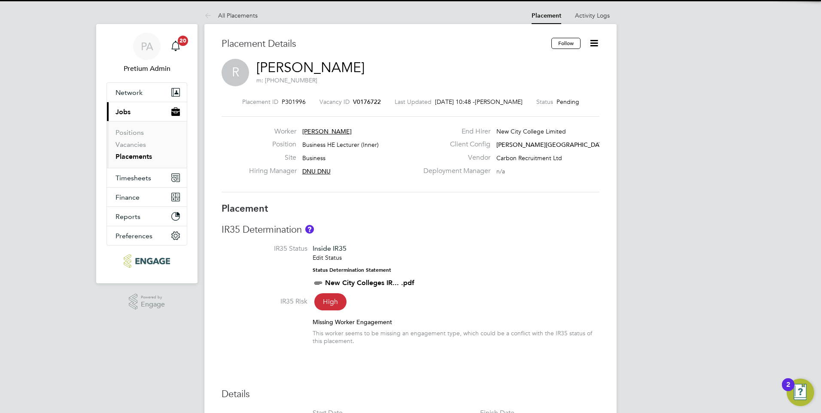
click at [285, 69] on link "[PERSON_NAME]" at bounding box center [310, 67] width 108 height 17
click at [299, 64] on link "Marvin Vernal" at bounding box center [310, 67] width 108 height 17
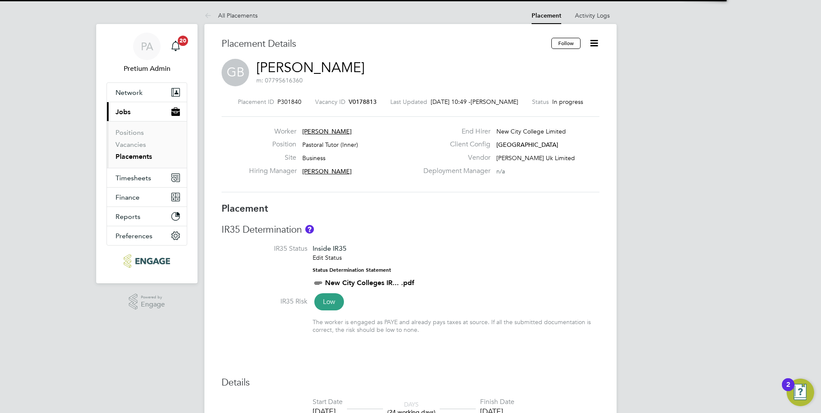
click at [322, 71] on link "Gemma Busari" at bounding box center [310, 67] width 108 height 17
click at [300, 66] on link "Rianna Placide" at bounding box center [310, 67] width 108 height 17
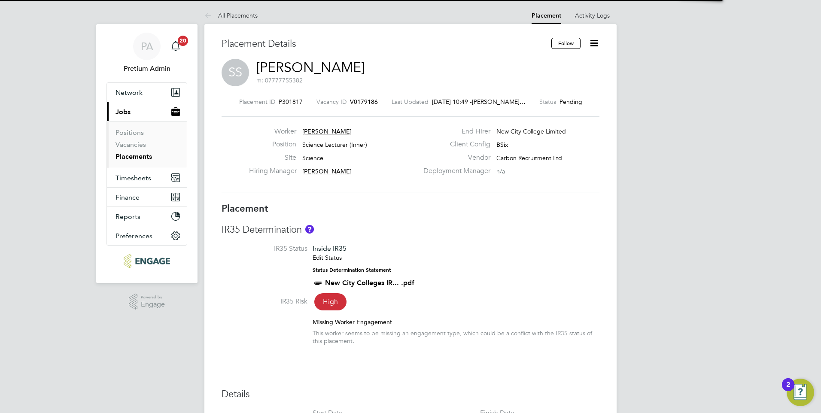
click at [337, 68] on link "Sourabh Sethi" at bounding box center [310, 67] width 108 height 17
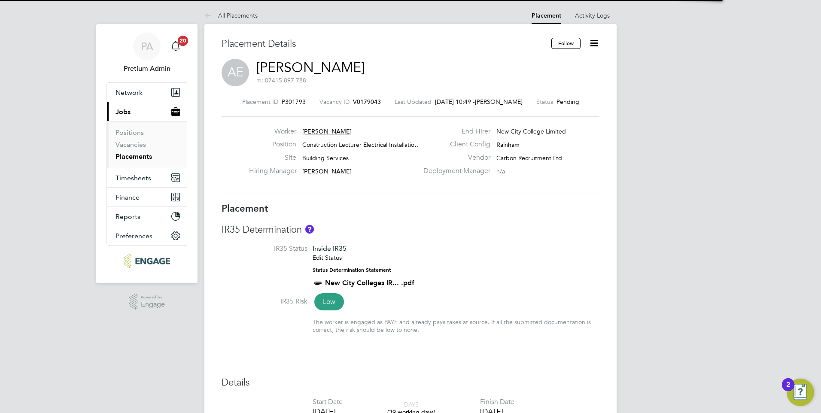
click at [319, 68] on link "Andre Edwards" at bounding box center [310, 67] width 108 height 17
click at [331, 64] on link "Khushbakht Hayat" at bounding box center [312, 67] width 112 height 17
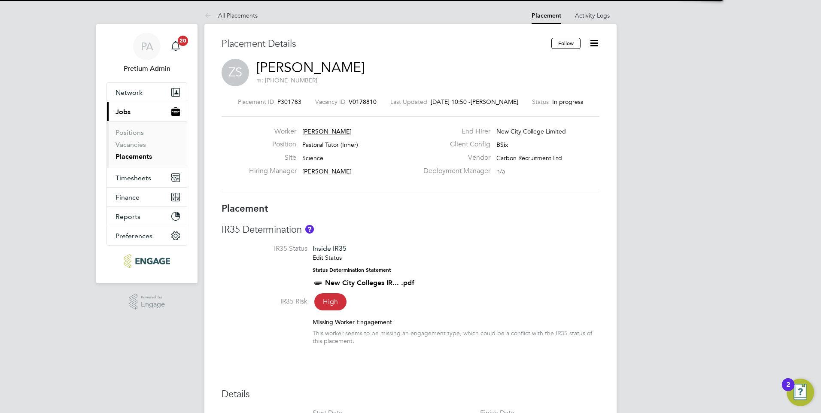
click at [336, 70] on link "Zeynep Sahin" at bounding box center [310, 67] width 108 height 17
click at [309, 68] on link "Liz Kidsley" at bounding box center [310, 67] width 108 height 17
click at [329, 63] on link "Deborah Hartwell" at bounding box center [310, 67] width 108 height 17
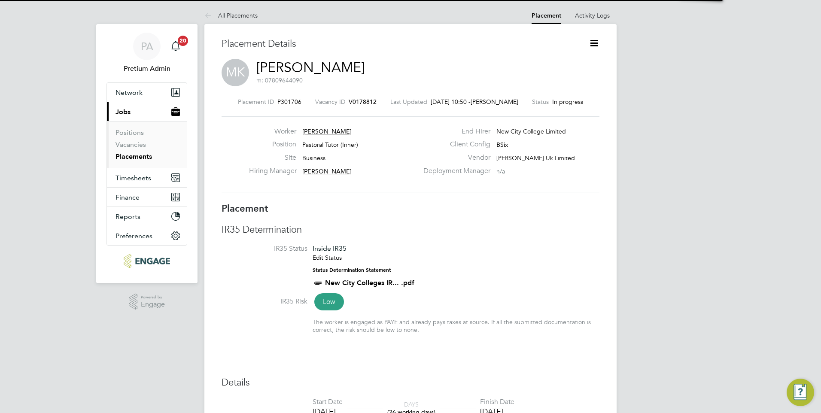
click at [330, 68] on link "Moliha Khatun" at bounding box center [310, 67] width 108 height 17
click at [329, 63] on link "Margaret Watkinson" at bounding box center [310, 67] width 108 height 17
click at [313, 67] on link "Mary Clavier" at bounding box center [310, 67] width 108 height 17
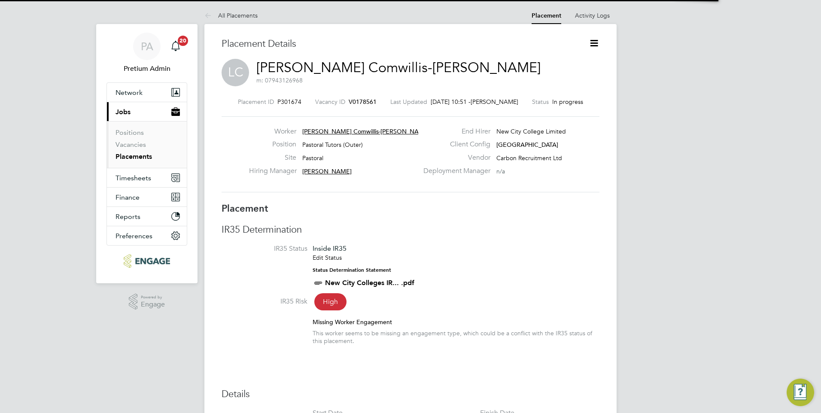
click at [308, 71] on link "Lucita Comwillis-Paul" at bounding box center [398, 67] width 284 height 17
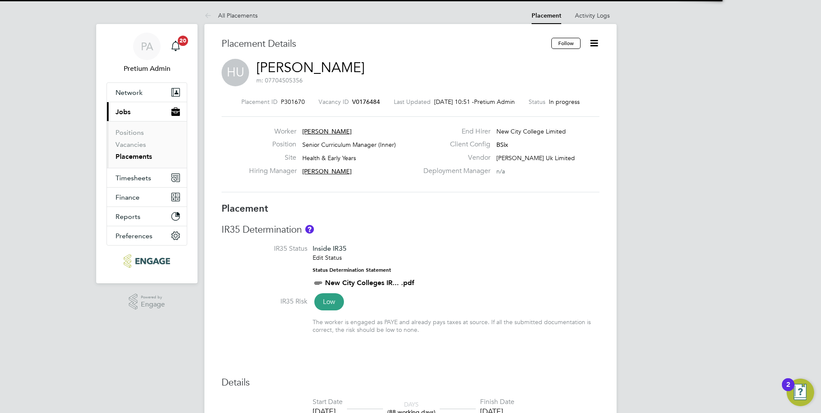
click at [318, 70] on link "Hasan Urus" at bounding box center [310, 67] width 108 height 17
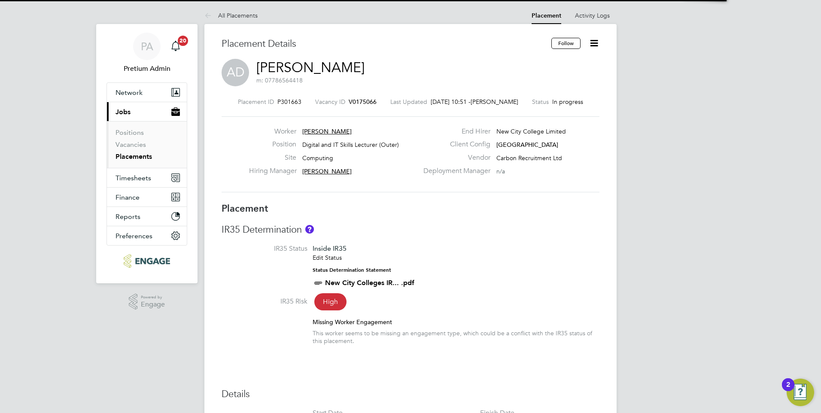
click at [340, 73] on link "Andrew Dagan" at bounding box center [310, 67] width 108 height 17
click at [342, 67] on link "Thanos Tsanaktsis" at bounding box center [310, 67] width 108 height 17
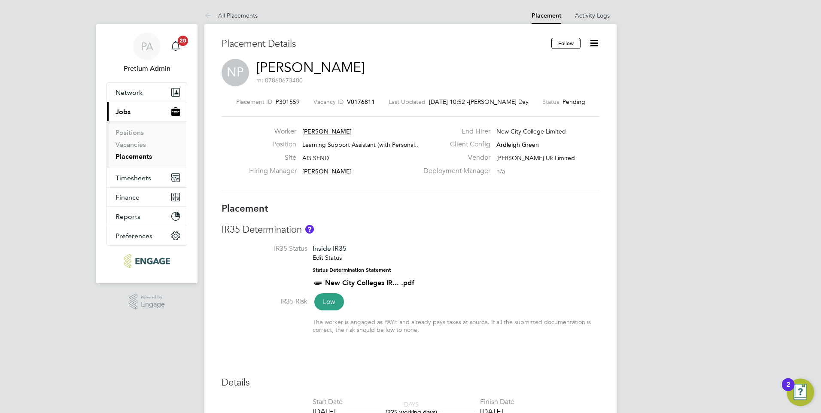
click at [331, 65] on link "Nicholas Perera" at bounding box center [310, 67] width 108 height 17
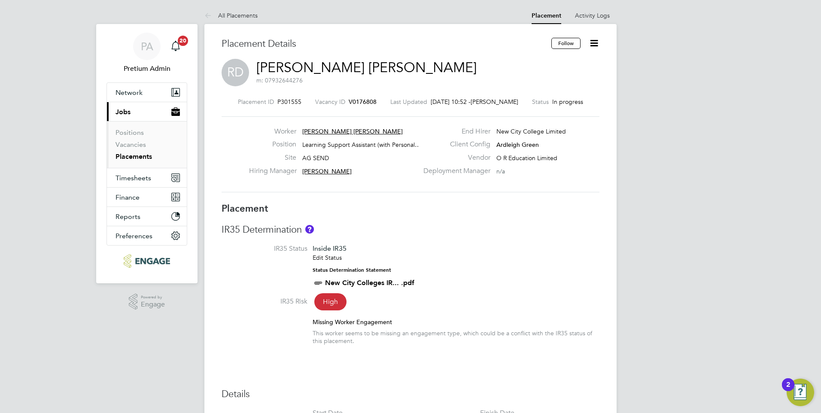
click at [288, 64] on link "Reema Dave" at bounding box center [366, 67] width 220 height 17
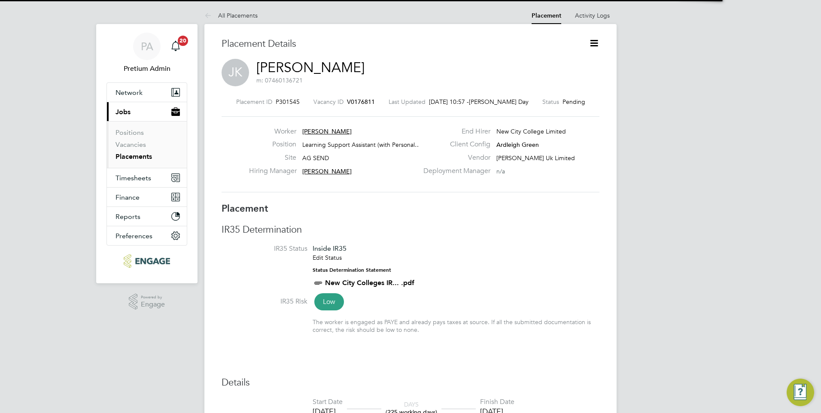
scroll to position [14, 170]
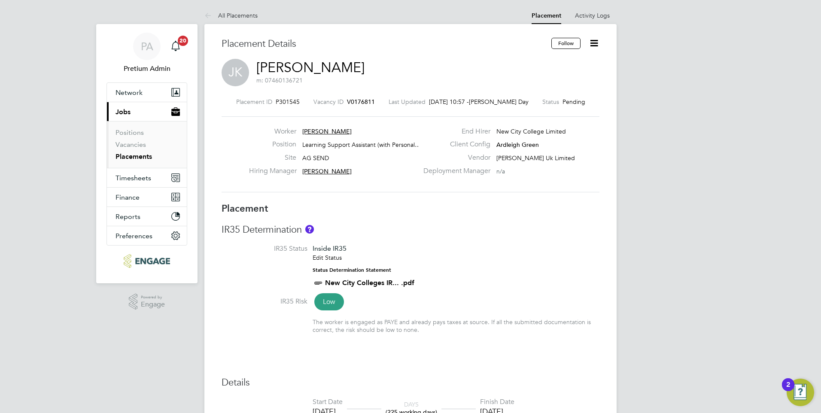
click at [315, 68] on link "Jane Kamau" at bounding box center [310, 67] width 108 height 17
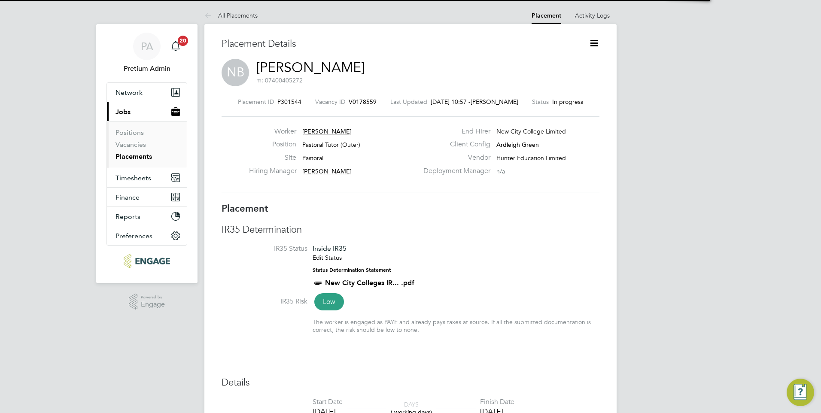
scroll to position [8, 63]
click at [324, 64] on link "Nadia Begum-Robbani" at bounding box center [310, 67] width 108 height 17
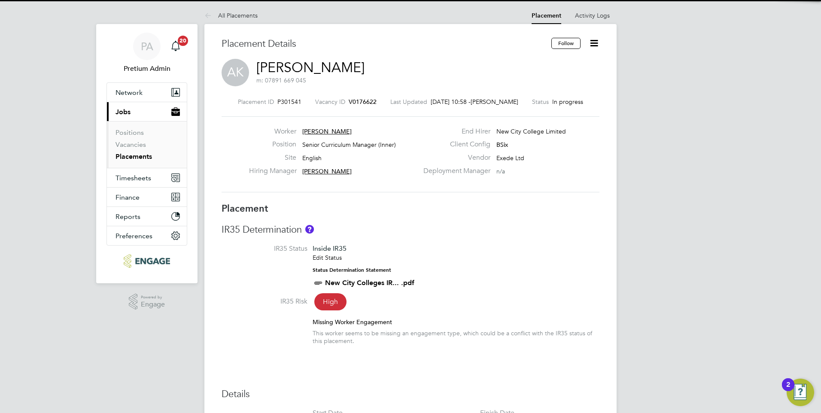
click at [314, 67] on link "Asiya Khanom" at bounding box center [310, 67] width 108 height 17
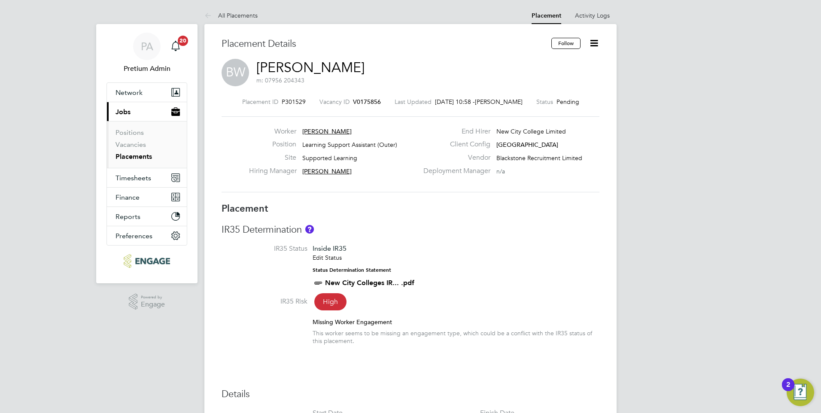
click at [340, 63] on link "Beverley Wilson" at bounding box center [310, 67] width 108 height 17
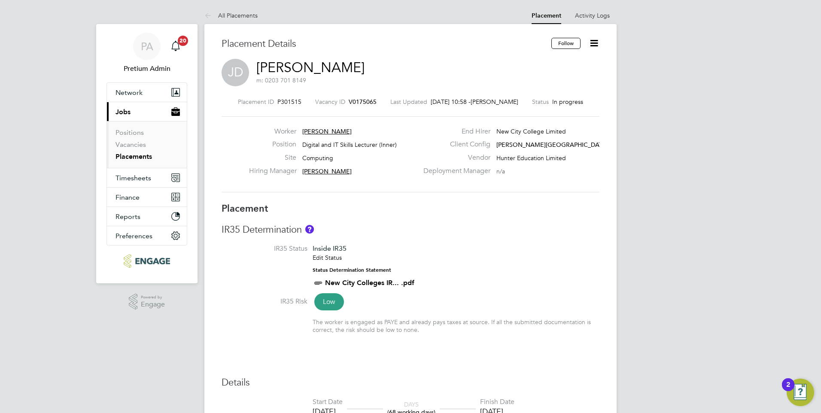
click at [334, 71] on link "John Dianellou" at bounding box center [310, 67] width 108 height 17
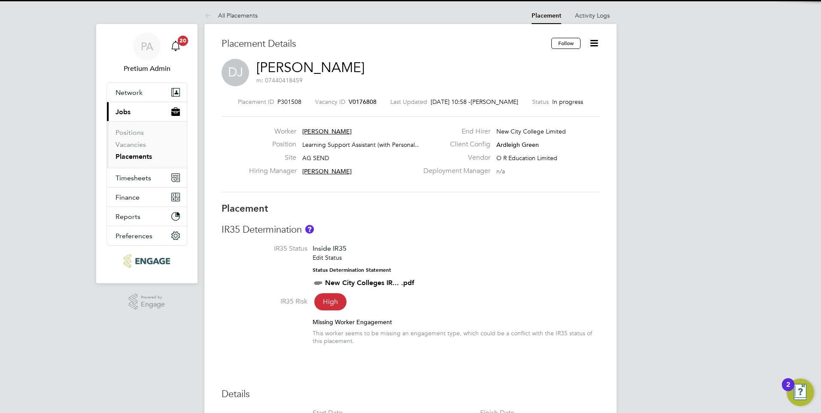
click at [312, 62] on link "David Jenkin" at bounding box center [310, 67] width 108 height 17
click at [314, 65] on link "Arba Dreni" at bounding box center [310, 67] width 108 height 17
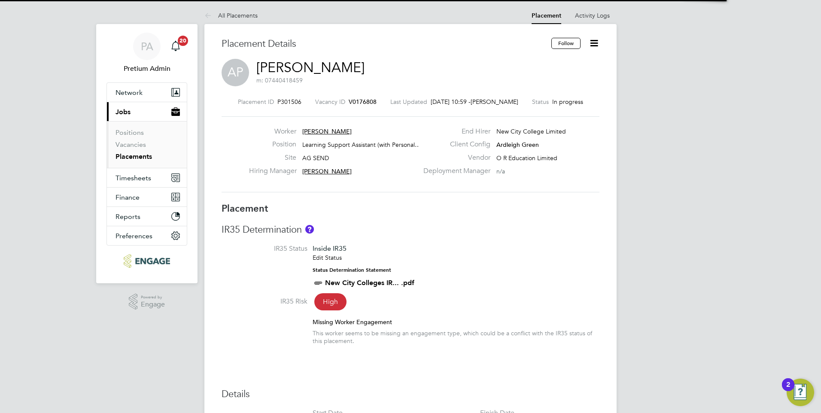
click at [329, 71] on link "Anitha Pradeep" at bounding box center [310, 67] width 108 height 17
click at [324, 66] on link "Nana Yaw Oduro" at bounding box center [310, 67] width 108 height 17
click at [279, 64] on link "Leroy Joseph" at bounding box center [310, 67] width 108 height 17
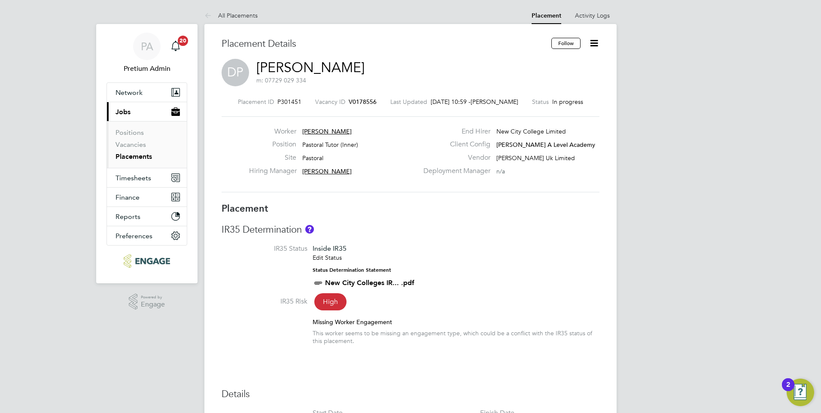
click at [313, 67] on link "Desmond Parke" at bounding box center [310, 67] width 108 height 17
click at [337, 68] on link "Andre Graham" at bounding box center [310, 67] width 108 height 17
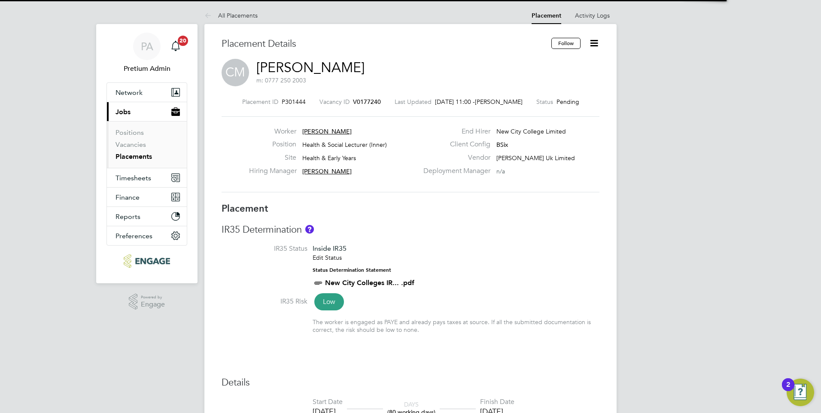
click at [360, 69] on link "Charmaine Mclennon" at bounding box center [310, 67] width 108 height 17
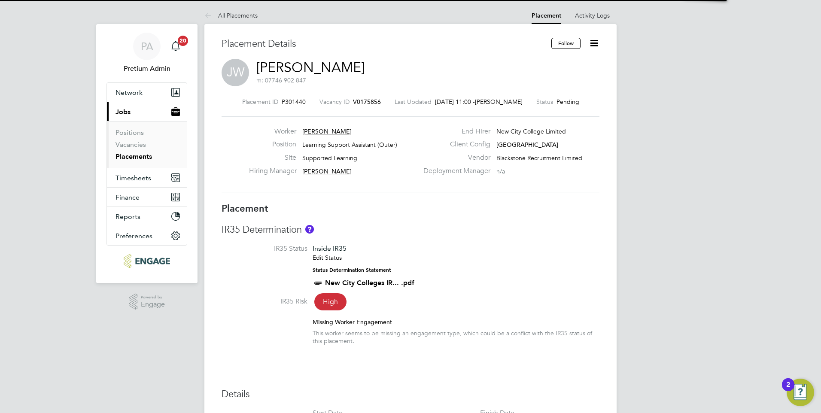
click at [340, 67] on link "Joel Westbrook" at bounding box center [310, 67] width 108 height 17
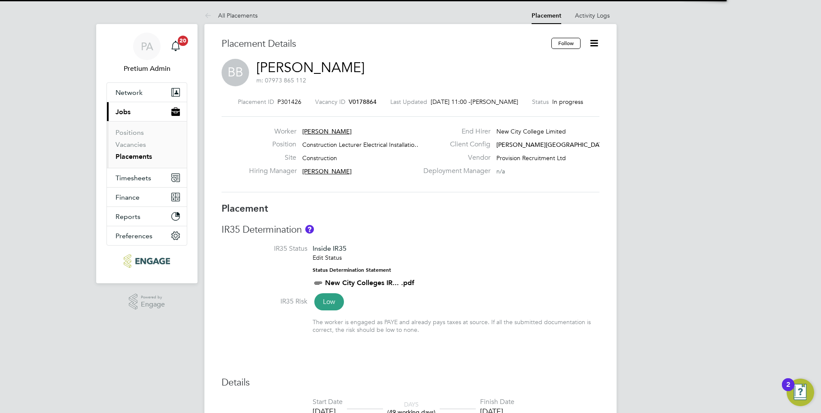
click at [311, 64] on link "Brian Baker" at bounding box center [310, 67] width 108 height 17
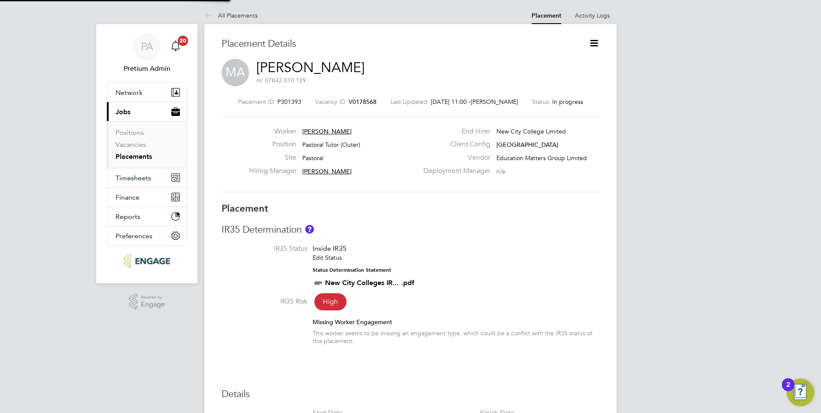
click at [318, 61] on link "Maria Andrew" at bounding box center [310, 67] width 108 height 17
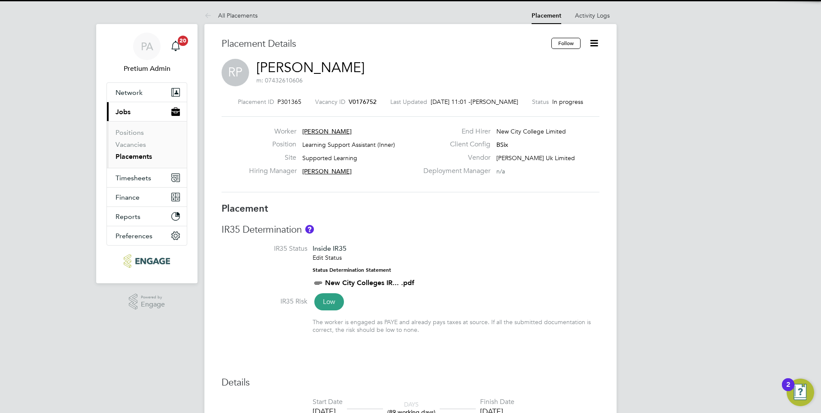
click at [333, 66] on link "Robert Pitchers" at bounding box center [310, 67] width 108 height 17
click at [350, 64] on link "Rebecca Pitchers" at bounding box center [310, 67] width 108 height 17
click at [328, 71] on link "Bernadett Bertha" at bounding box center [310, 67] width 108 height 17
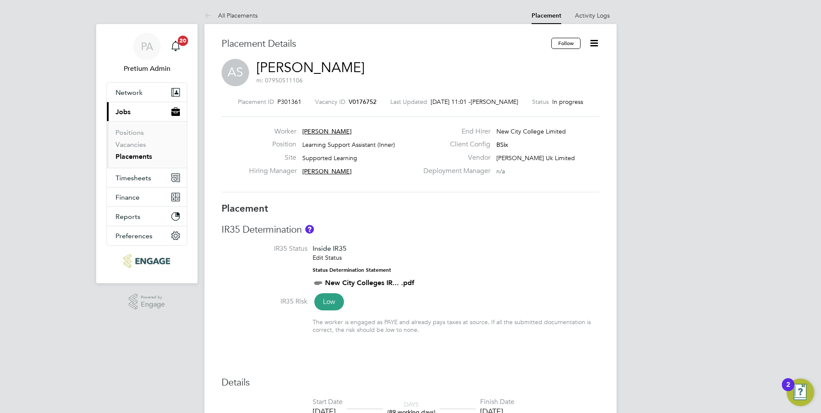
click at [327, 69] on link "Arlene Smith" at bounding box center [310, 67] width 108 height 17
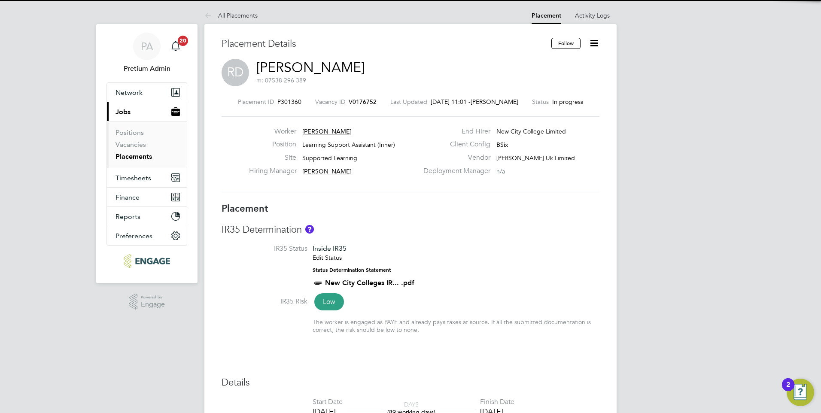
click at [334, 65] on link "Rosemary Daniel" at bounding box center [310, 67] width 108 height 17
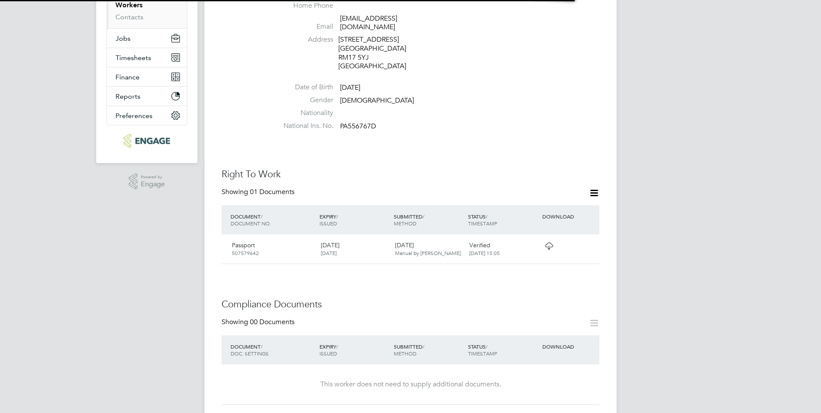
scroll to position [215, 0]
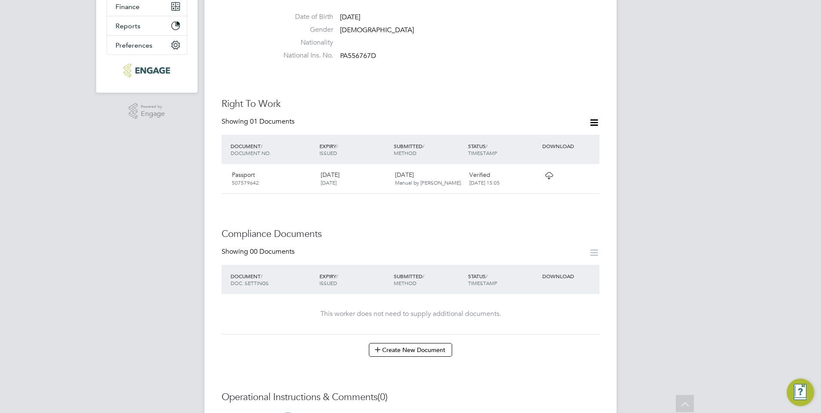
click at [549, 172] on icon at bounding box center [548, 175] width 11 height 7
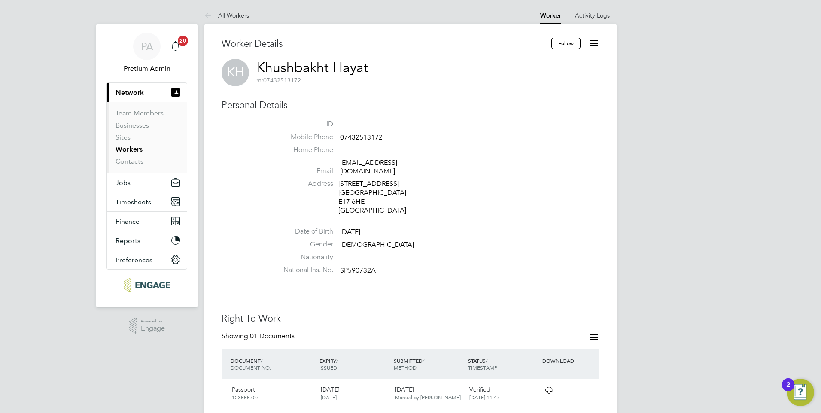
scroll to position [86, 0]
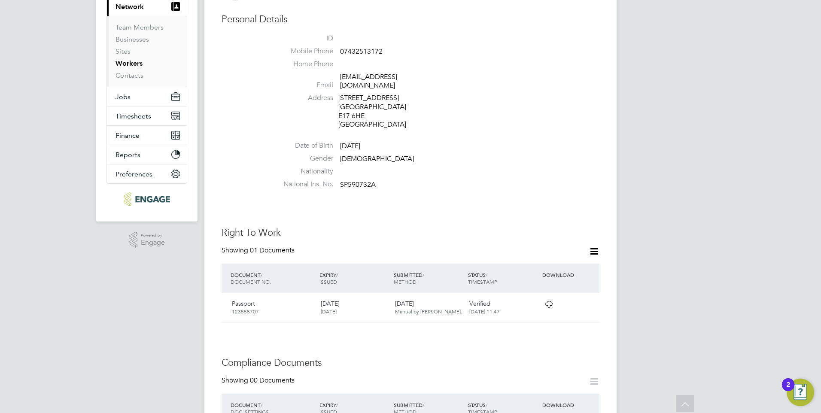
click at [551, 301] on icon at bounding box center [548, 304] width 11 height 7
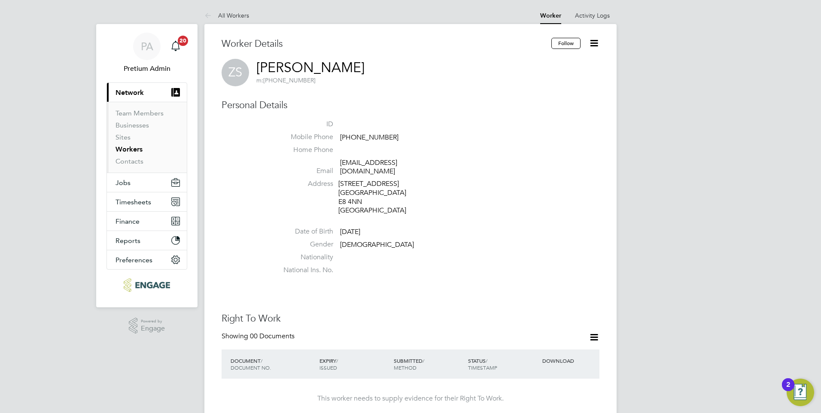
scroll to position [215, 0]
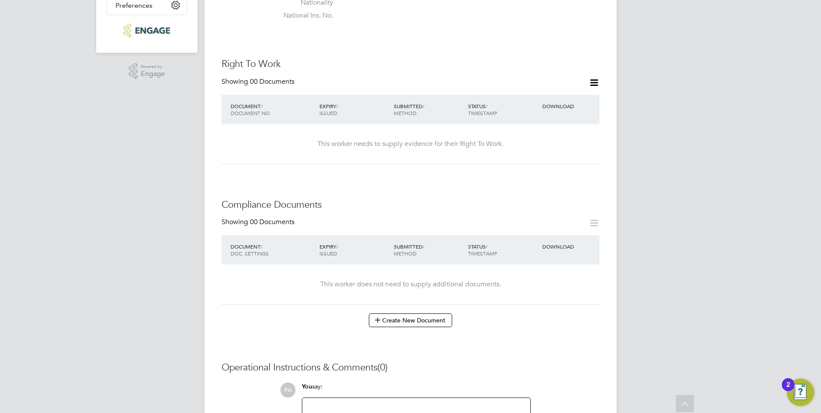
scroll to position [258, 0]
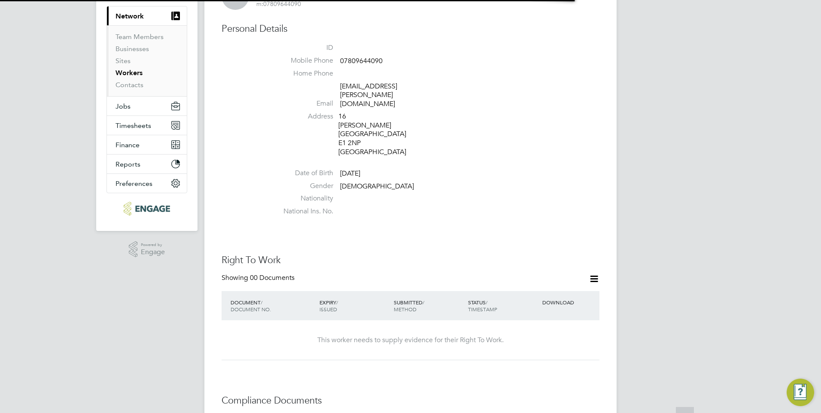
scroll to position [217, 0]
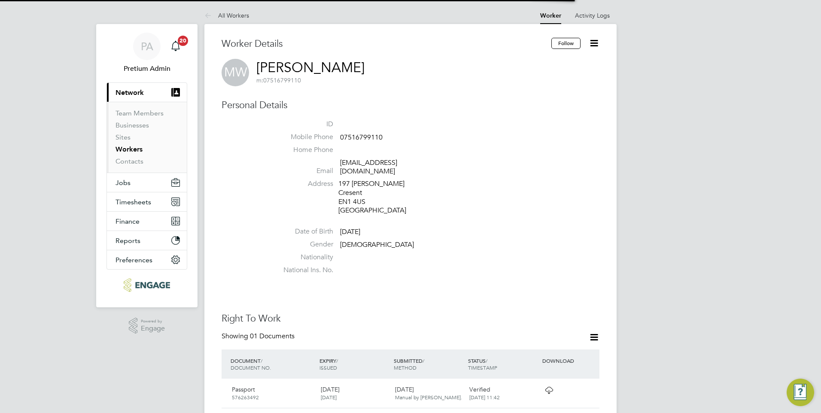
scroll to position [215, 0]
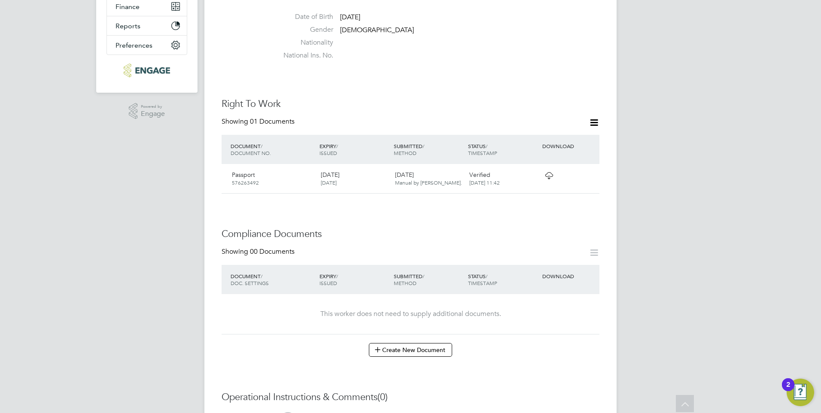
click at [551, 172] on icon at bounding box center [548, 175] width 11 height 7
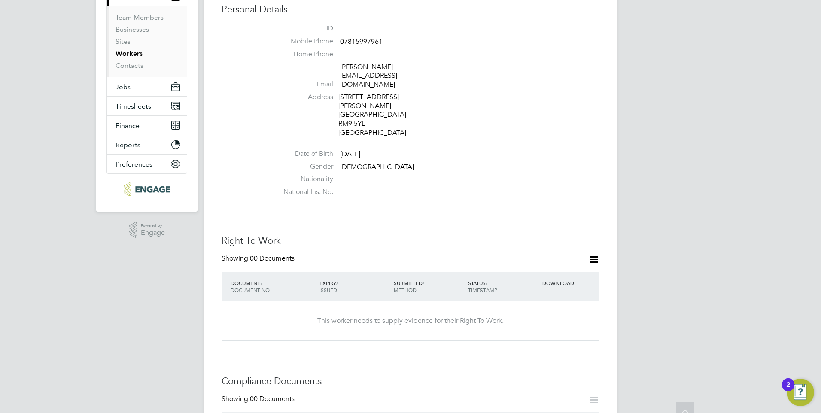
scroll to position [215, 0]
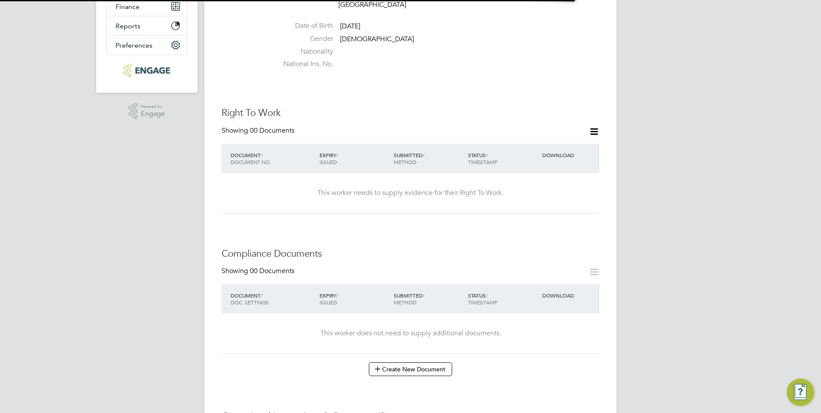
scroll to position [215, 0]
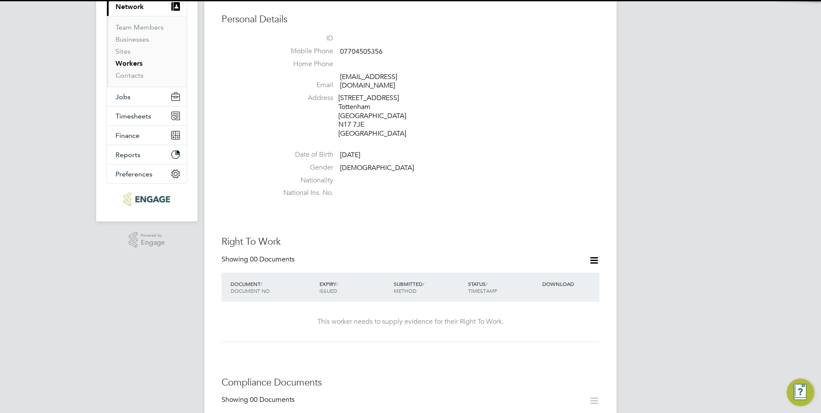
scroll to position [215, 0]
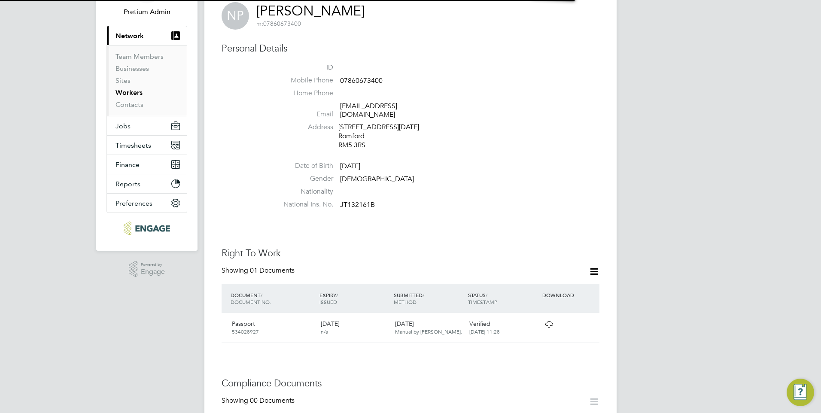
scroll to position [172, 0]
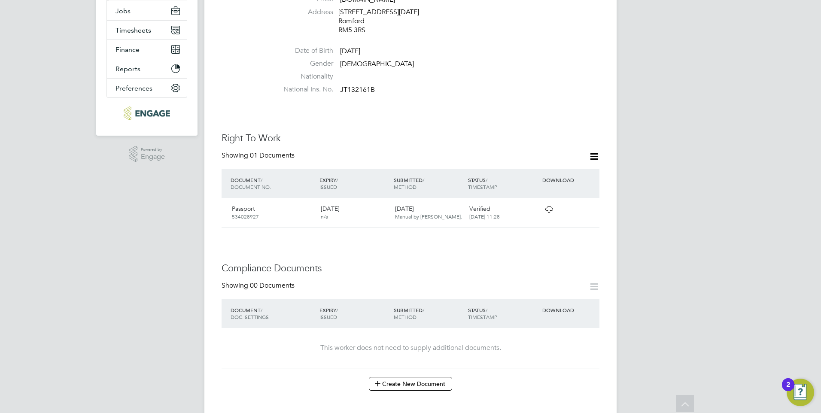
click at [550, 206] on icon at bounding box center [548, 209] width 11 height 7
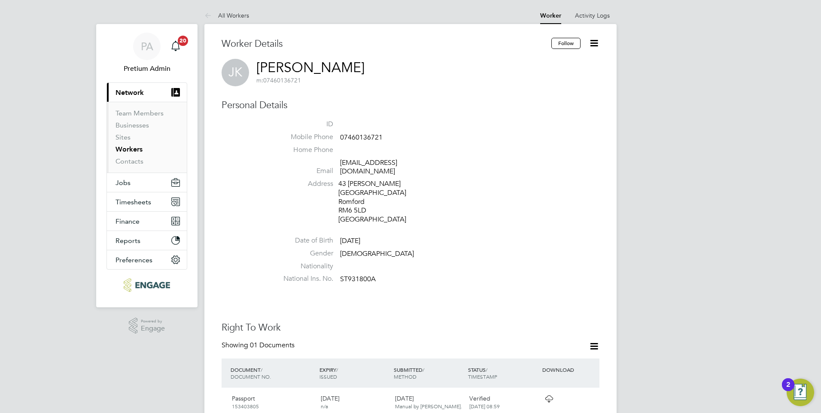
scroll to position [129, 0]
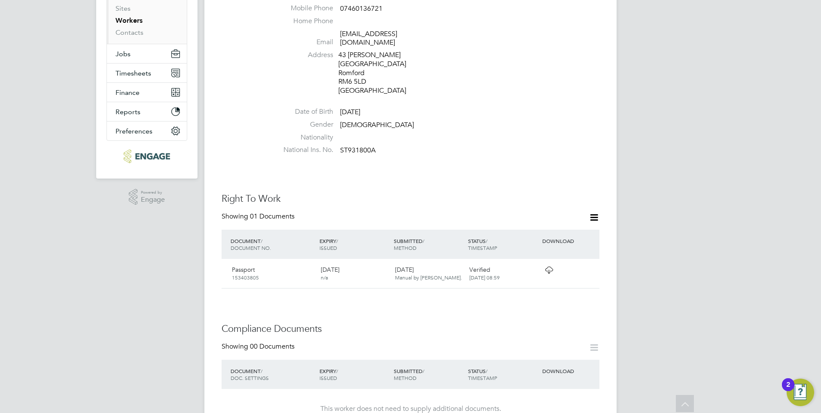
click at [549, 267] on icon at bounding box center [548, 270] width 11 height 7
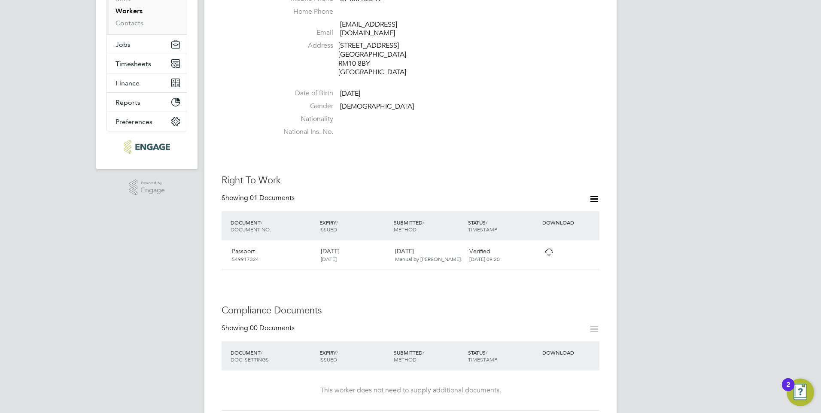
scroll to position [172, 0]
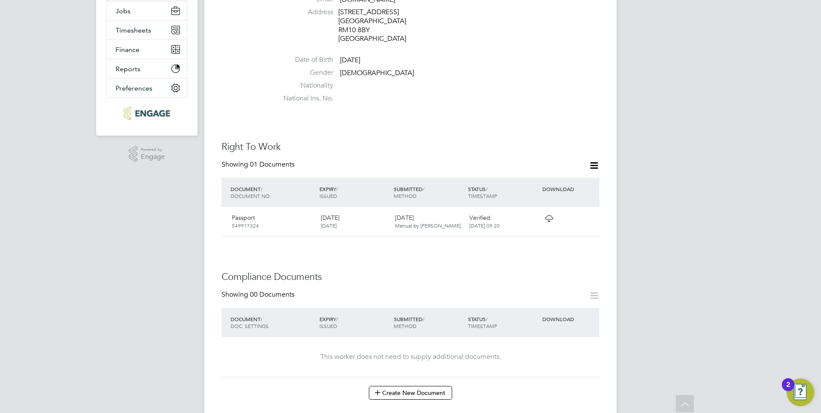
click at [547, 215] on icon at bounding box center [548, 218] width 11 height 7
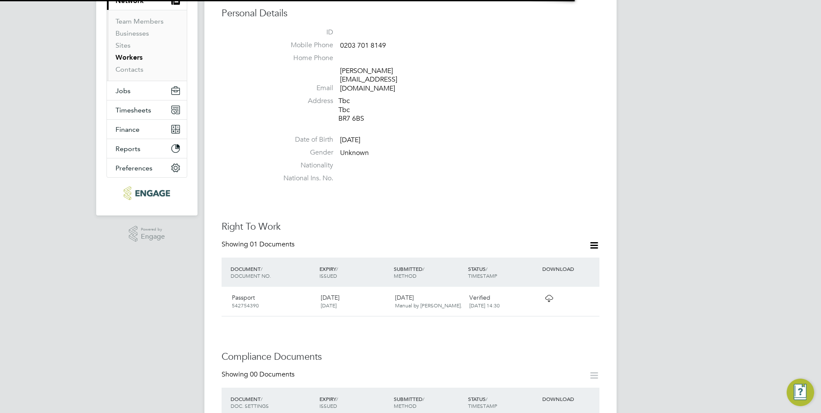
scroll to position [215, 0]
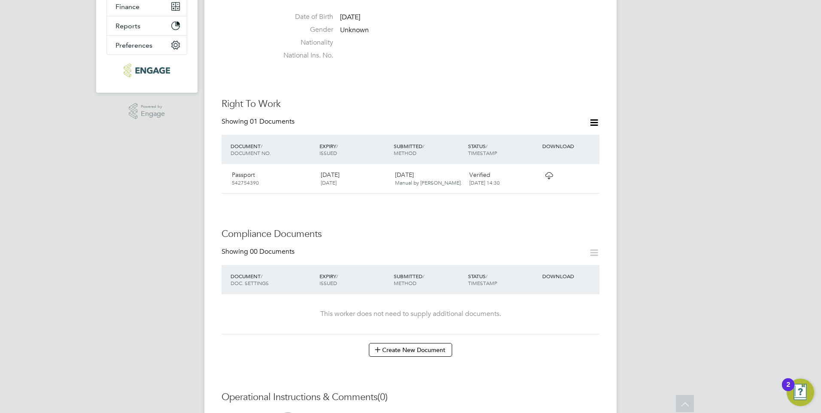
click at [534, 167] on div "Verified [DATE] 14:30" at bounding box center [503, 178] width 74 height 22
click at [547, 172] on icon at bounding box center [548, 175] width 11 height 7
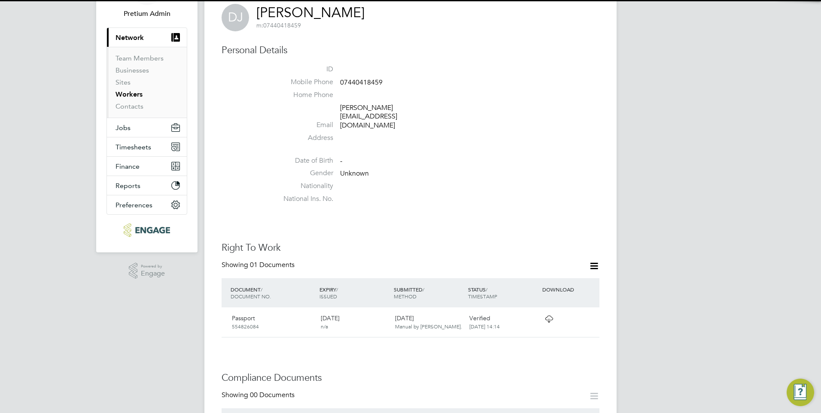
scroll to position [129, 0]
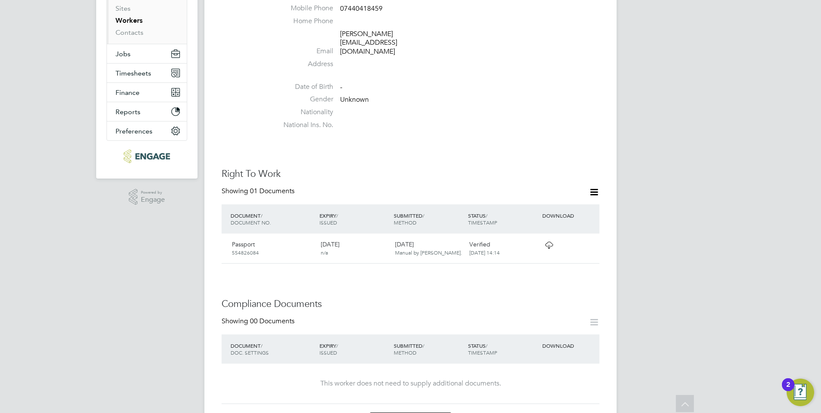
click at [550, 242] on icon at bounding box center [548, 245] width 11 height 7
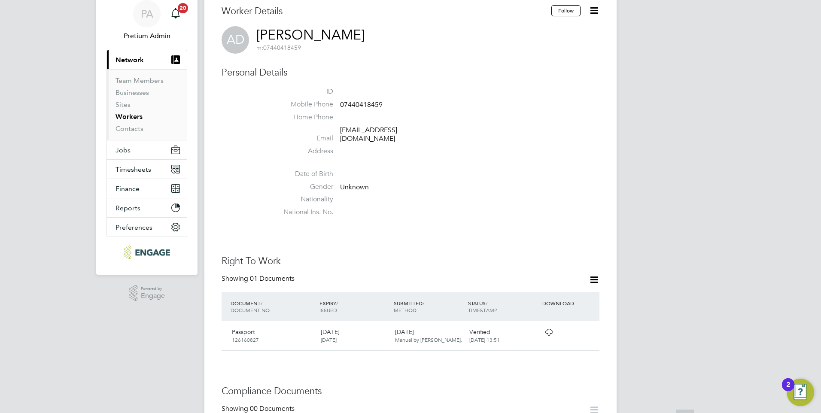
scroll to position [86, 0]
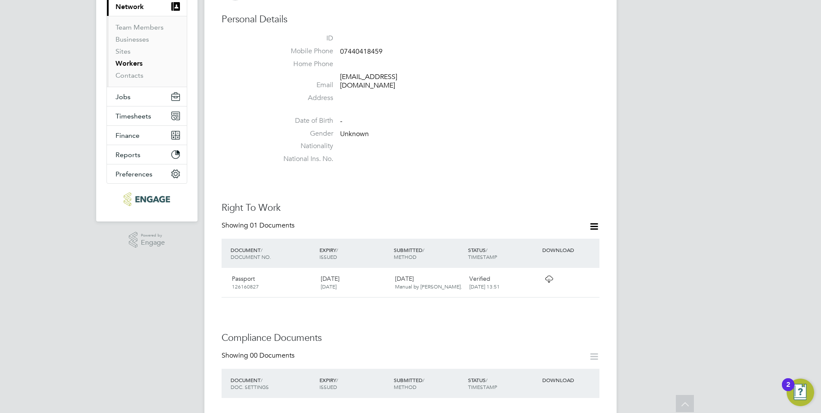
click at [543, 276] on icon at bounding box center [548, 279] width 11 height 7
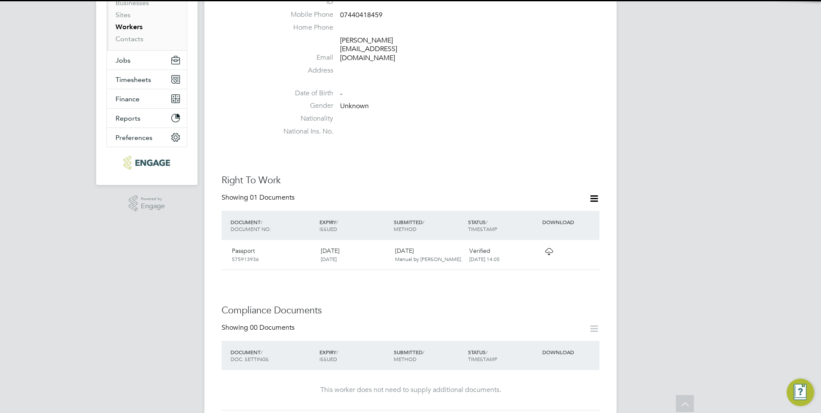
scroll to position [172, 0]
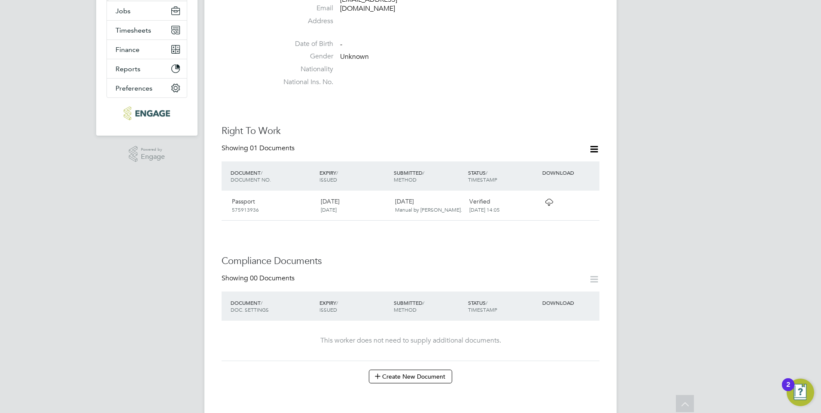
click at [549, 199] on icon at bounding box center [548, 202] width 11 height 7
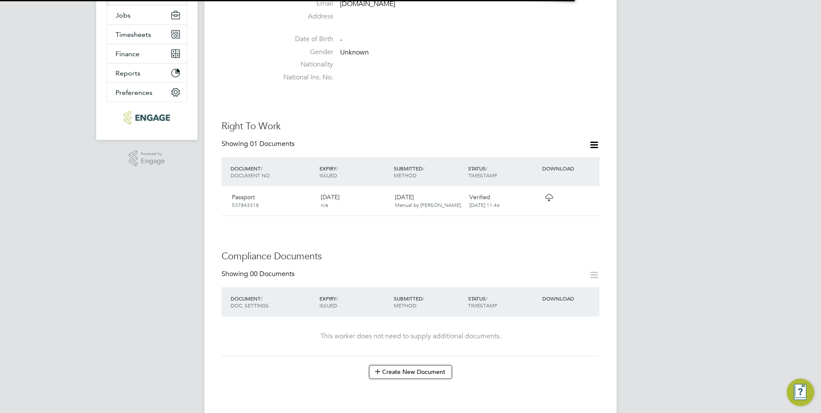
scroll to position [172, 0]
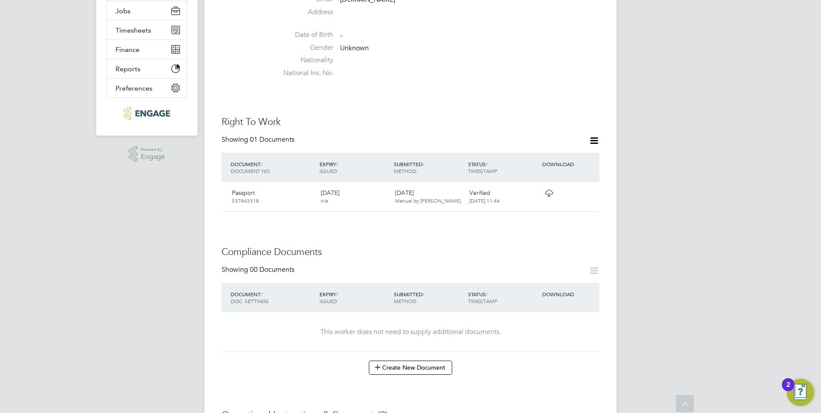
click at [552, 190] on icon at bounding box center [548, 193] width 11 height 7
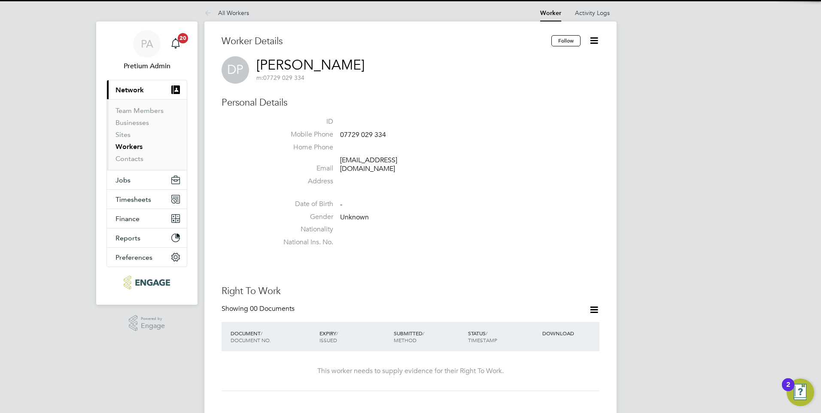
scroll to position [129, 0]
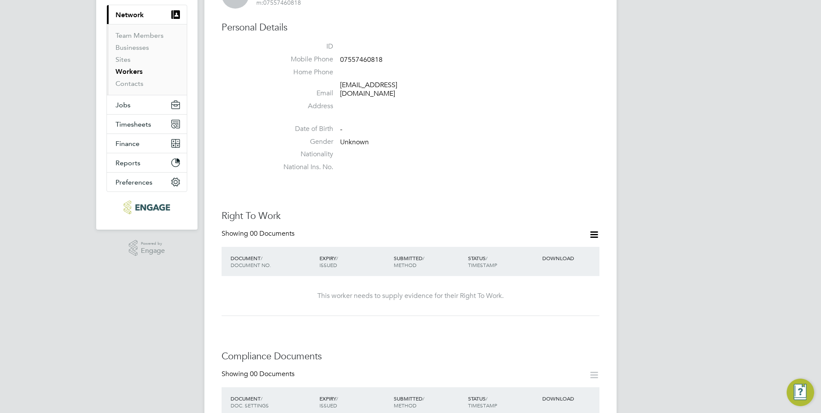
scroll to position [172, 0]
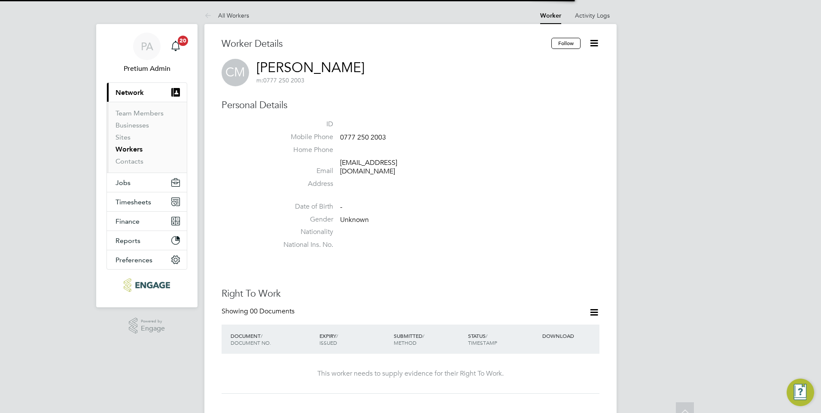
scroll to position [126, 0]
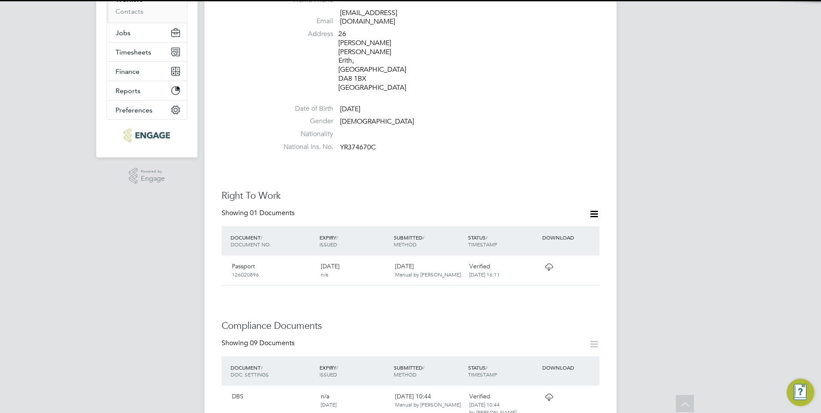
scroll to position [272, 0]
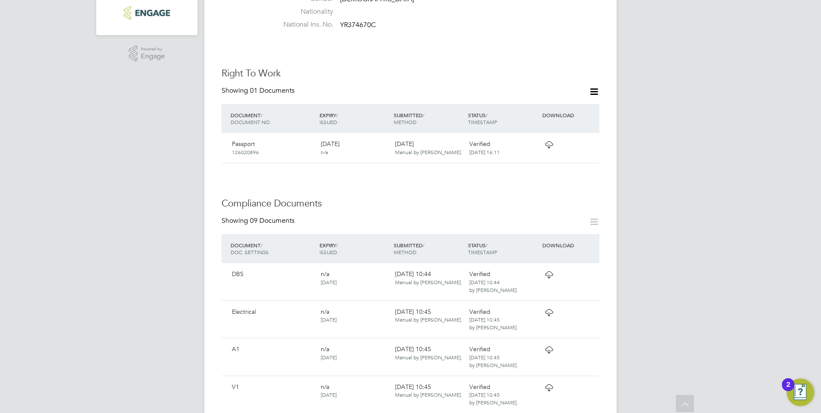
click at [543, 141] on icon at bounding box center [548, 144] width 11 height 7
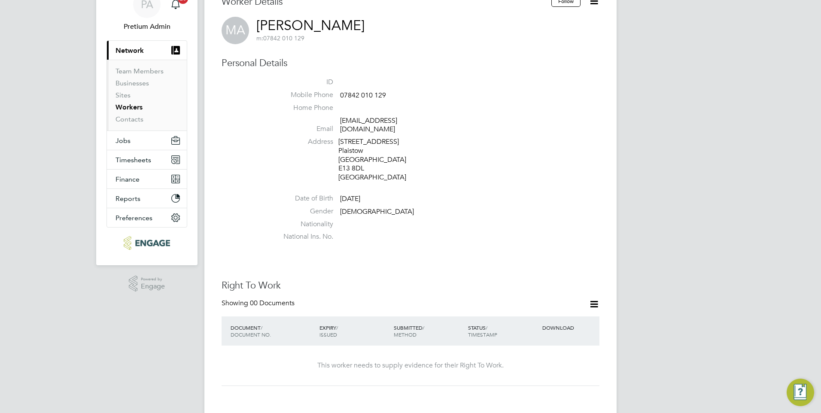
scroll to position [172, 0]
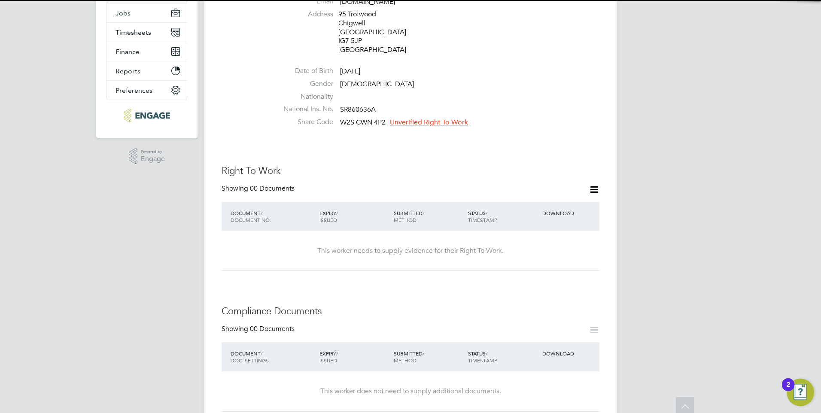
scroll to position [172, 0]
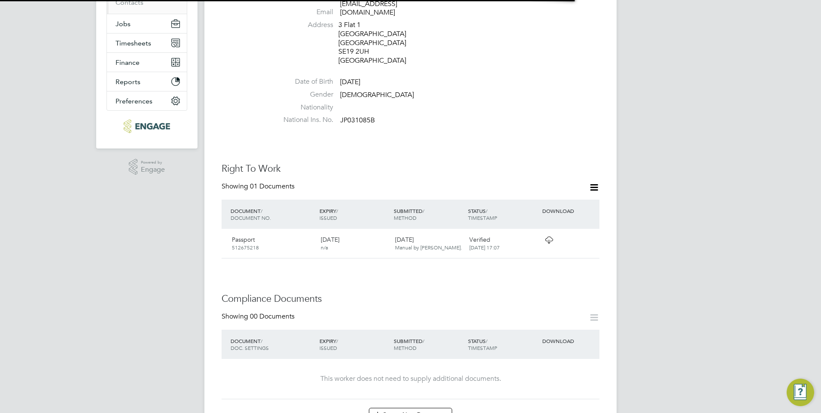
scroll to position [215, 0]
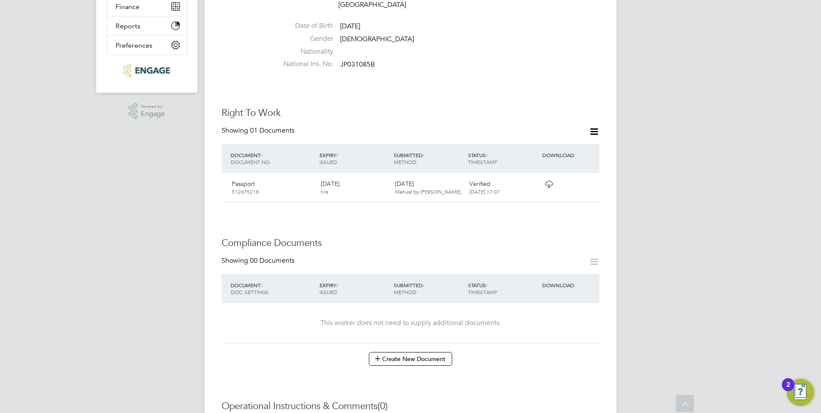
click at [548, 181] on icon at bounding box center [548, 184] width 11 height 7
